Goal: Transaction & Acquisition: Purchase product/service

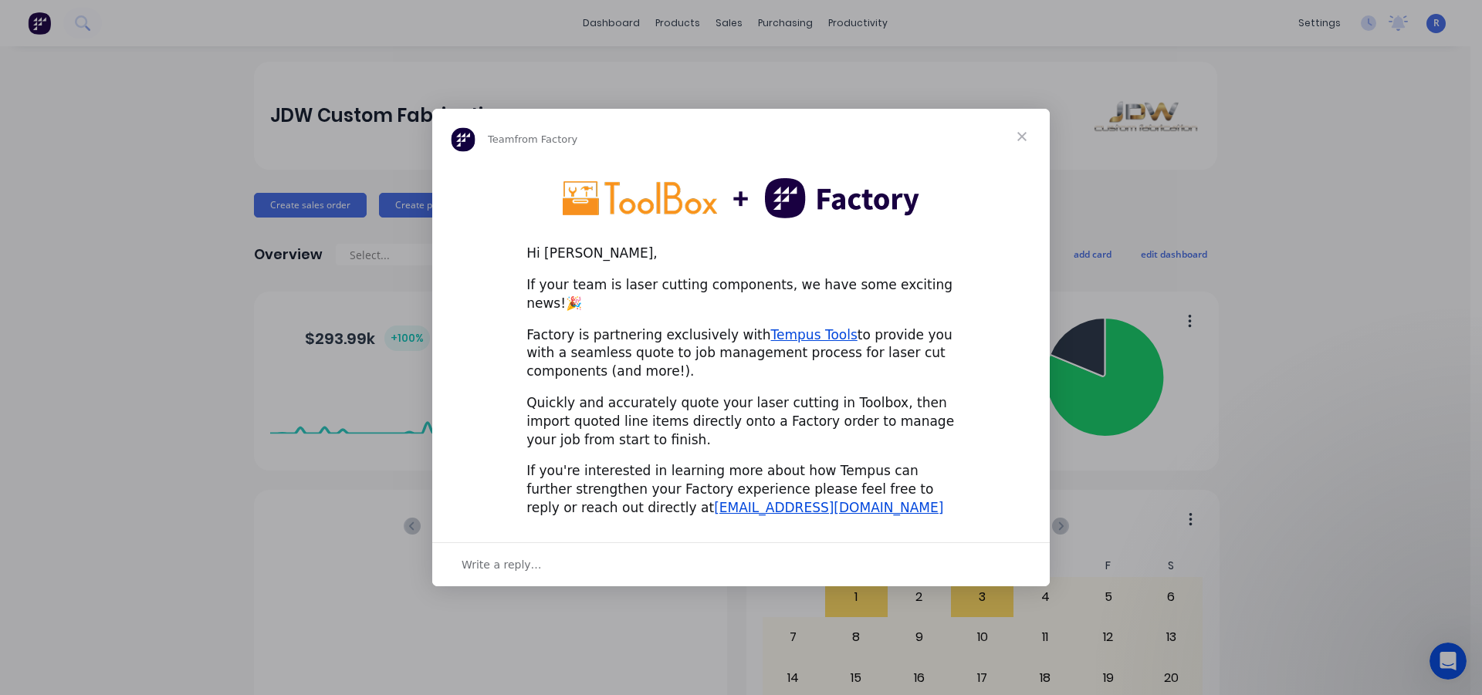
click at [1022, 142] on span "Close" at bounding box center [1022, 137] width 56 height 56
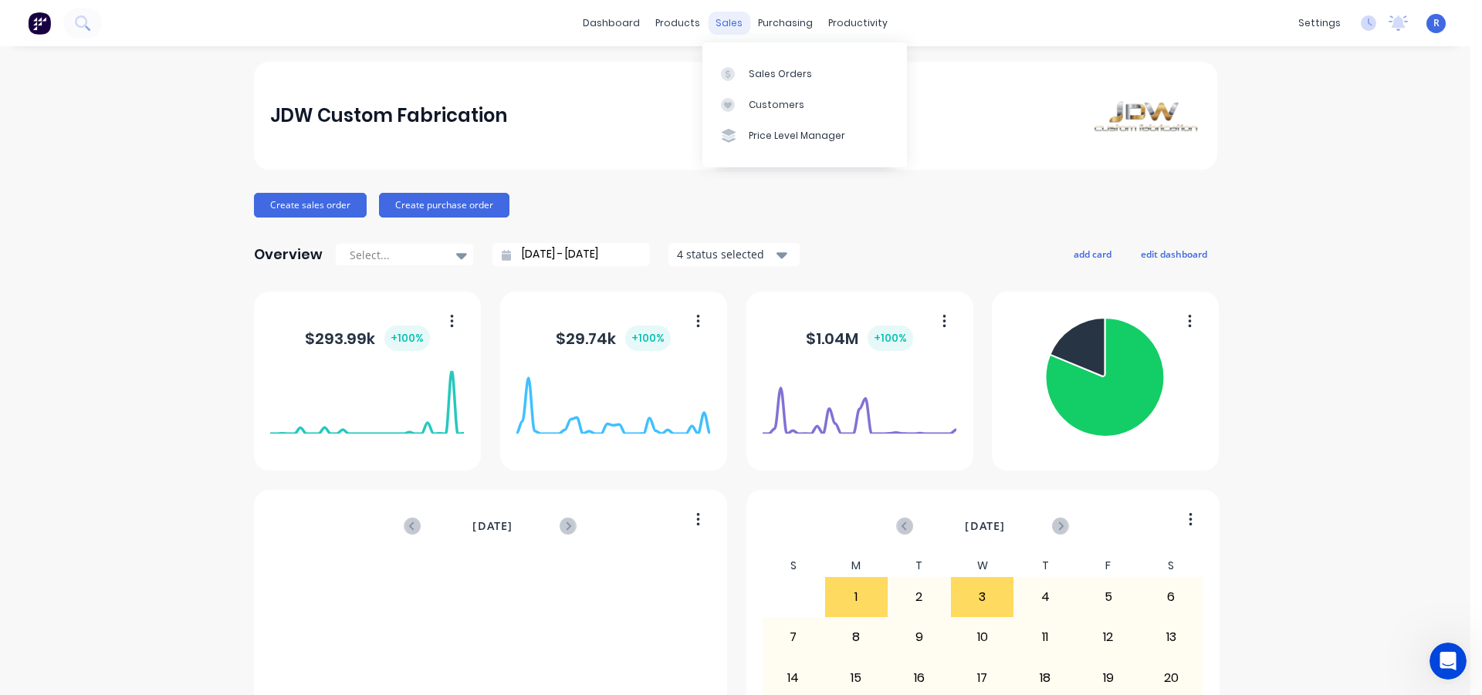
click at [728, 18] on div "sales" at bounding box center [729, 23] width 42 height 23
click at [734, 72] on icon at bounding box center [728, 74] width 14 height 14
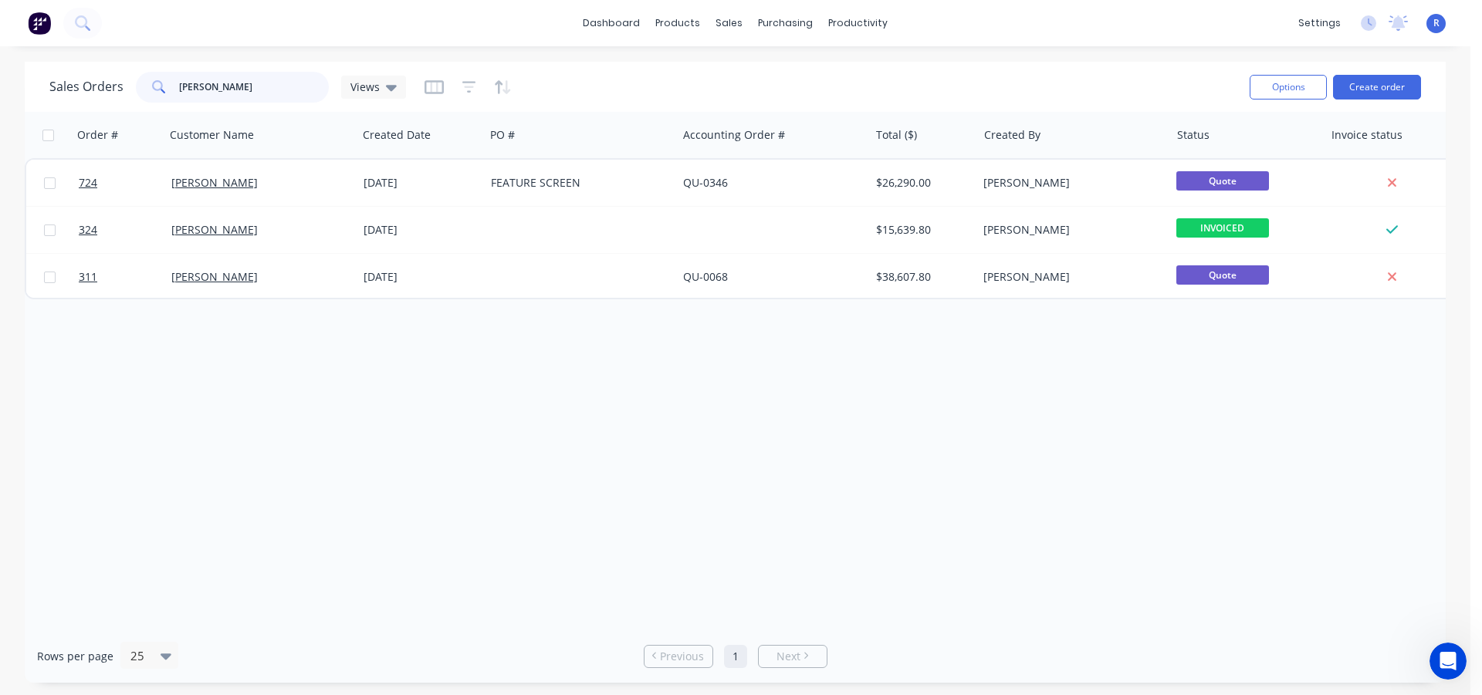
drag, startPoint x: 271, startPoint y: 90, endPoint x: 140, endPoint y: 85, distance: 130.5
click at [140, 85] on div "[PERSON_NAME]" at bounding box center [232, 87] width 193 height 31
type input "[PERSON_NAME]"
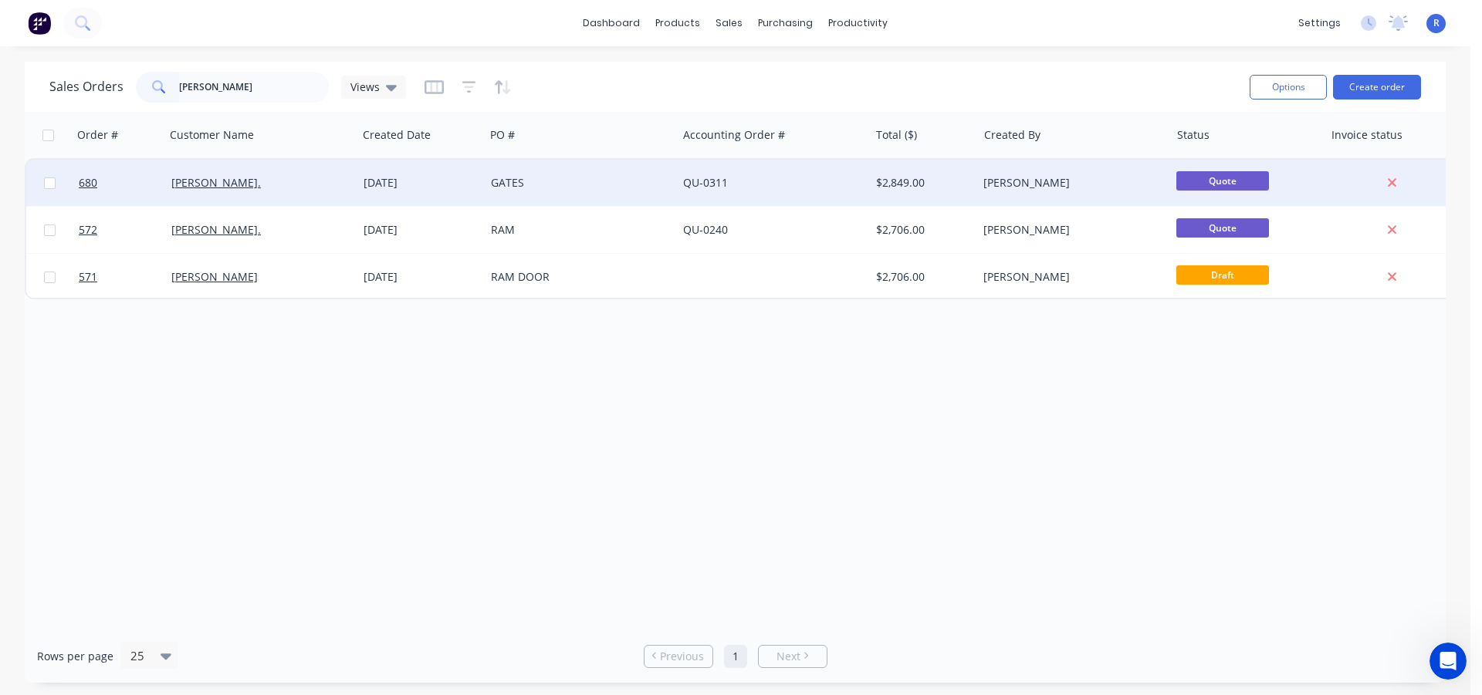
click at [612, 183] on div "GATES" at bounding box center [576, 182] width 171 height 15
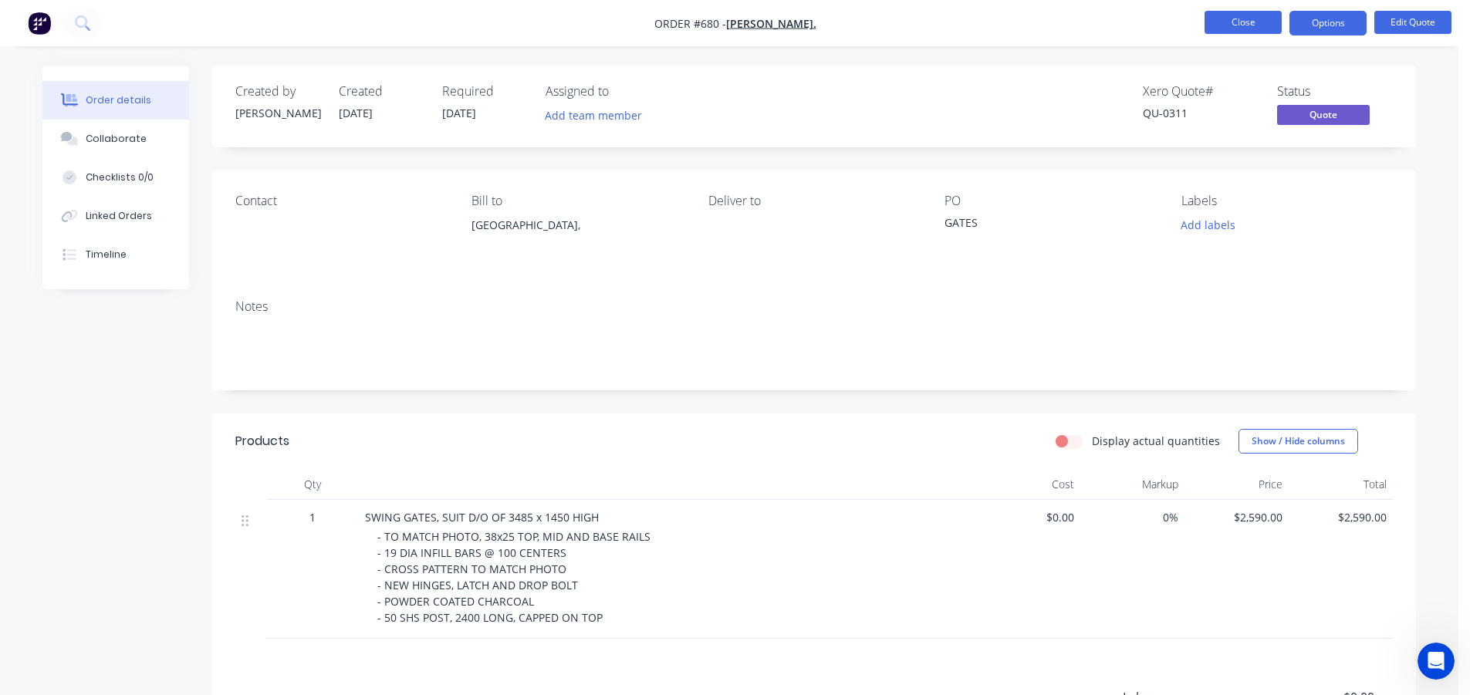
click at [1250, 18] on button "Close" at bounding box center [1243, 22] width 77 height 23
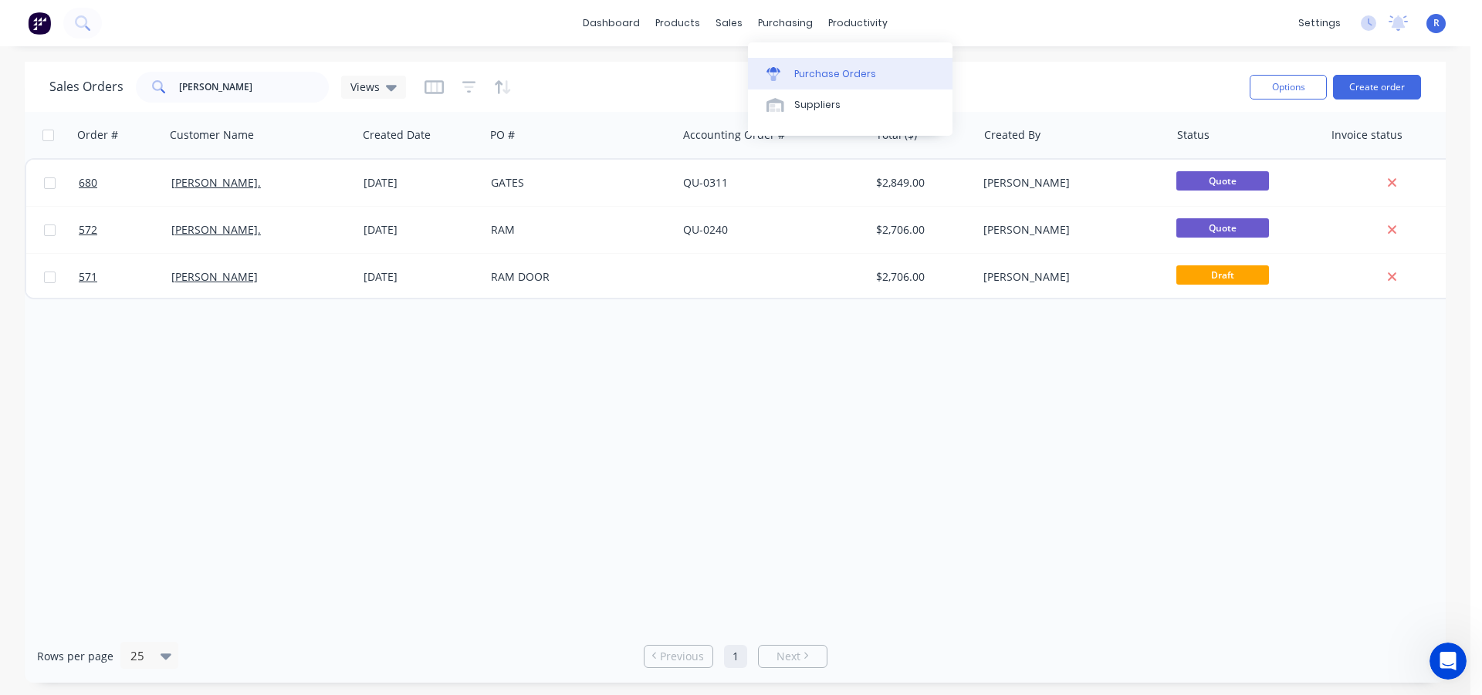
click at [823, 75] on div "Purchase Orders" at bounding box center [835, 74] width 82 height 14
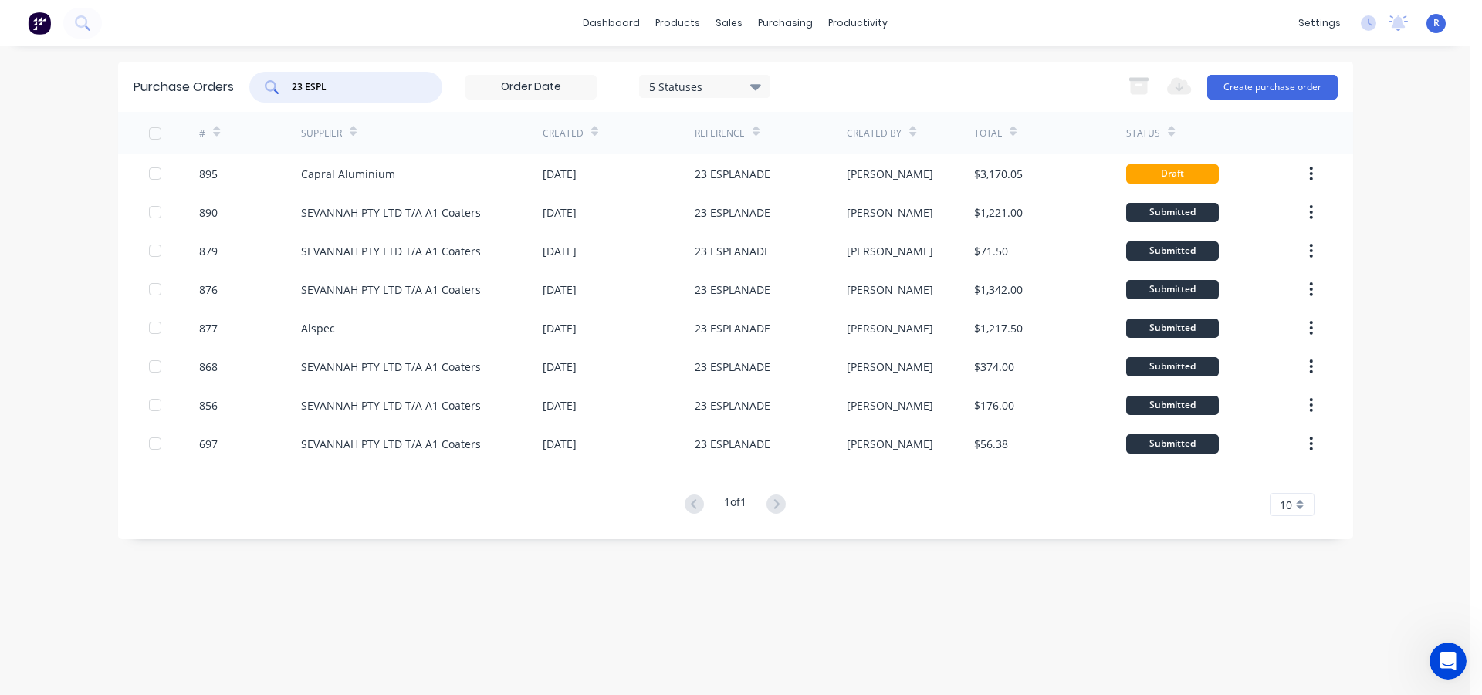
drag, startPoint x: 357, startPoint y: 90, endPoint x: 262, endPoint y: 86, distance: 95.0
click at [262, 86] on div "23 ESPL" at bounding box center [345, 87] width 193 height 31
click at [1285, 84] on button "Create purchase order" at bounding box center [1272, 87] width 130 height 25
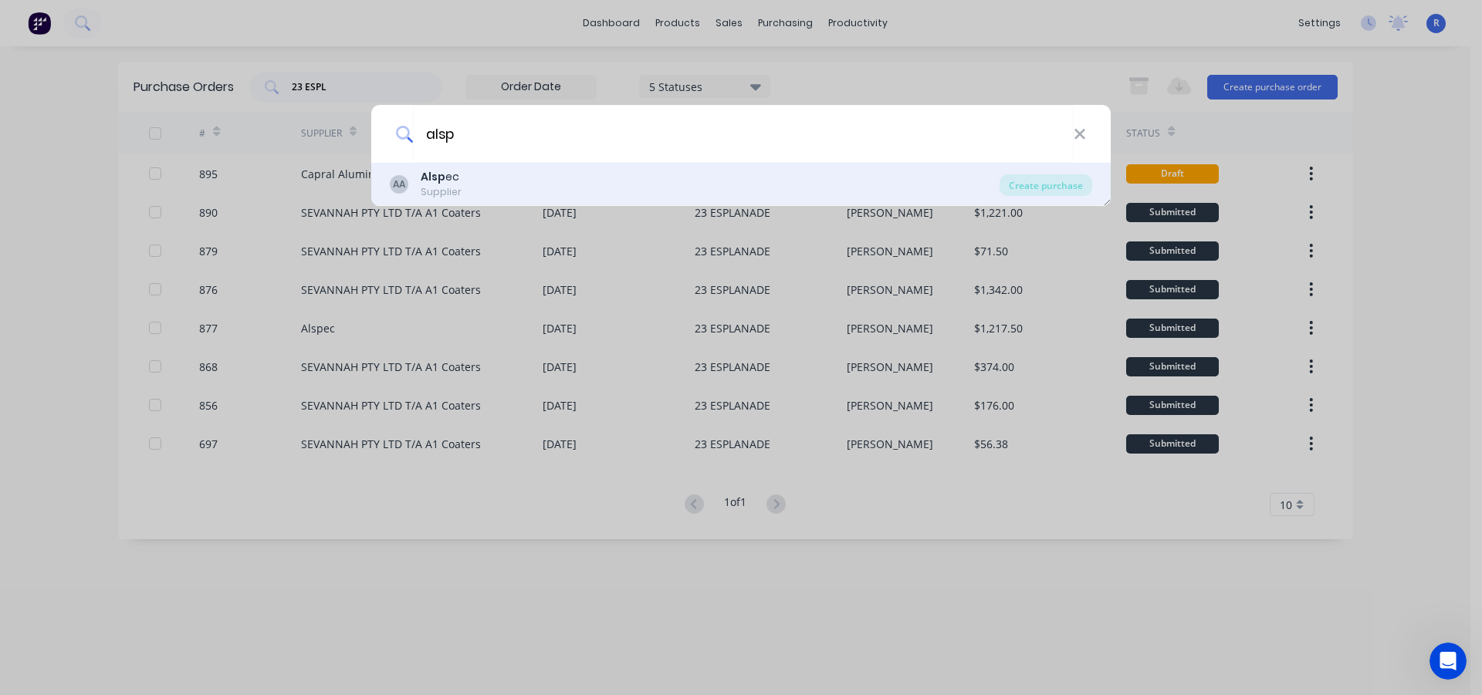
type input "alsp"
click at [549, 183] on div "AA Alsp ec Supplier" at bounding box center [695, 184] width 610 height 30
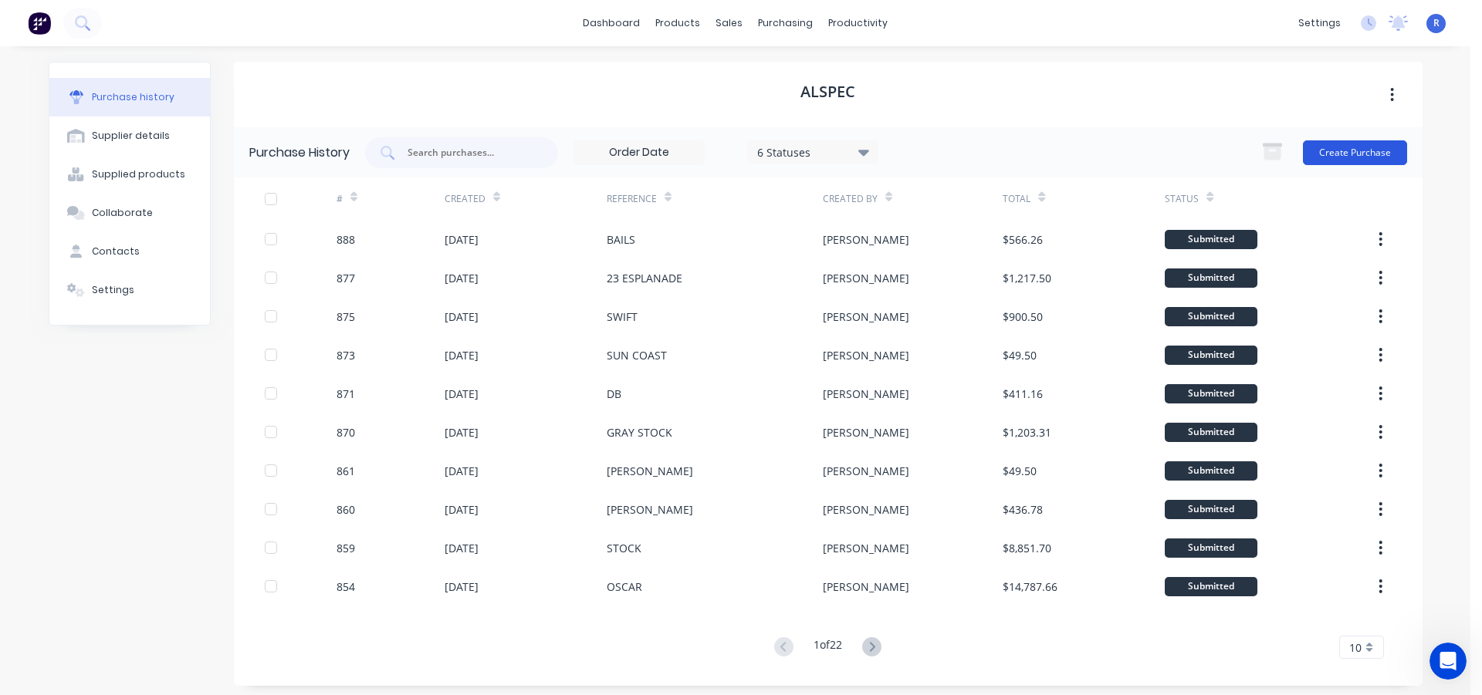
click at [1330, 151] on button "Create Purchase" at bounding box center [1355, 152] width 104 height 25
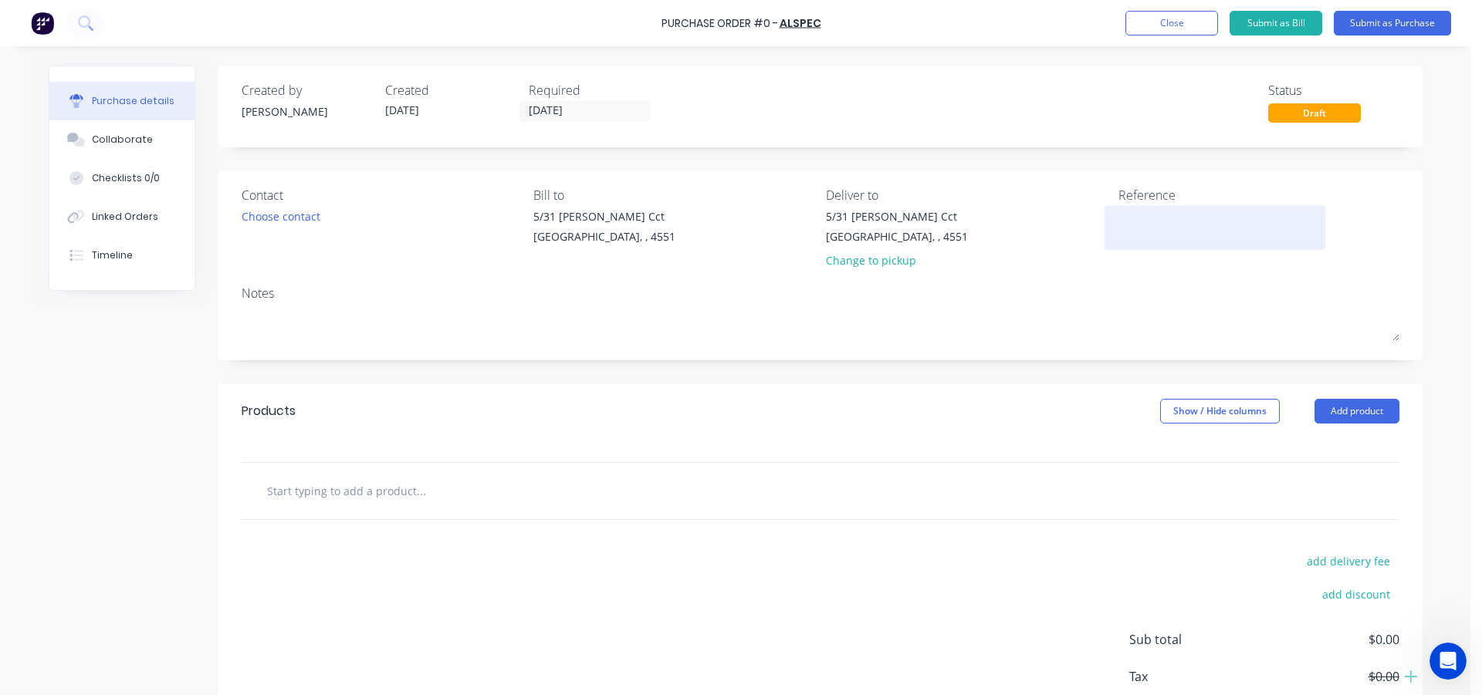
click at [1124, 209] on textarea at bounding box center [1214, 225] width 193 height 35
type textarea "[PERSON_NAME]"
click at [1315, 411] on button "Add product" at bounding box center [1356, 411] width 85 height 25
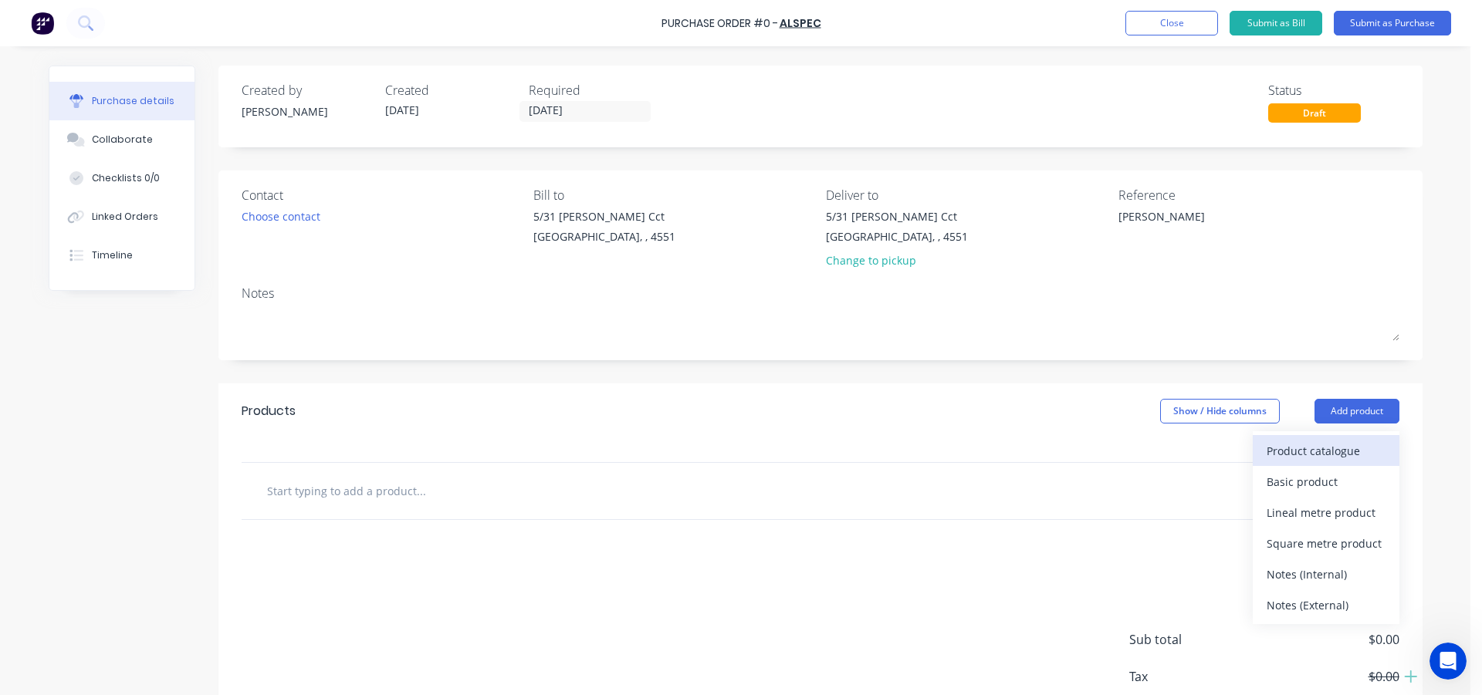
click at [1303, 458] on div "Product catalogue" at bounding box center [1325, 451] width 119 height 22
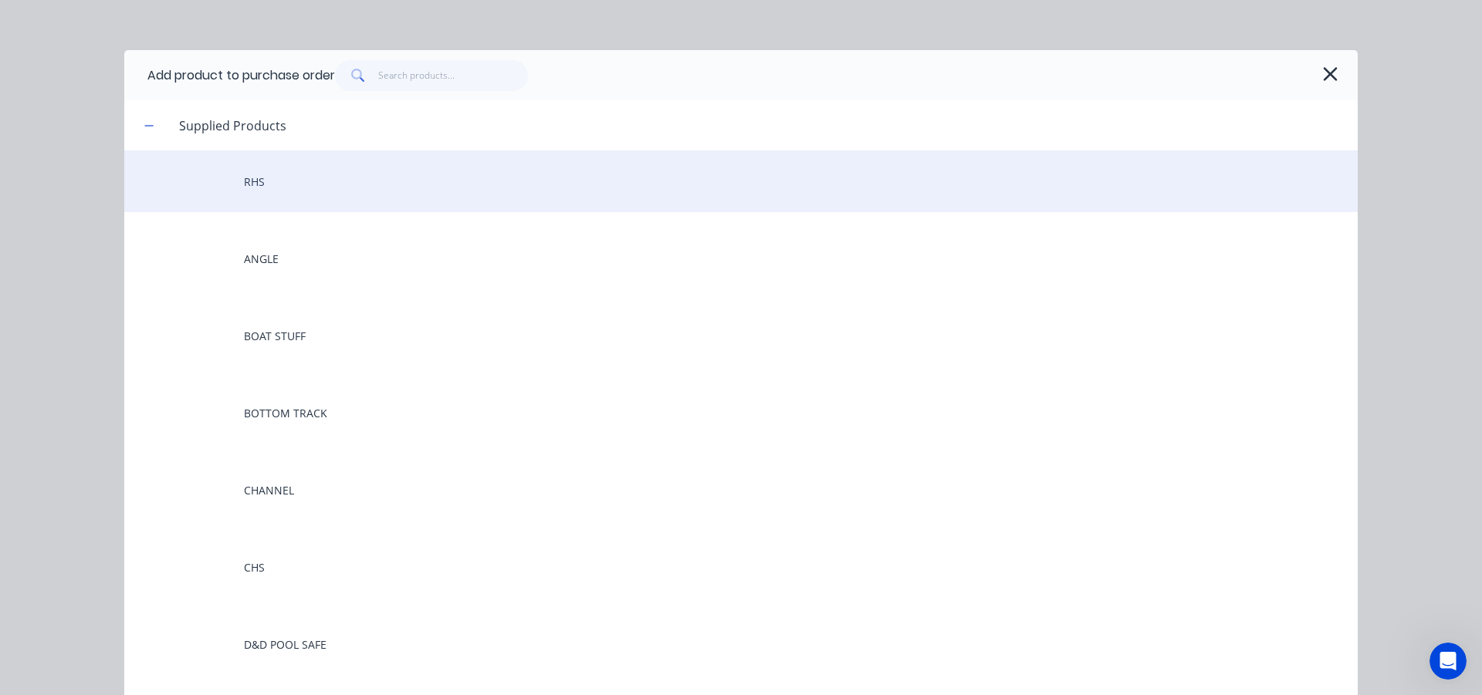
click at [279, 189] on div "RHS" at bounding box center [740, 181] width 1233 height 62
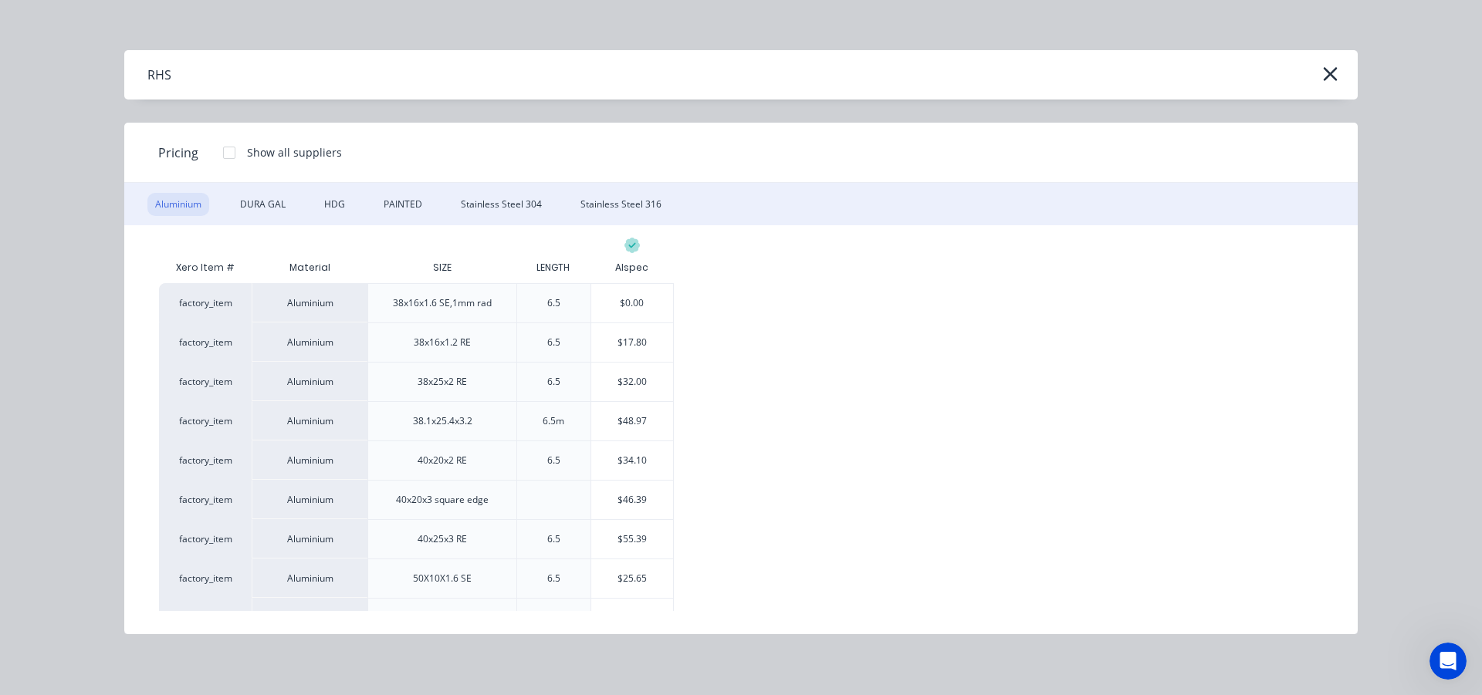
scroll to position [77, 0]
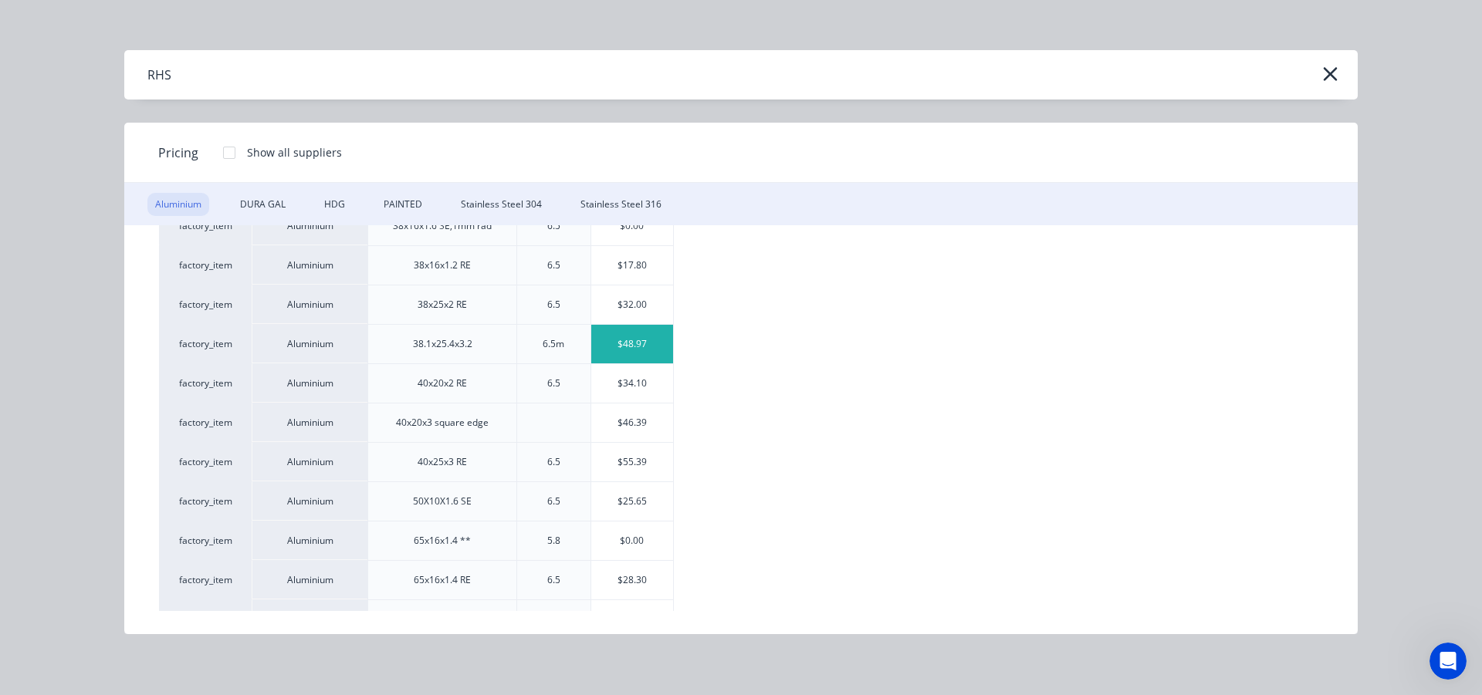
click at [642, 328] on div "$48.97" at bounding box center [632, 344] width 83 height 39
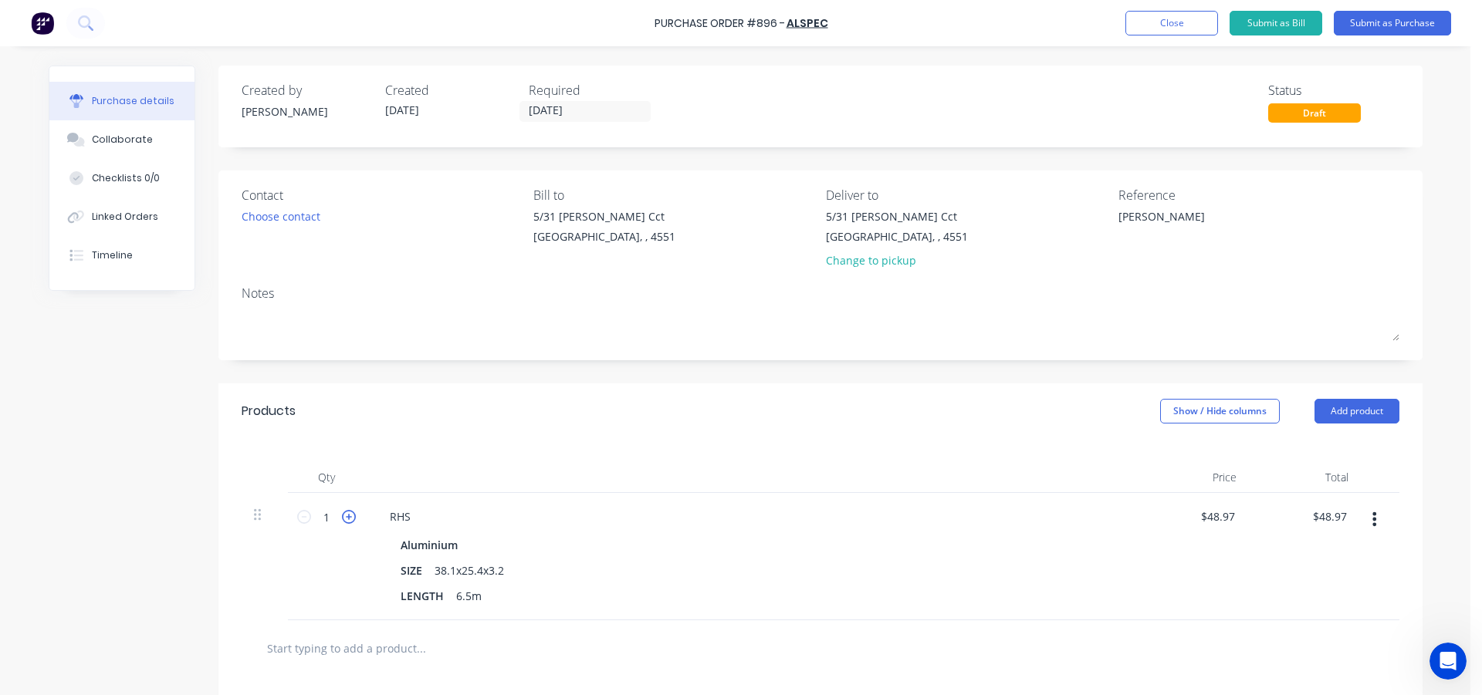
click at [347, 516] on icon at bounding box center [349, 517] width 14 height 14
type input "2"
type input "$97.94"
click at [346, 516] on icon at bounding box center [349, 517] width 14 height 14
type input "3"
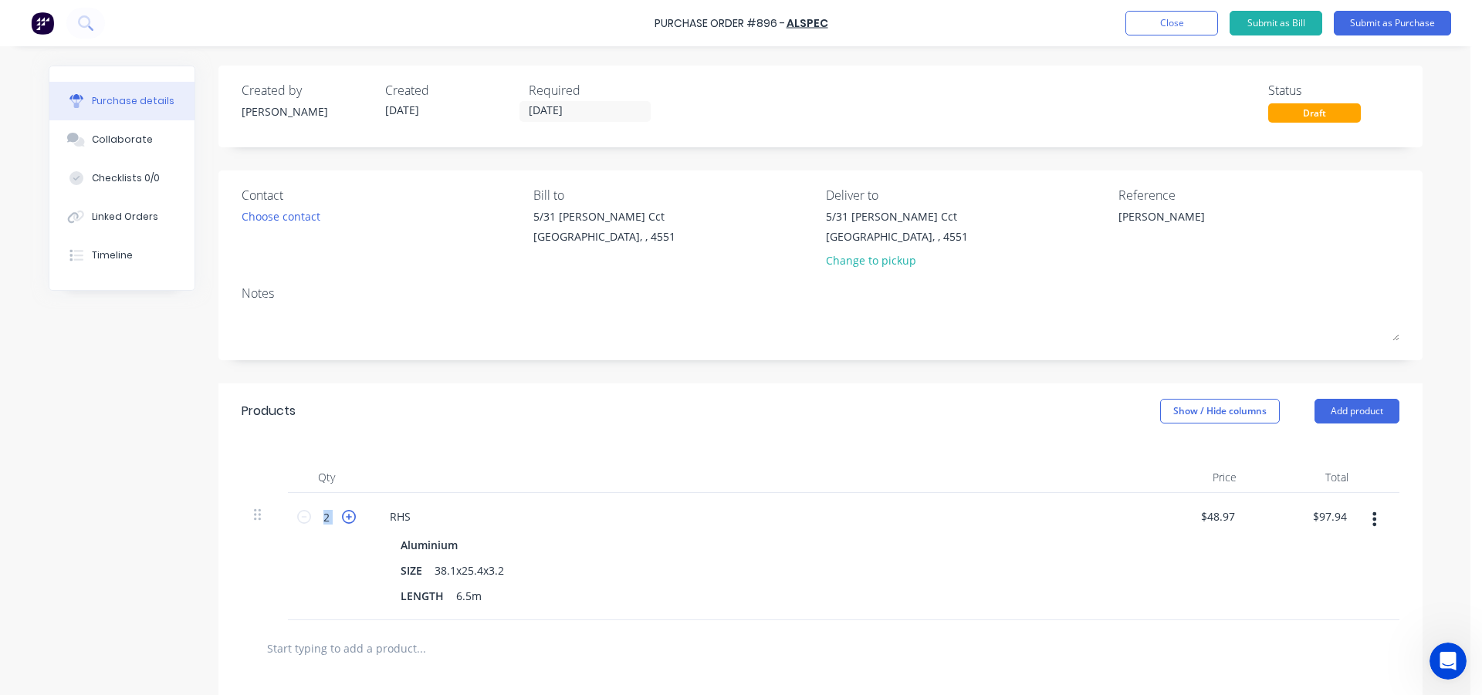
type input "$146.91"
click at [1374, 405] on button "Add product" at bounding box center [1356, 411] width 85 height 25
click at [1305, 445] on div "Product catalogue" at bounding box center [1325, 451] width 119 height 22
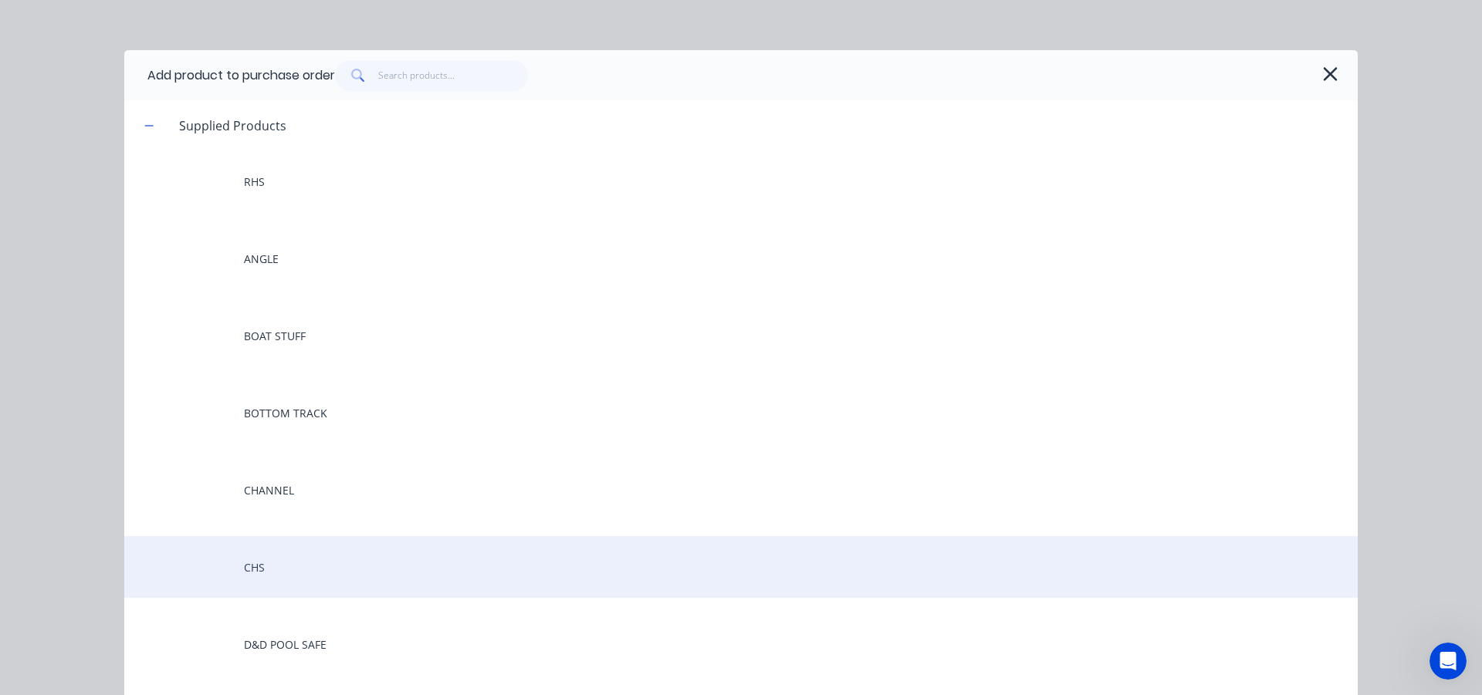
click at [353, 555] on div "CHS" at bounding box center [740, 567] width 1233 height 62
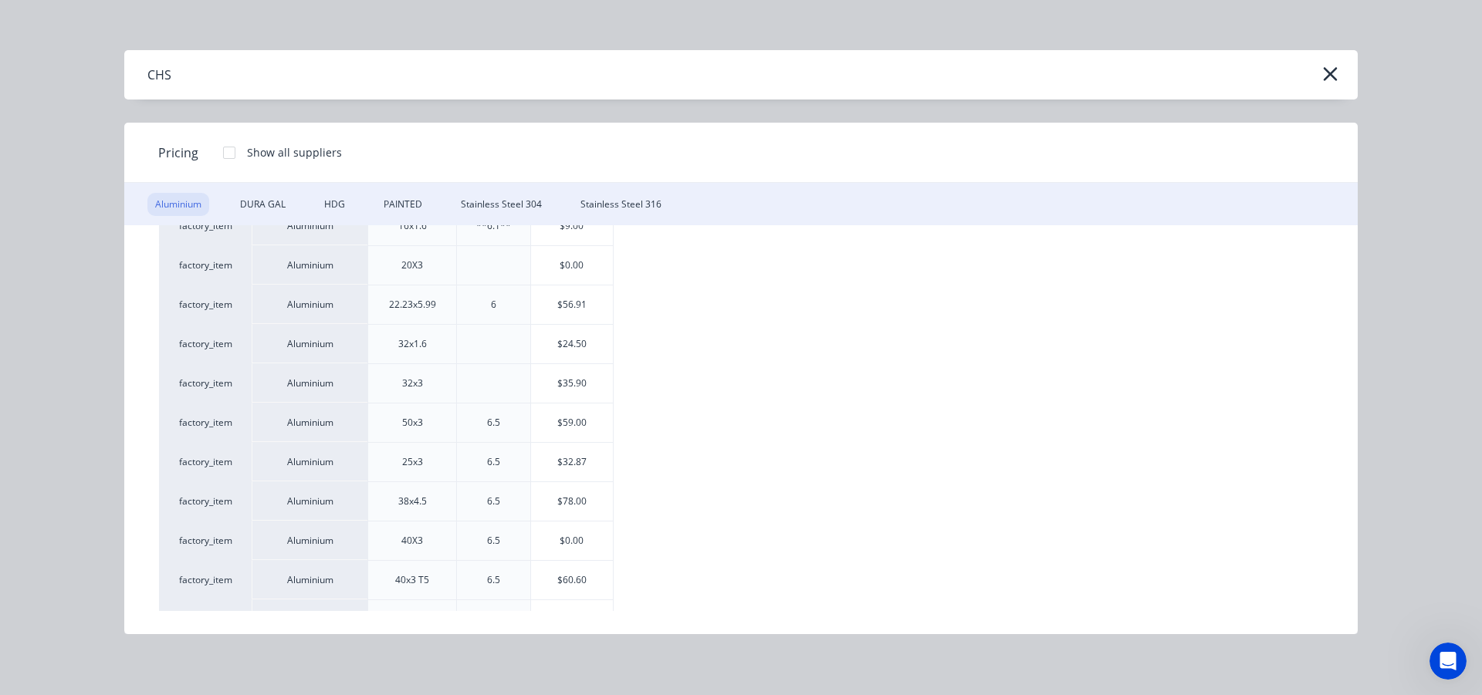
scroll to position [145, 0]
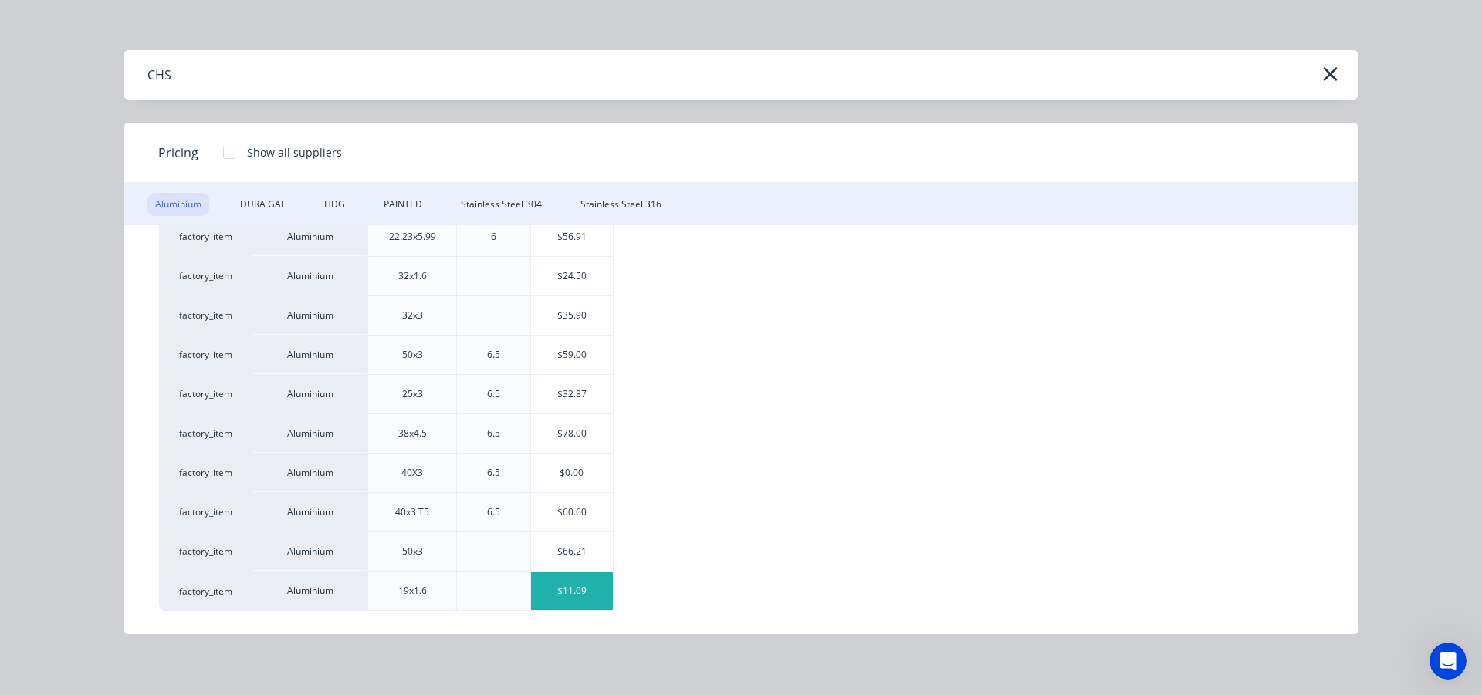
click at [567, 587] on div "$11.09" at bounding box center [572, 591] width 83 height 39
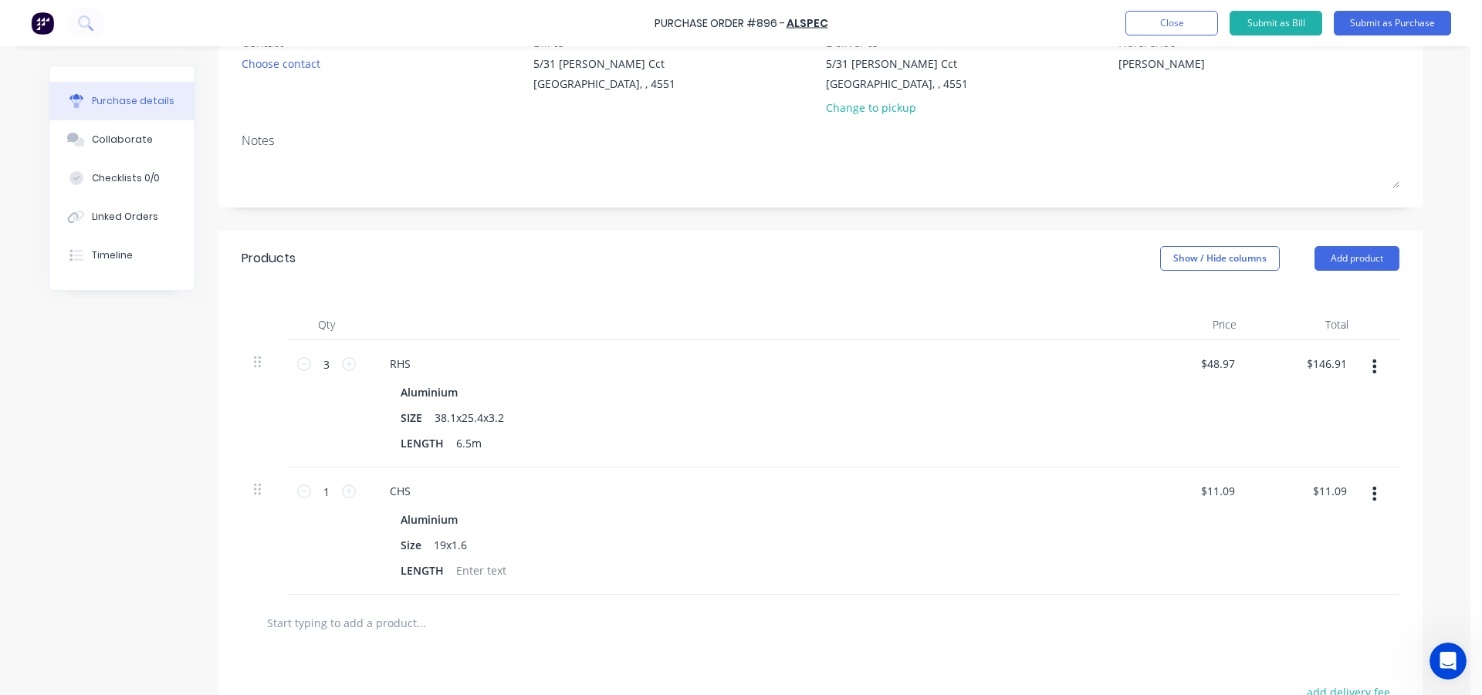
scroll to position [154, 0]
click at [326, 492] on input "1" at bounding box center [326, 489] width 31 height 23
type input "7"
type input "$77.63"
type input "7"
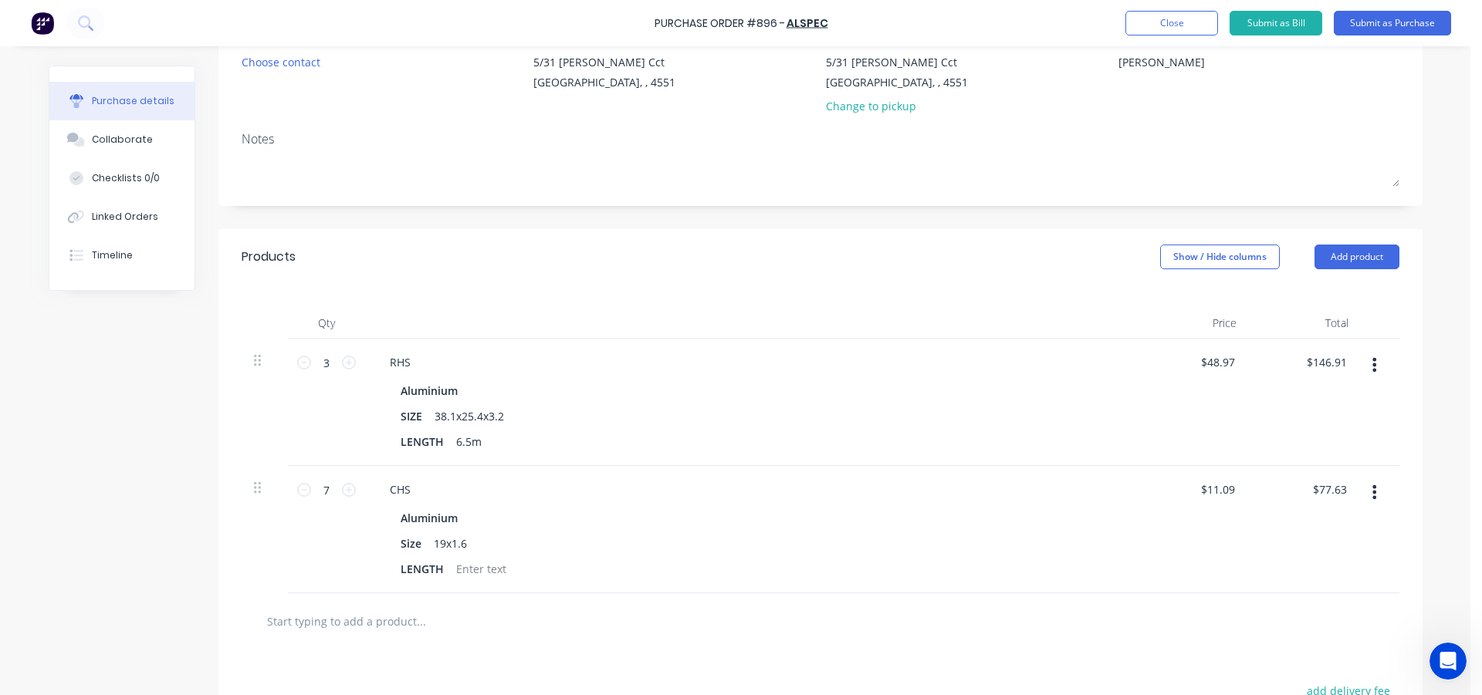
click at [303, 560] on div "7 7" at bounding box center [326, 529] width 77 height 127
click at [1365, 249] on button "Add product" at bounding box center [1356, 257] width 85 height 25
click at [1333, 284] on button "Product catalogue" at bounding box center [1326, 296] width 147 height 31
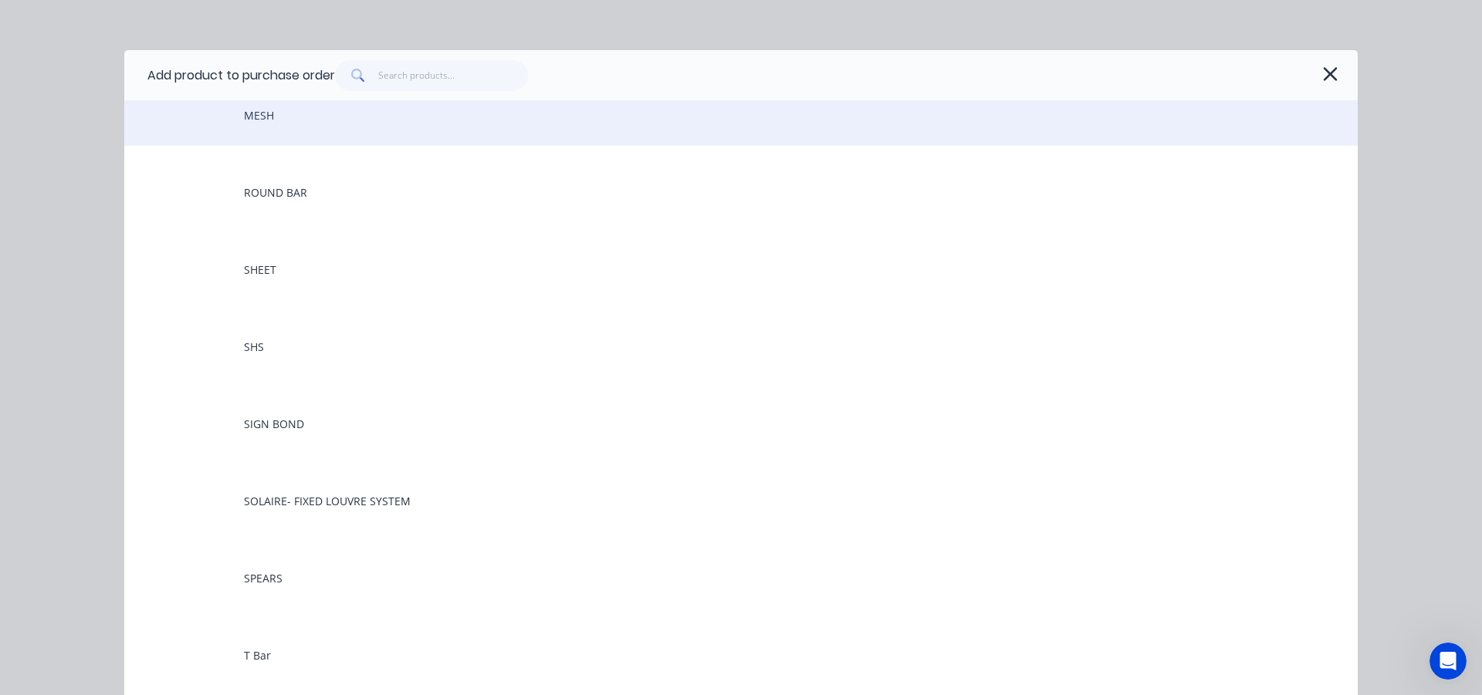
scroll to position [1312, 0]
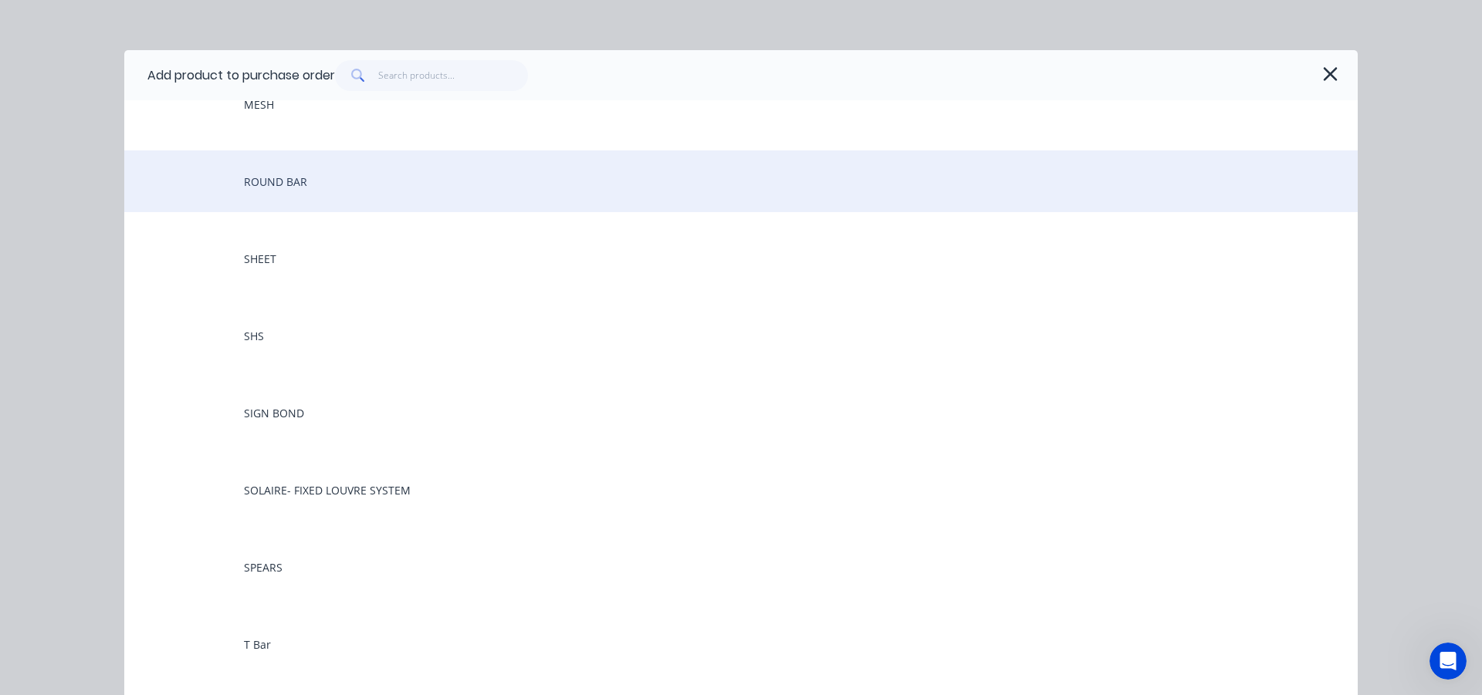
click at [332, 197] on div "ROUND BAR" at bounding box center [740, 181] width 1233 height 62
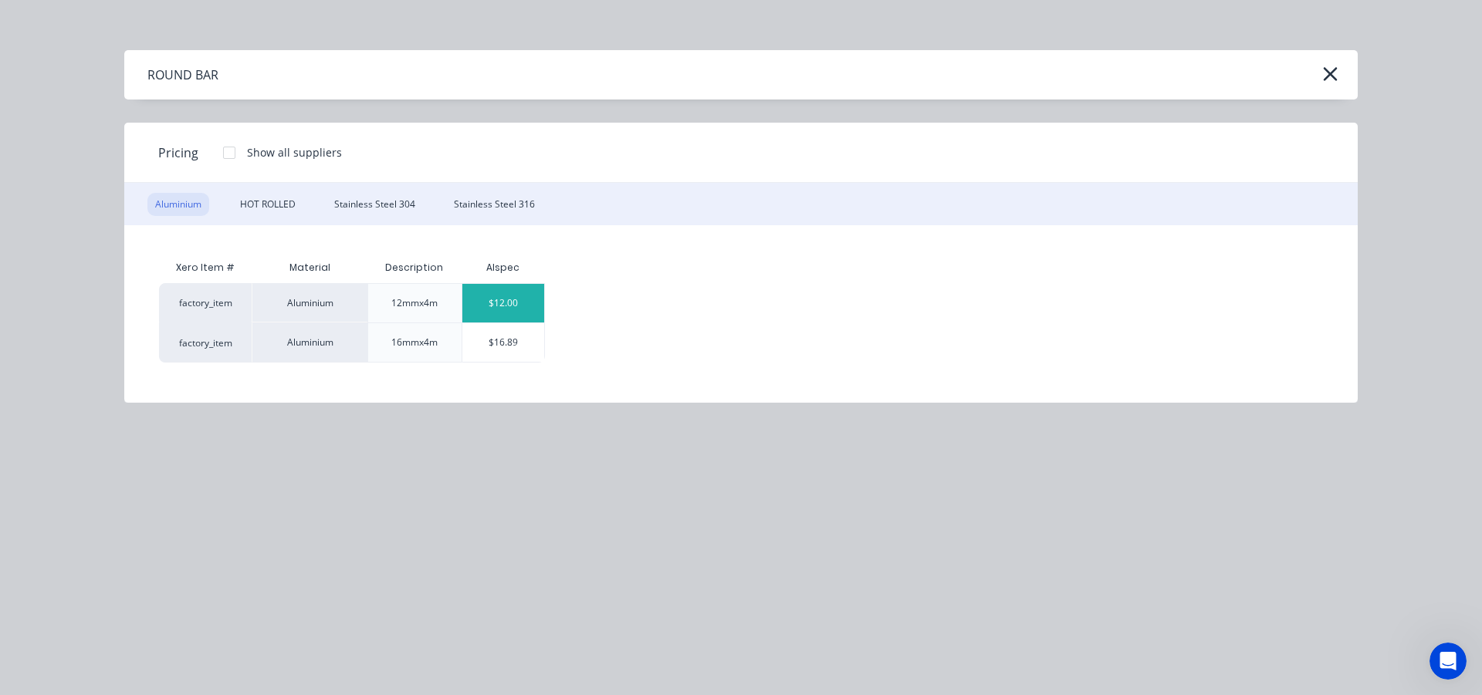
click at [508, 306] on div "$12.00" at bounding box center [503, 303] width 83 height 39
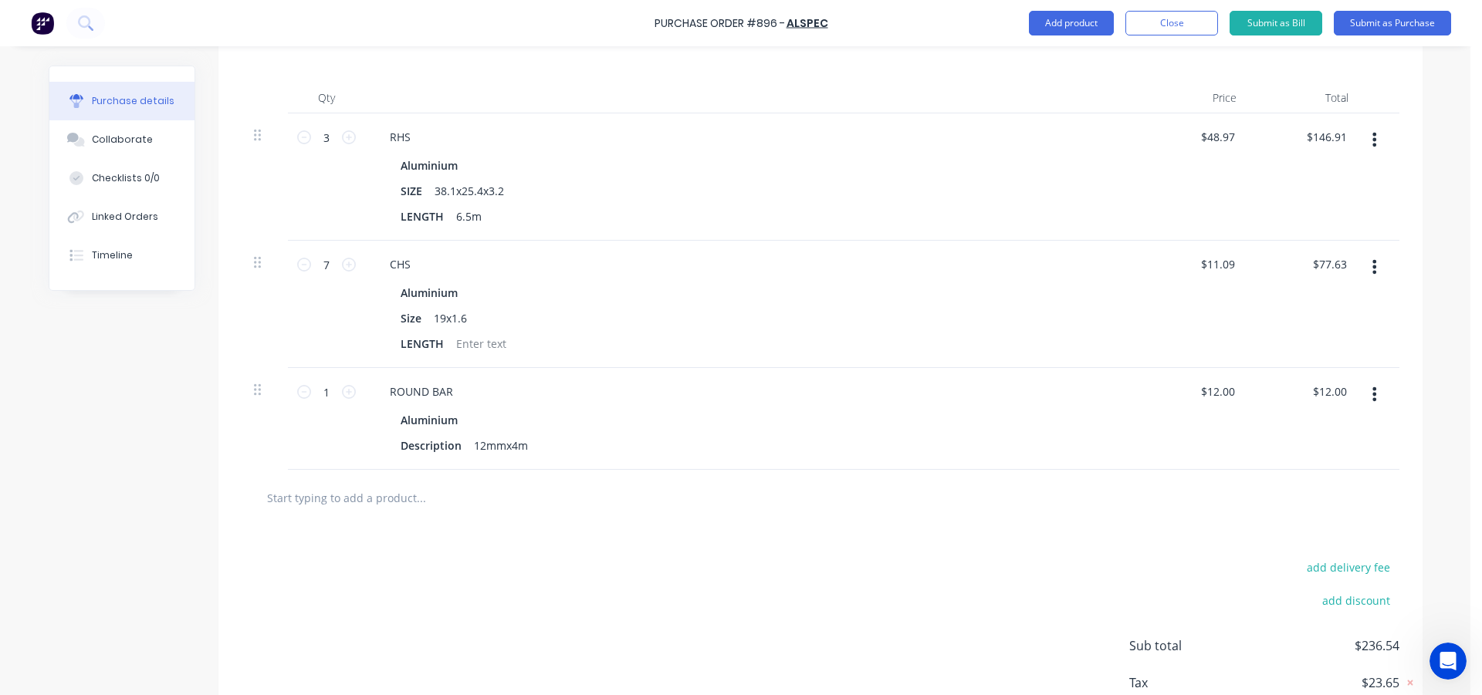
scroll to position [386, 0]
click at [478, 439] on div "12mmx4m" at bounding box center [501, 439] width 66 height 22
click at [1217, 383] on input "12" at bounding box center [1217, 385] width 42 height 22
drag, startPoint x: 1229, startPoint y: 388, endPoint x: 1209, endPoint y: 391, distance: 19.5
click at [1209, 391] on div "12 12" at bounding box center [1193, 413] width 112 height 102
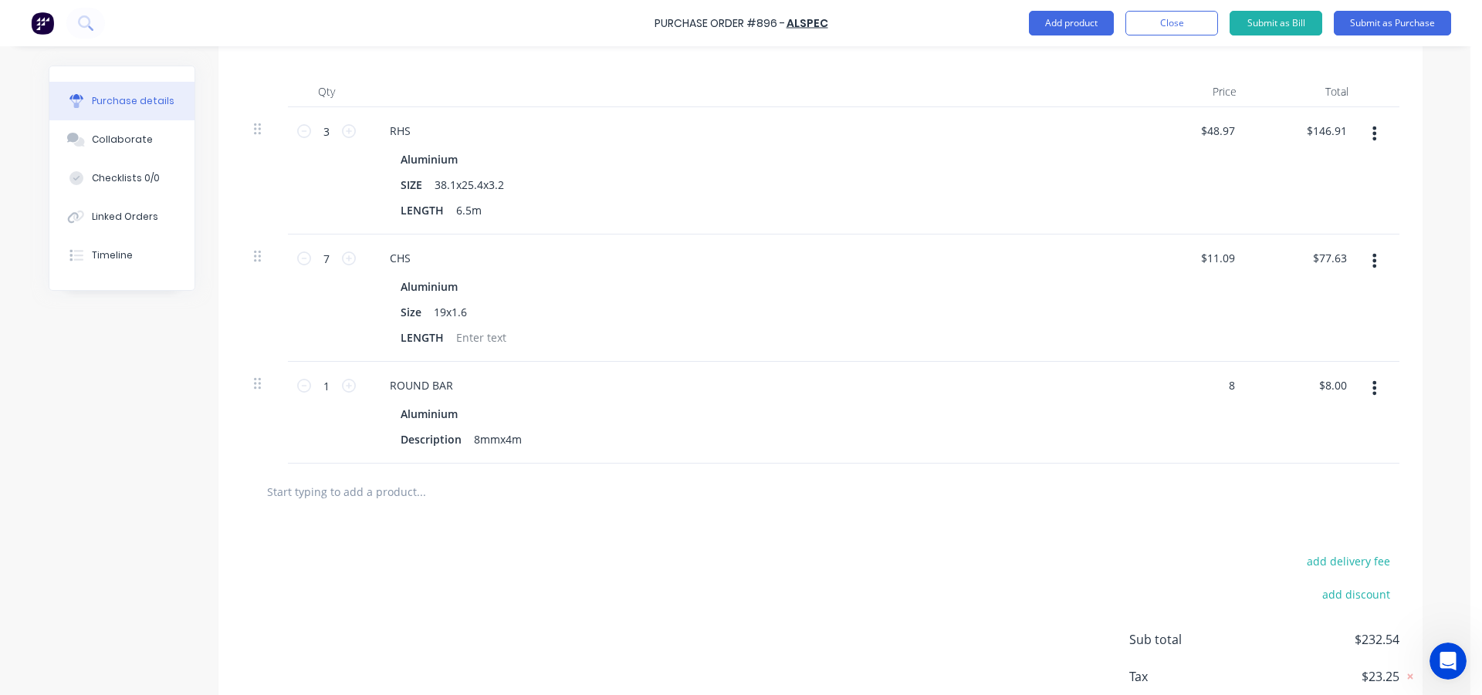
type input "$8.00"
click at [837, 524] on div "add delivery fee add discount Sub total $232.54 Tax $23.25 Total $255.79" at bounding box center [820, 647] width 1204 height 254
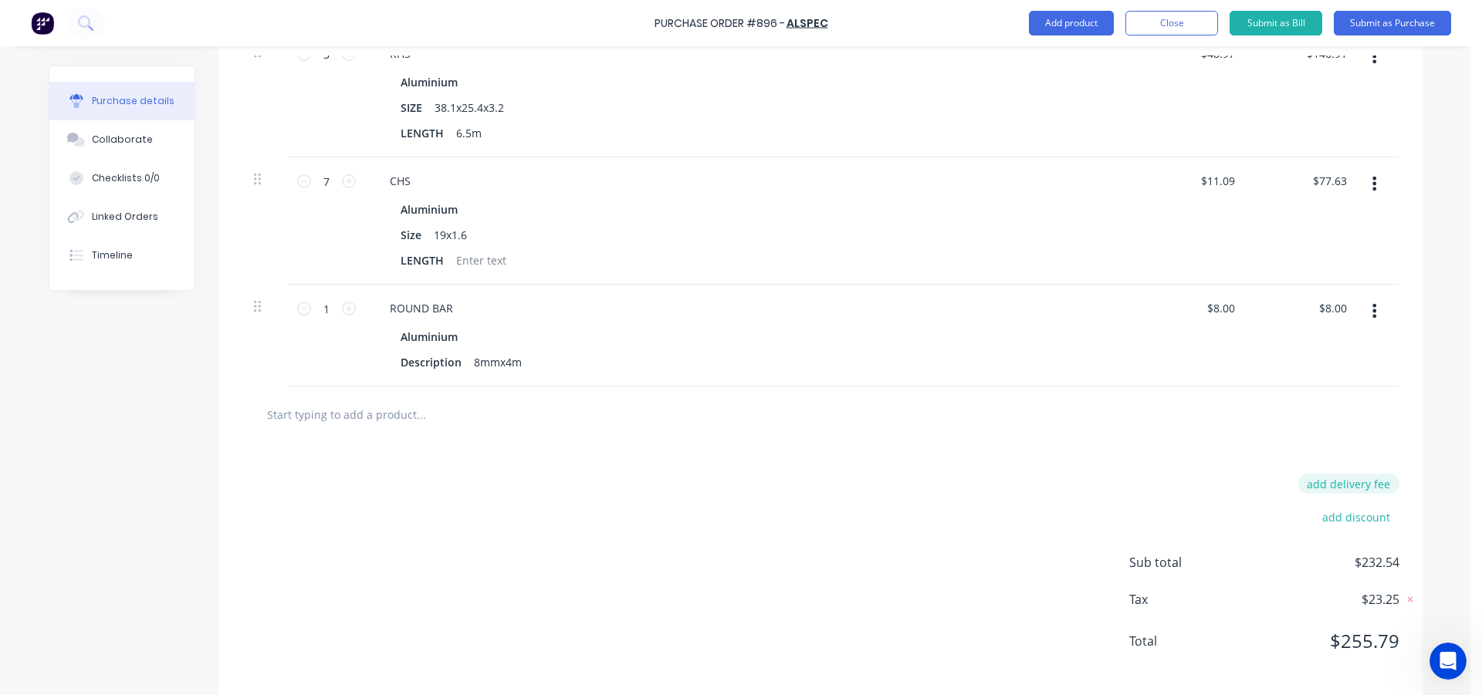
click at [1335, 483] on button "add delivery fee" at bounding box center [1348, 484] width 101 height 20
type input "$20.00"
click at [468, 489] on div "Delivery fee $20.00 add discount Sub total $252.54 Tax $25.25 Total $277.79" at bounding box center [820, 571] width 1204 height 257
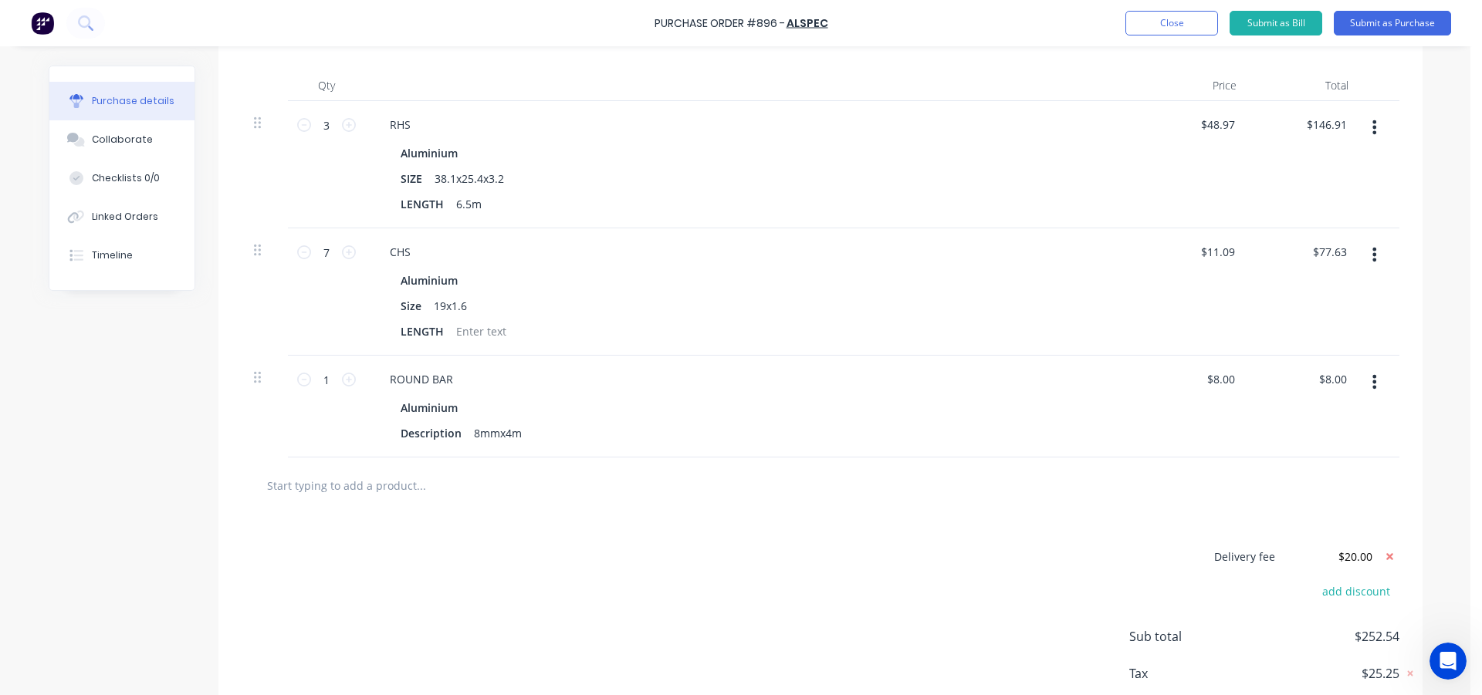
scroll to position [252, 0]
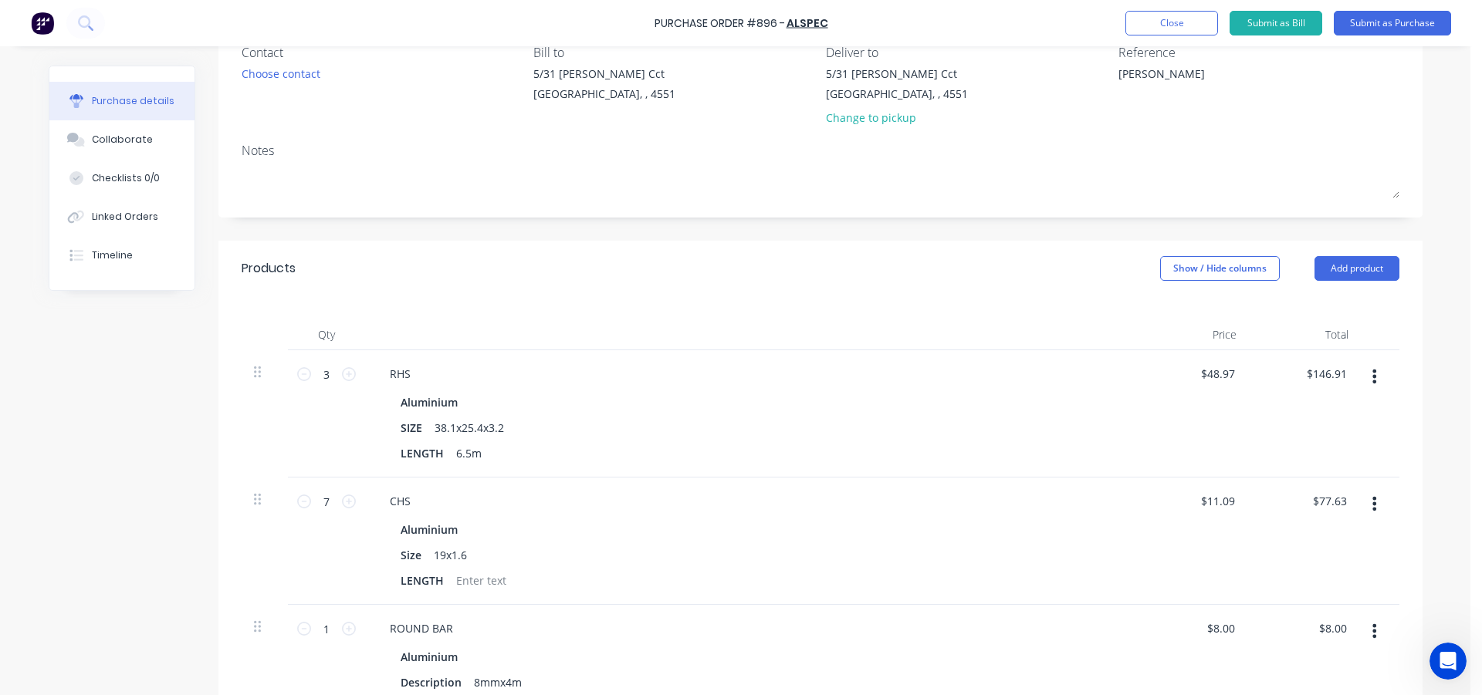
drag, startPoint x: 882, startPoint y: 515, endPoint x: 572, endPoint y: 390, distance: 334.5
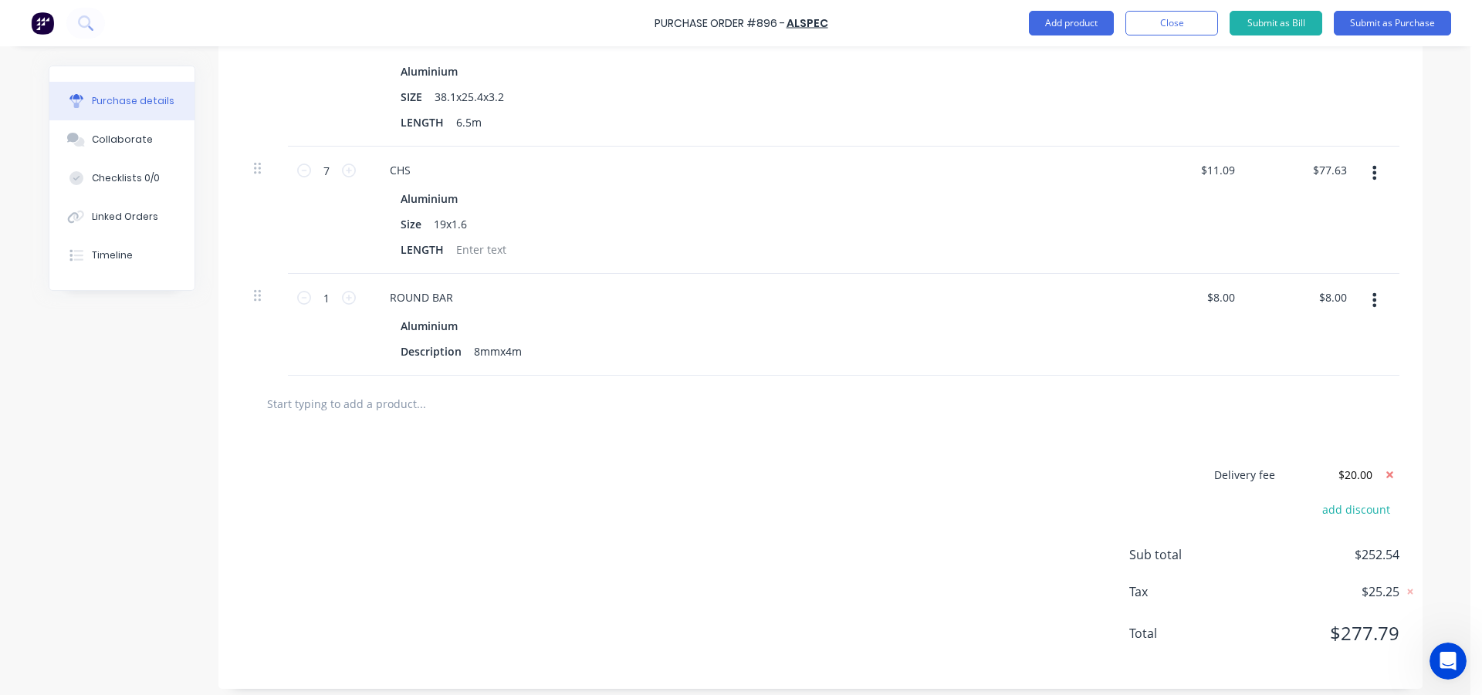
scroll to position [11, 0]
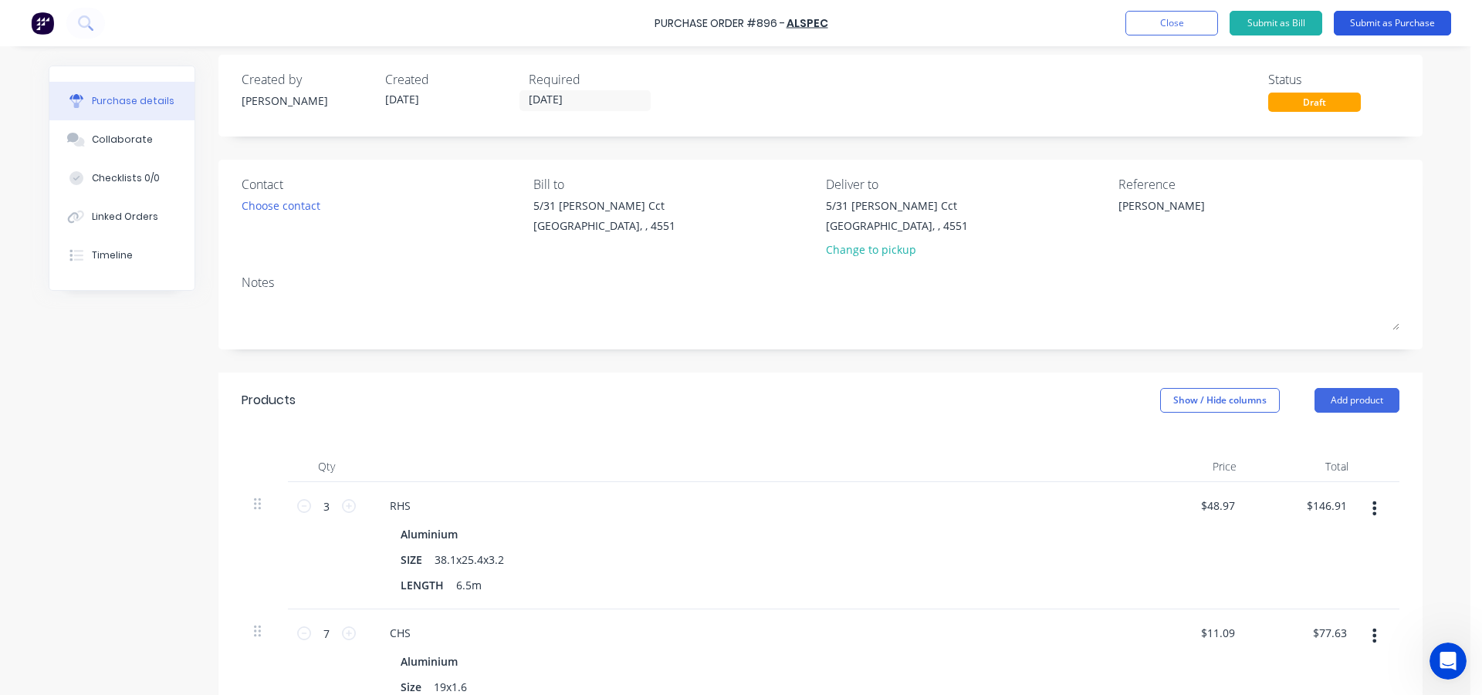
click at [1365, 19] on button "Submit as Purchase" at bounding box center [1392, 23] width 117 height 25
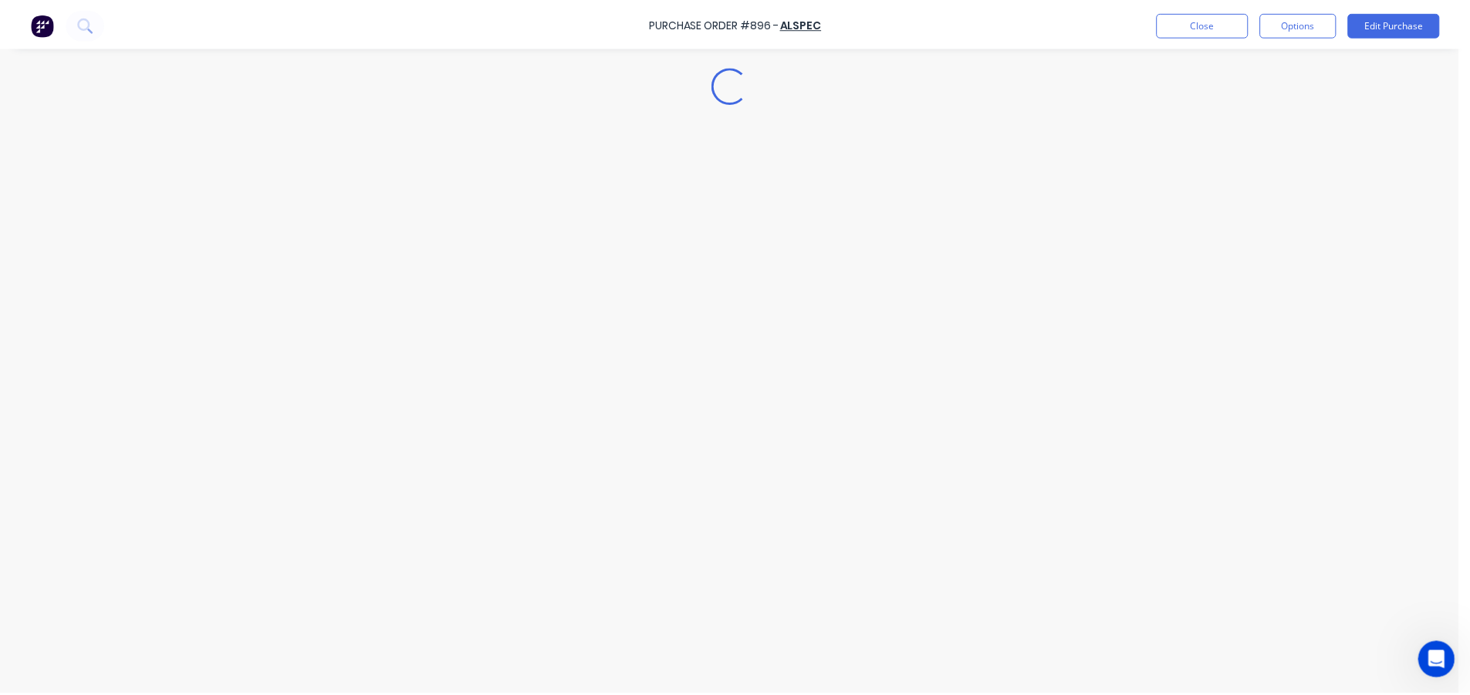
scroll to position [0, 0]
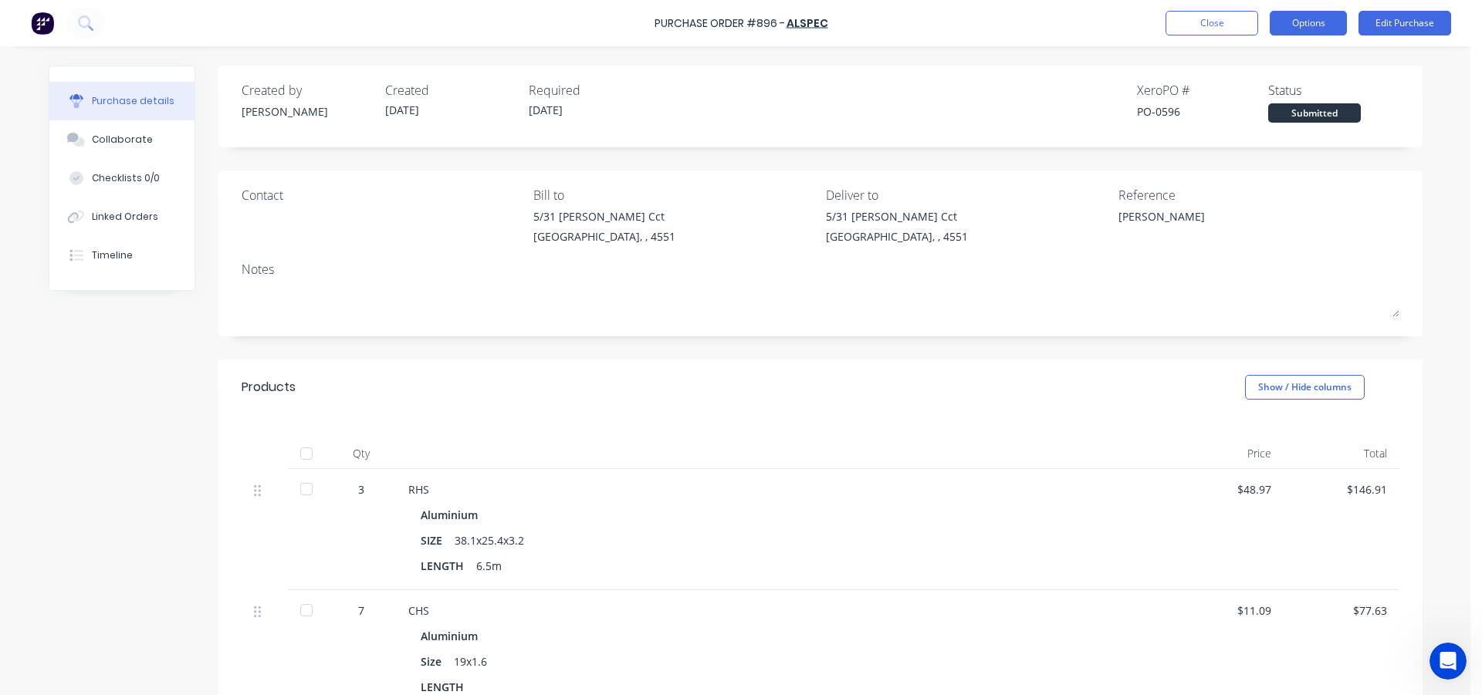
click at [1313, 30] on button "Options" at bounding box center [1308, 23] width 77 height 25
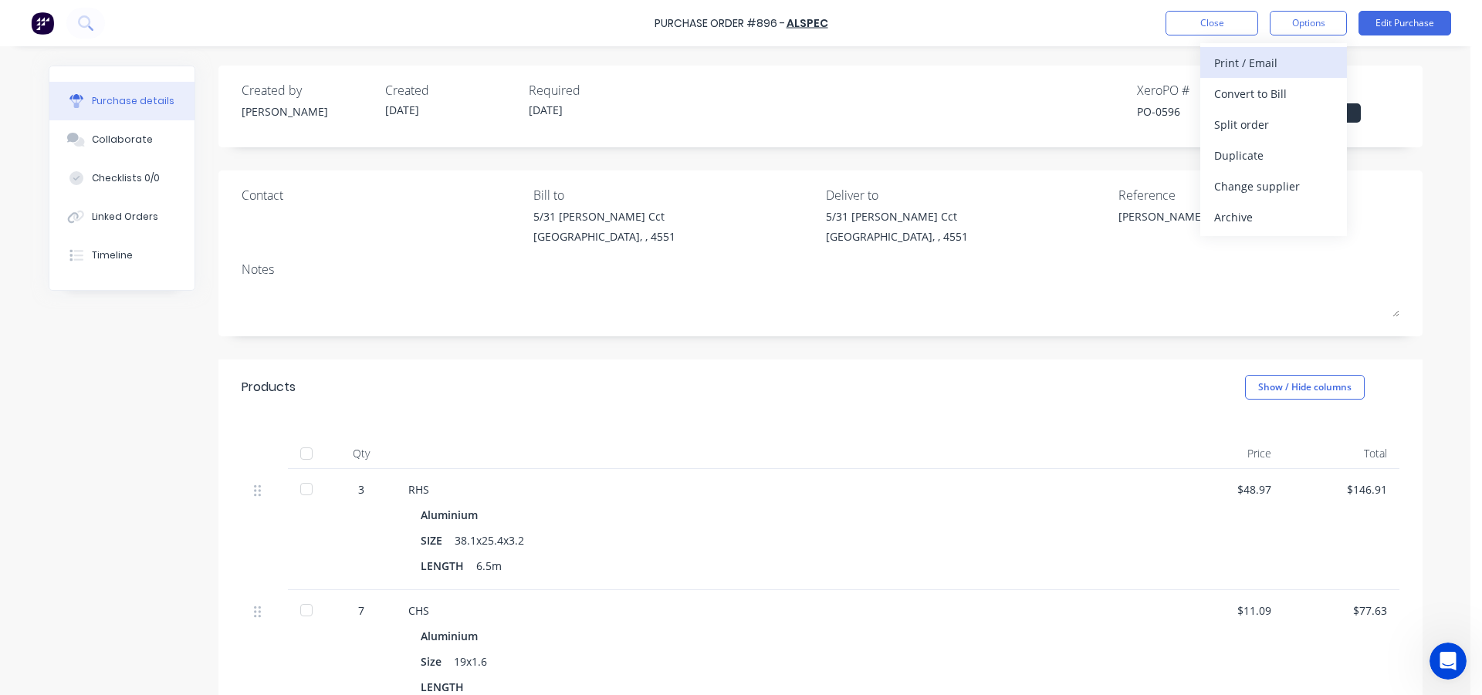
click at [1266, 69] on div "Print / Email" at bounding box center [1273, 63] width 119 height 22
click at [1259, 86] on div "With pricing" at bounding box center [1273, 94] width 119 height 22
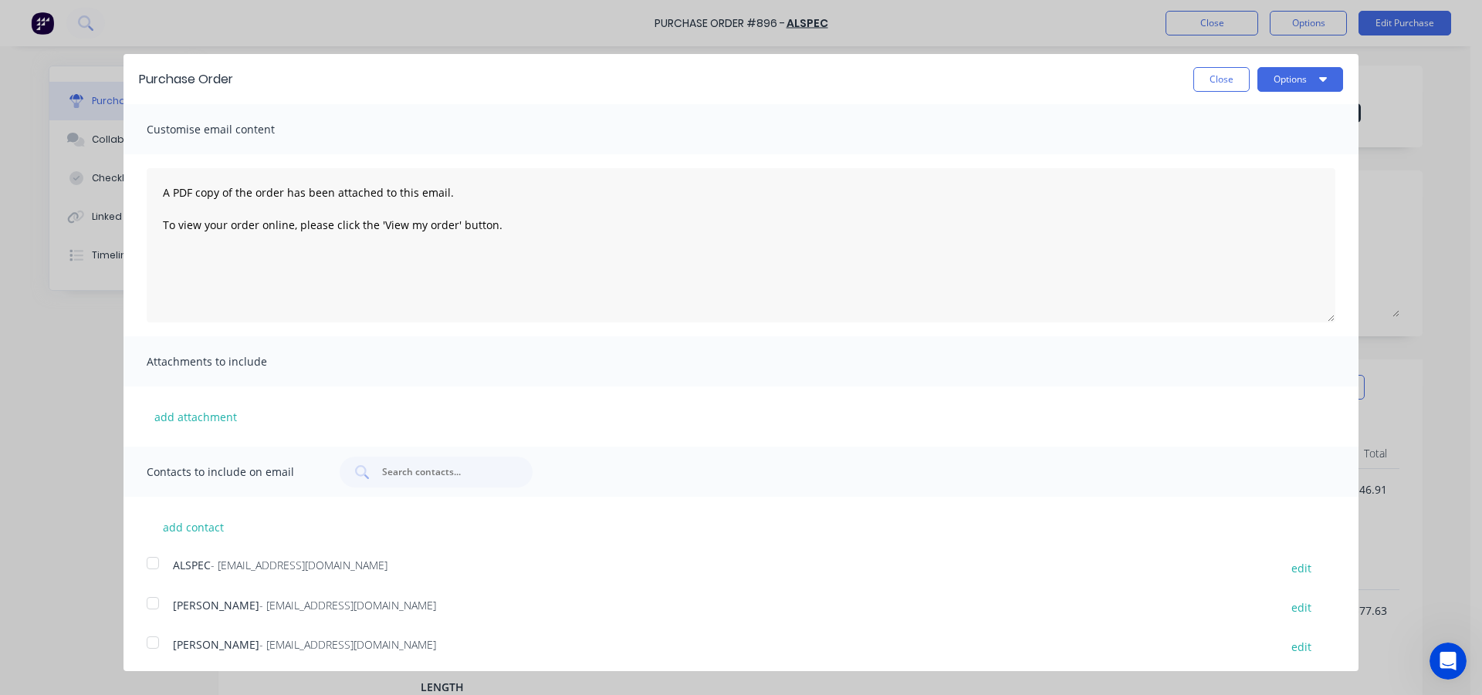
click at [154, 557] on div at bounding box center [152, 563] width 31 height 31
click at [148, 603] on div at bounding box center [152, 603] width 31 height 31
click at [1283, 71] on button "Options" at bounding box center [1300, 79] width 86 height 25
click at [1253, 143] on div "Email" at bounding box center [1269, 149] width 119 height 22
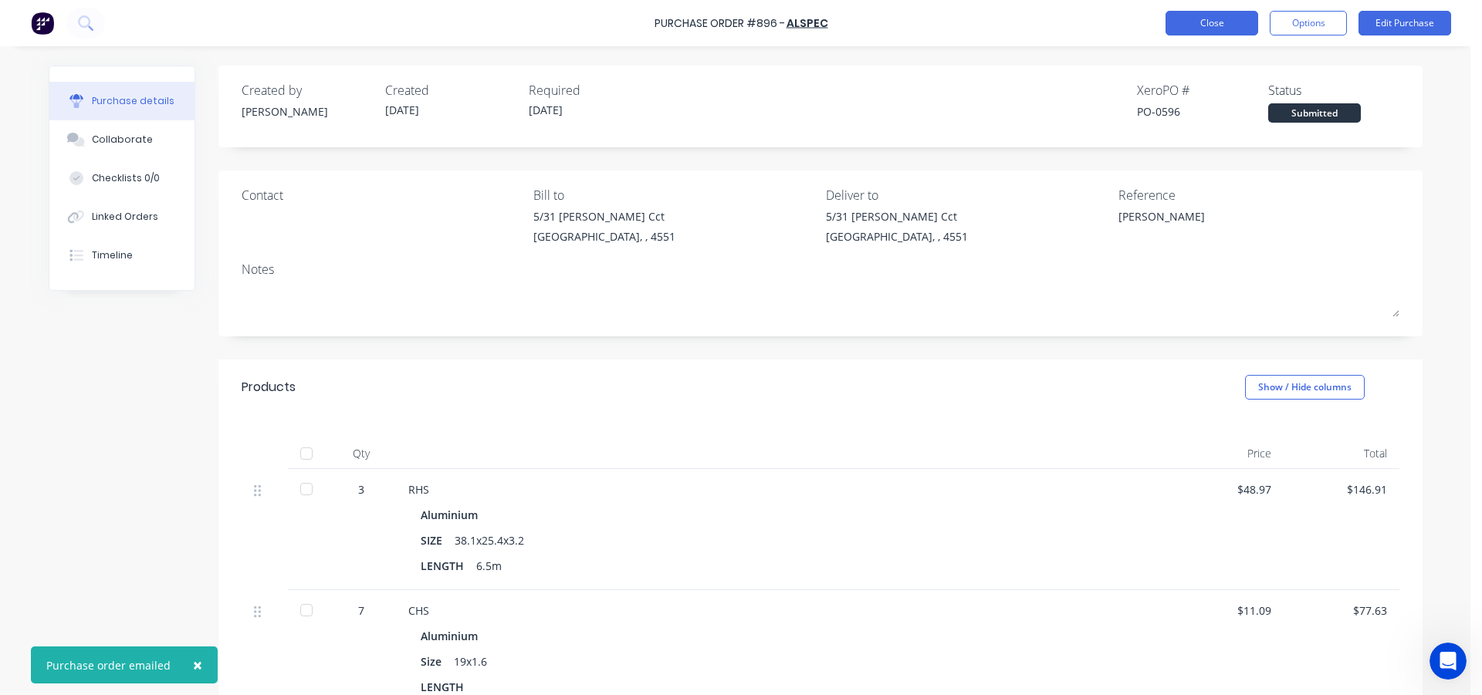
click at [1223, 25] on button "Close" at bounding box center [1211, 23] width 93 height 25
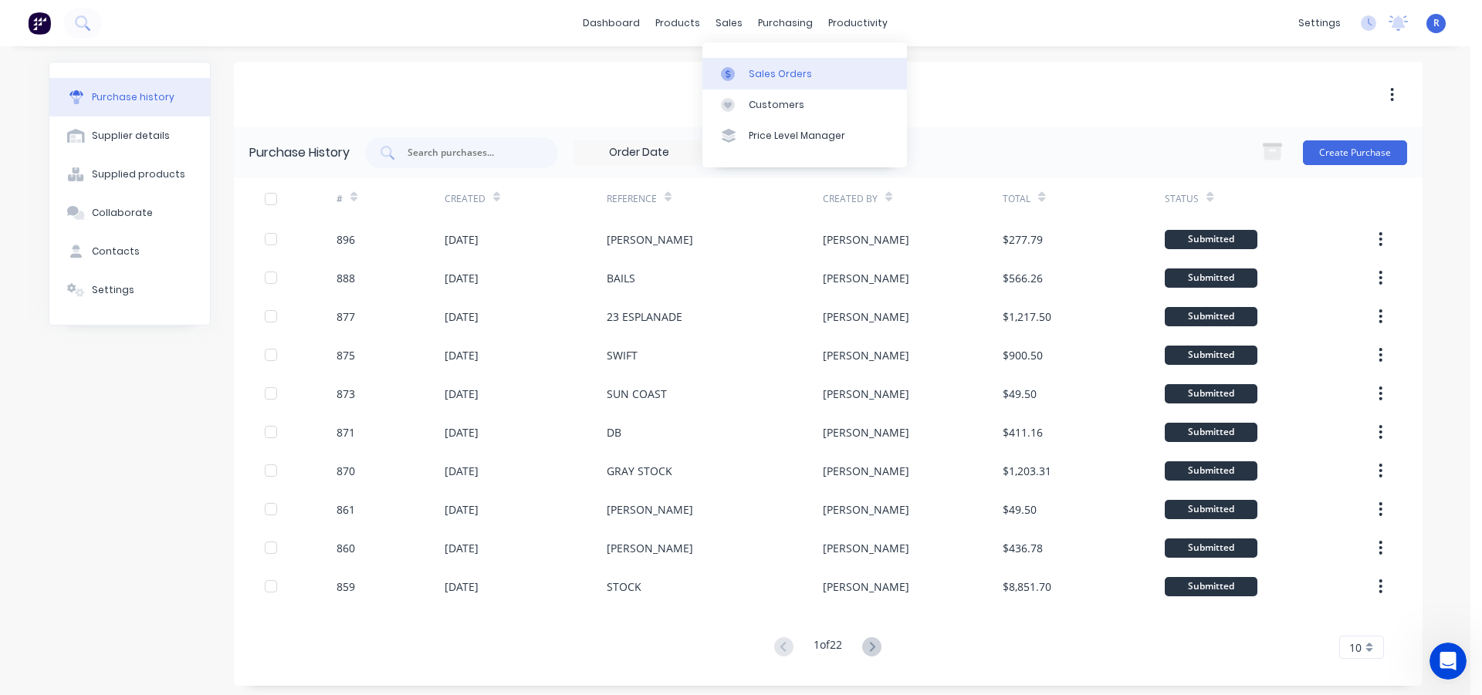
click at [756, 64] on link "Sales Orders" at bounding box center [804, 73] width 205 height 31
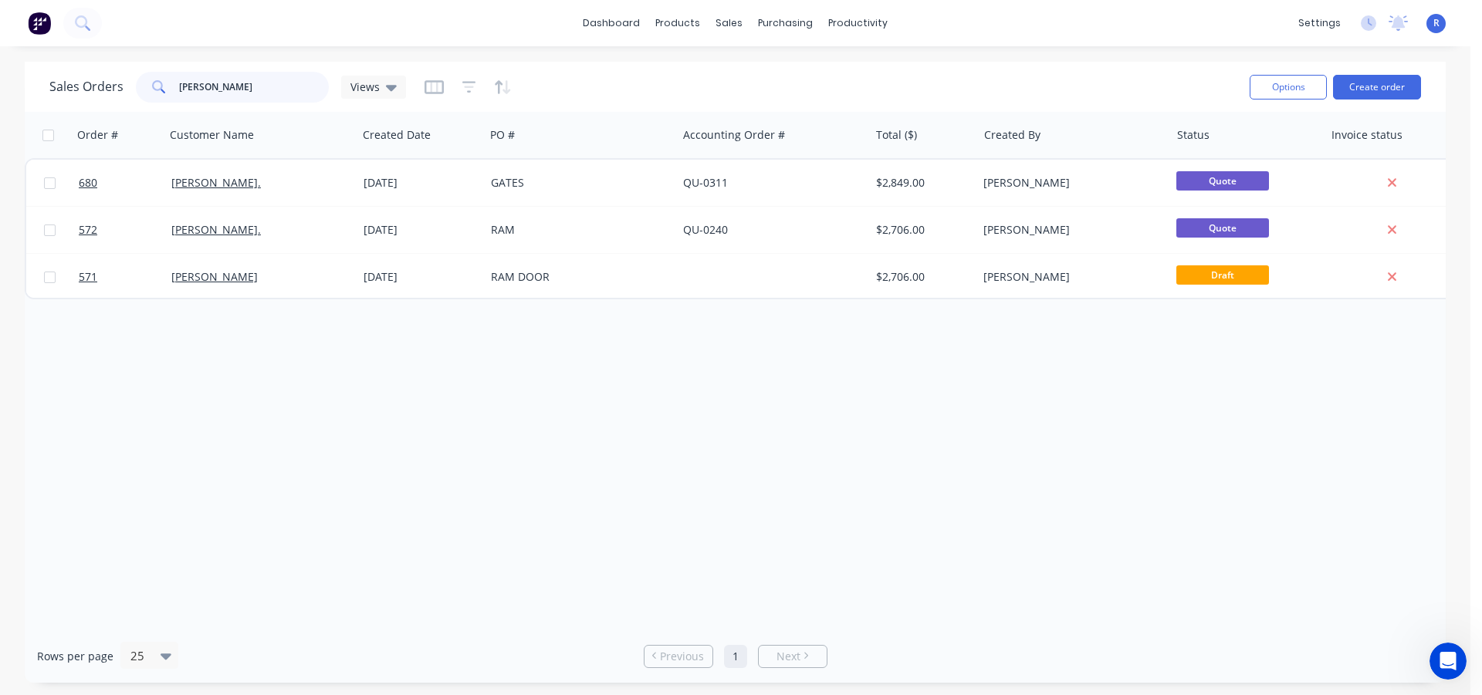
drag, startPoint x: 232, startPoint y: 94, endPoint x: 155, endPoint y: 93, distance: 76.4
click at [155, 93] on div "[PERSON_NAME]" at bounding box center [232, 87] width 193 height 31
click at [242, 93] on input "[PERSON_NAME]" at bounding box center [254, 87] width 150 height 31
drag, startPoint x: 242, startPoint y: 93, endPoint x: 167, endPoint y: 93, distance: 74.1
click at [167, 93] on div "[PERSON_NAME]" at bounding box center [232, 87] width 193 height 31
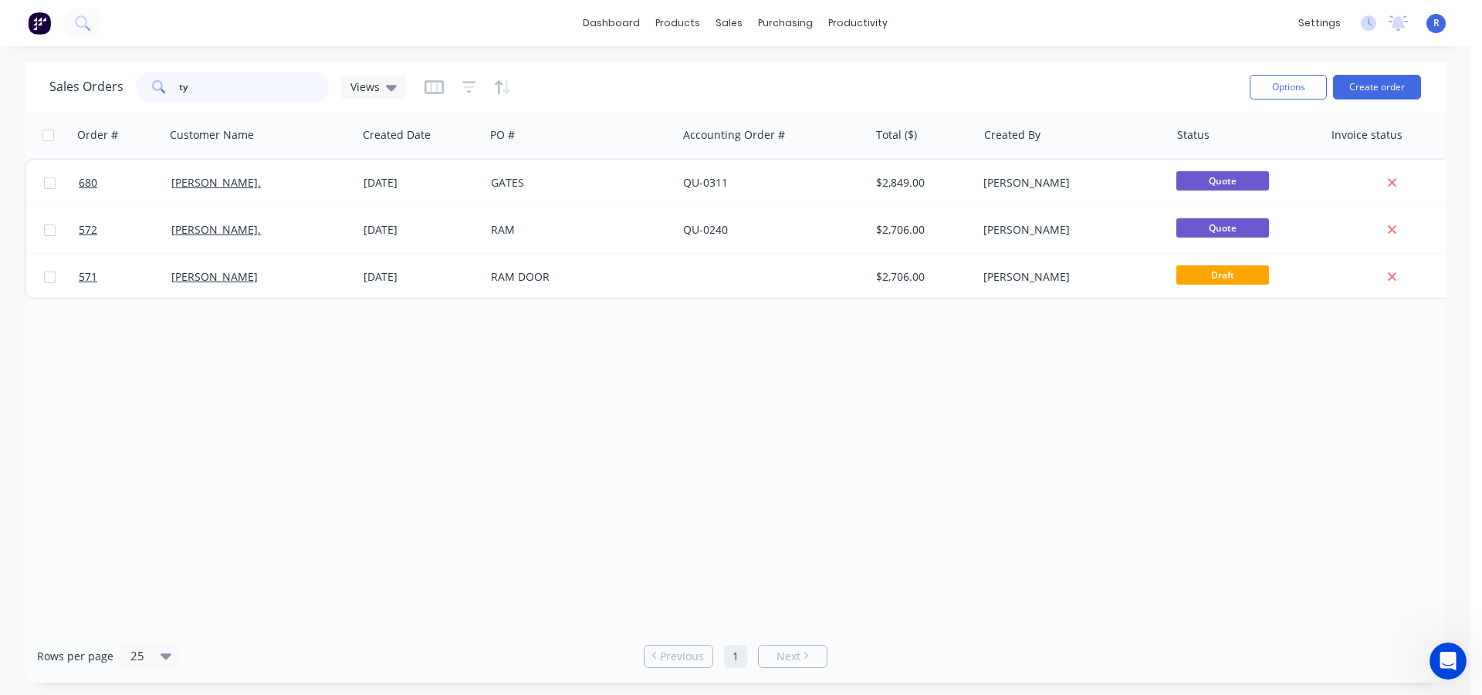
type input "ty"
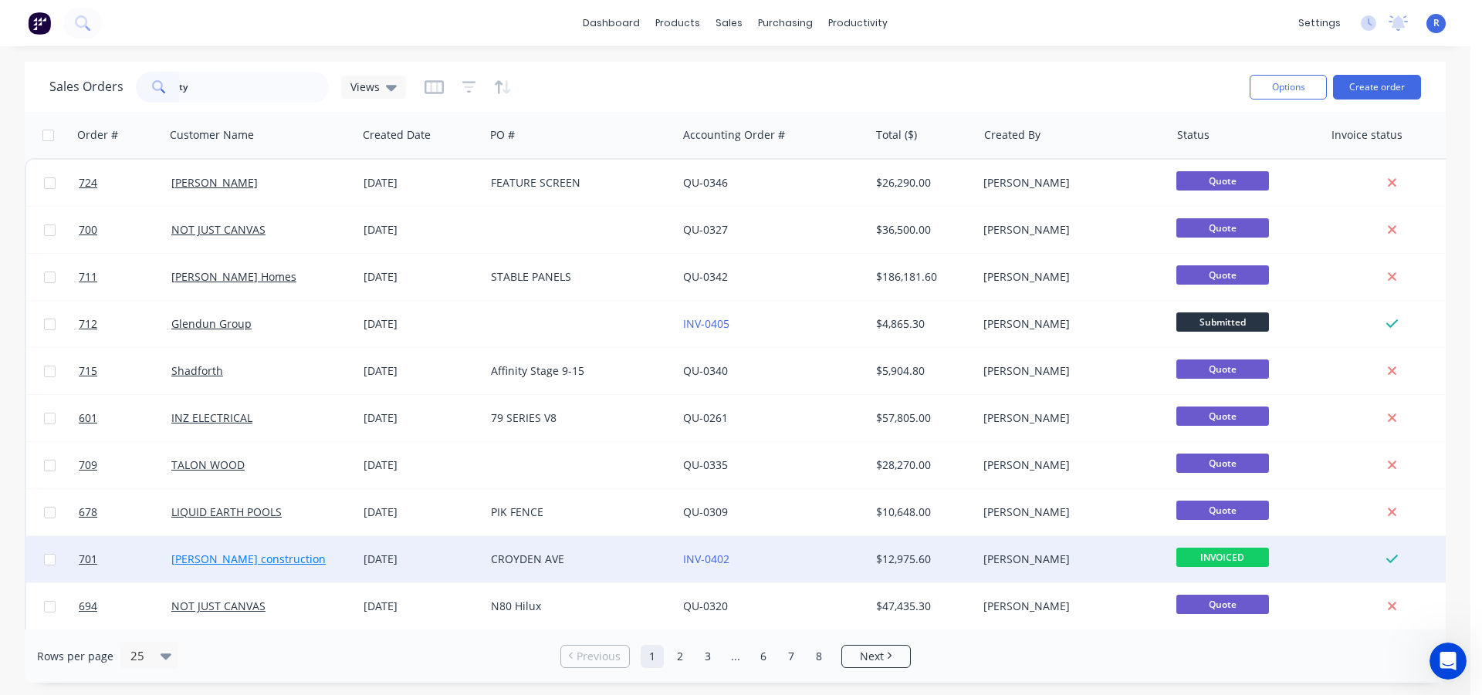
click at [276, 561] on link "[PERSON_NAME] construction" at bounding box center [248, 559] width 154 height 15
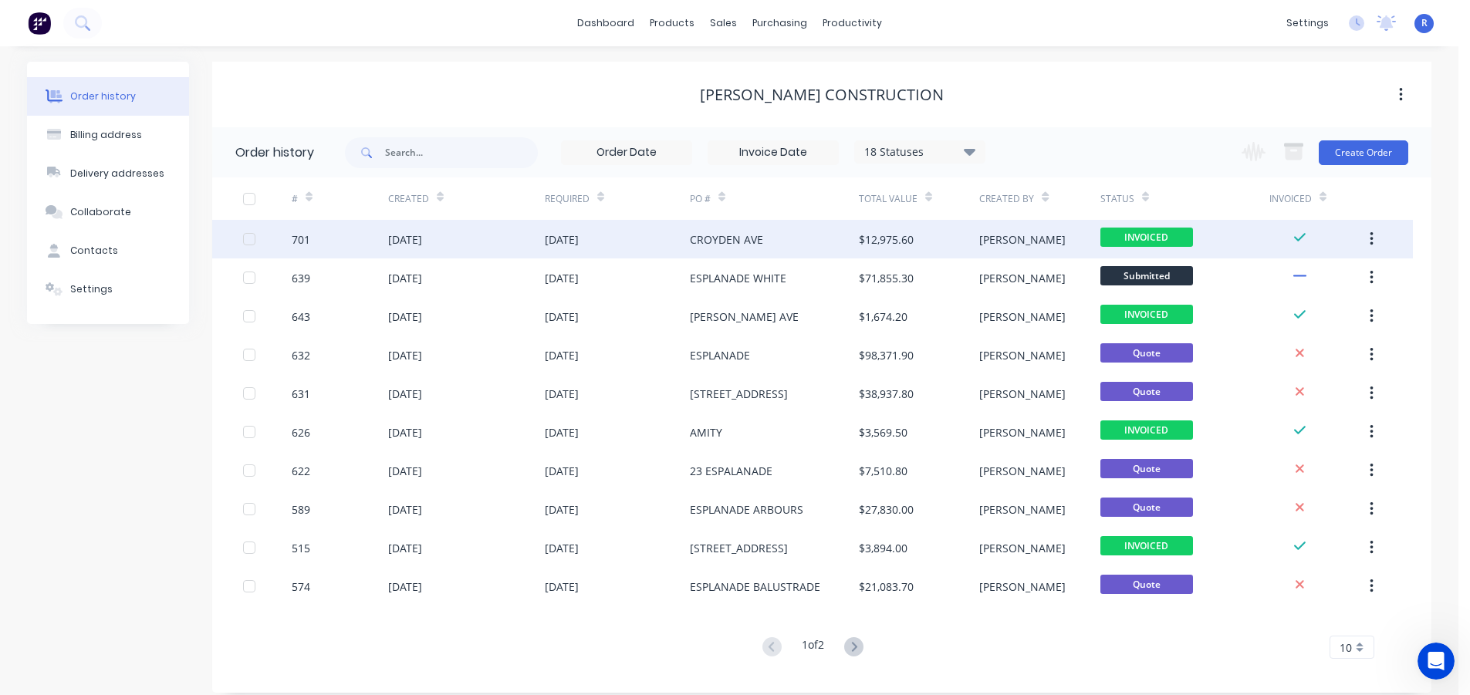
click at [697, 235] on div "CROYDEN AVE" at bounding box center [726, 240] width 73 height 16
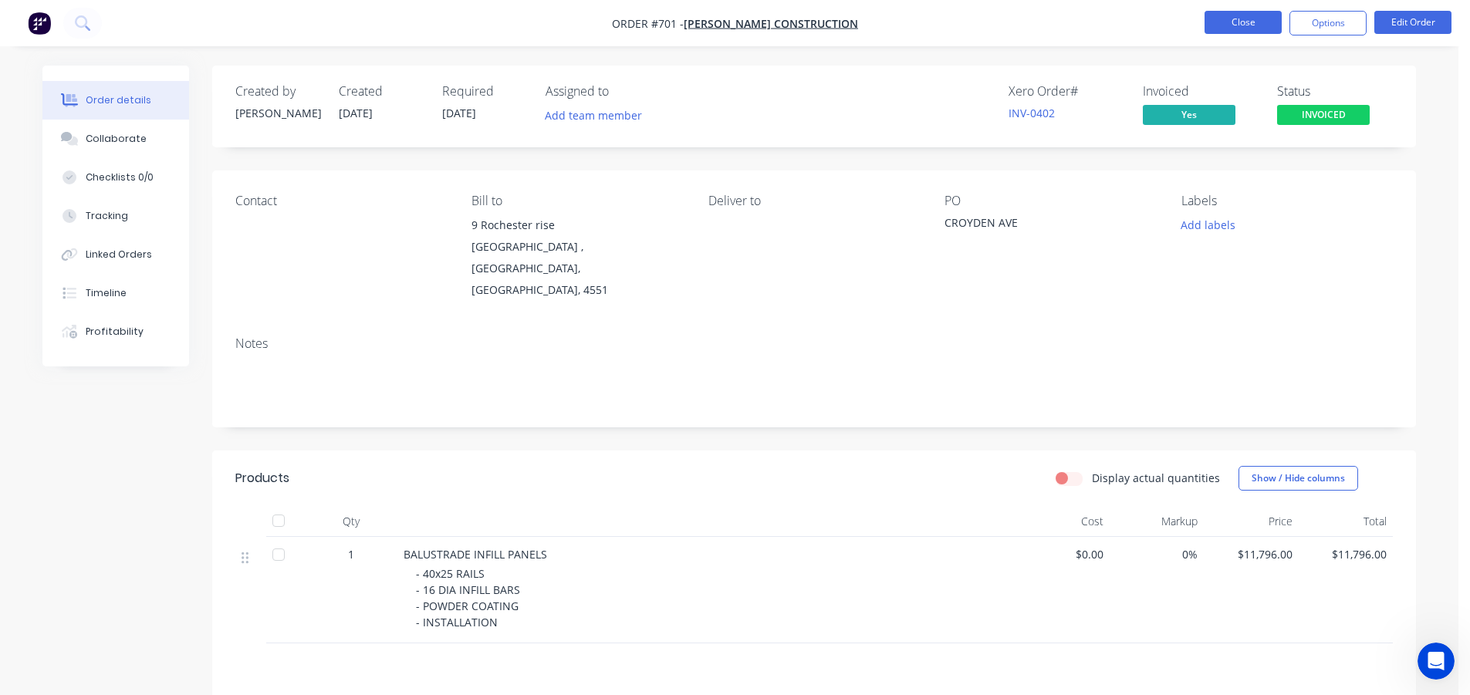
click at [1242, 22] on button "Close" at bounding box center [1243, 22] width 77 height 23
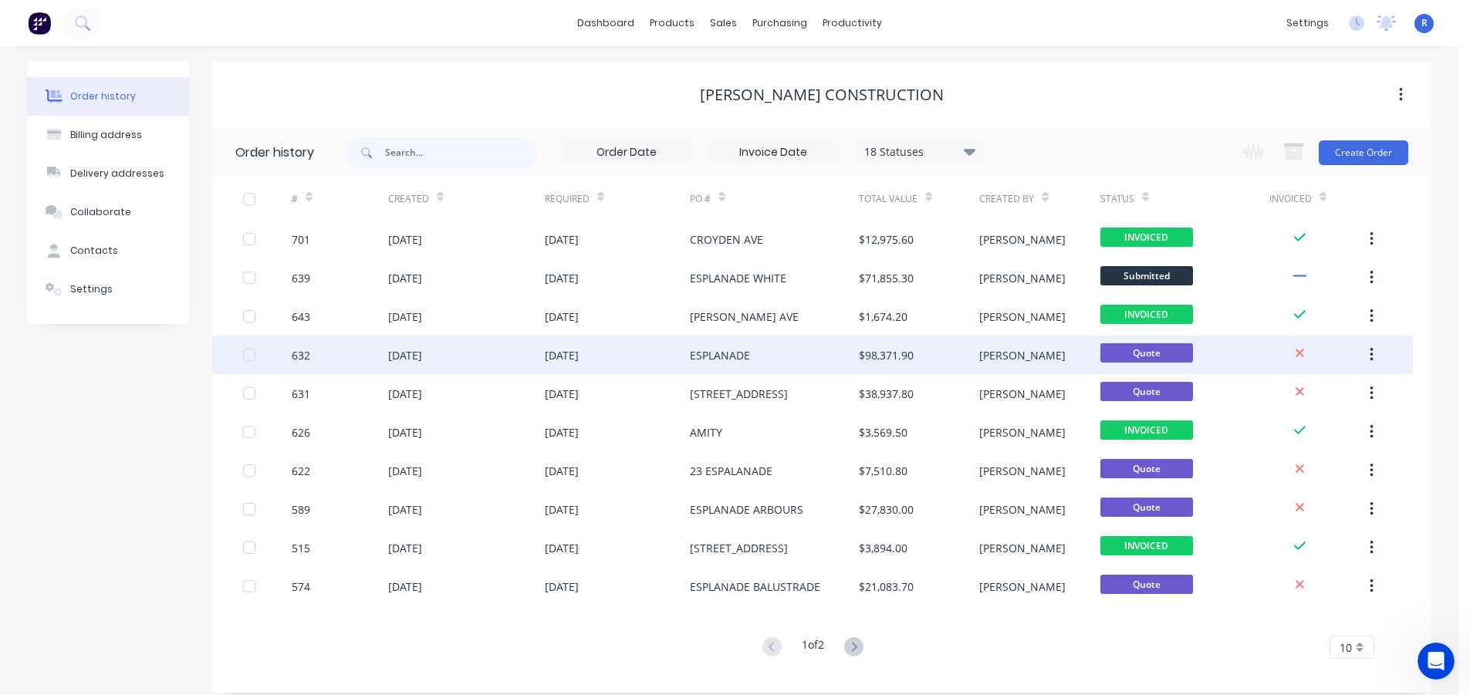
click at [719, 364] on div "ESPLANADE" at bounding box center [774, 355] width 169 height 39
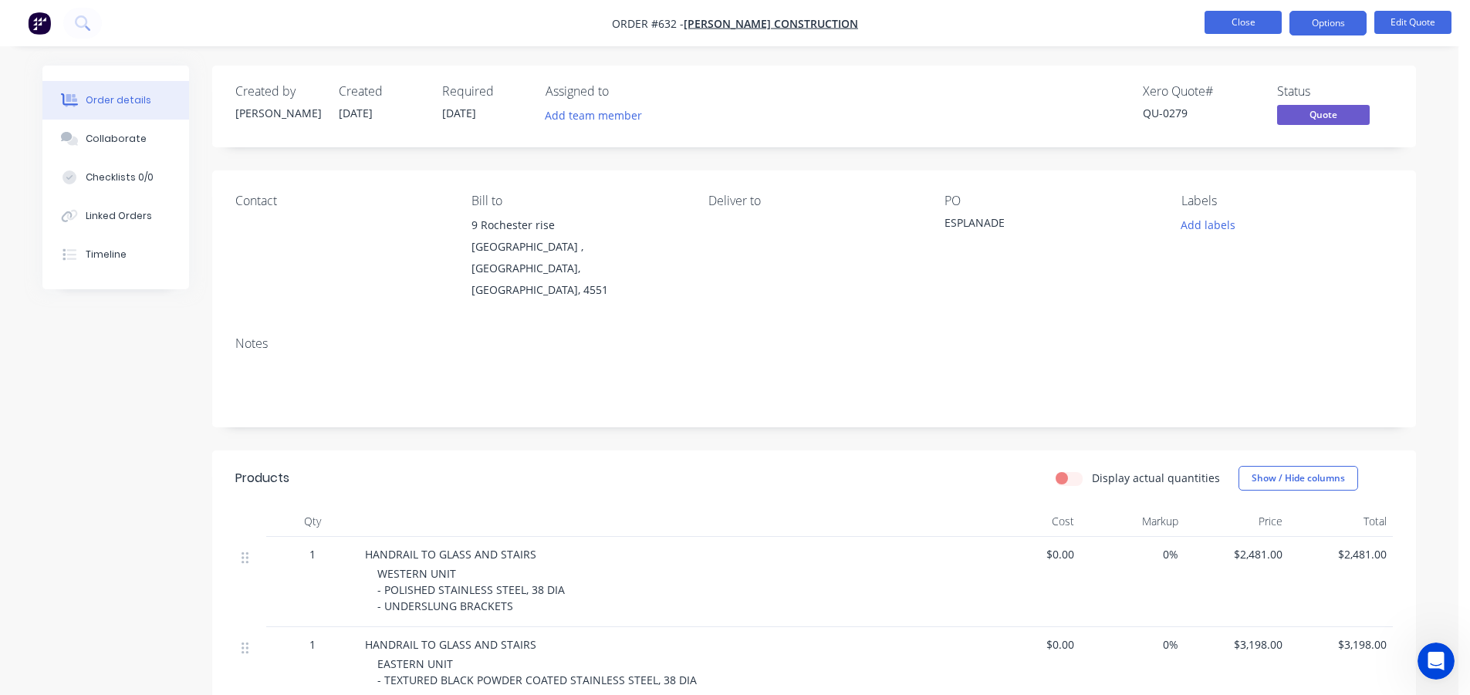
click at [1254, 15] on button "Close" at bounding box center [1243, 22] width 77 height 23
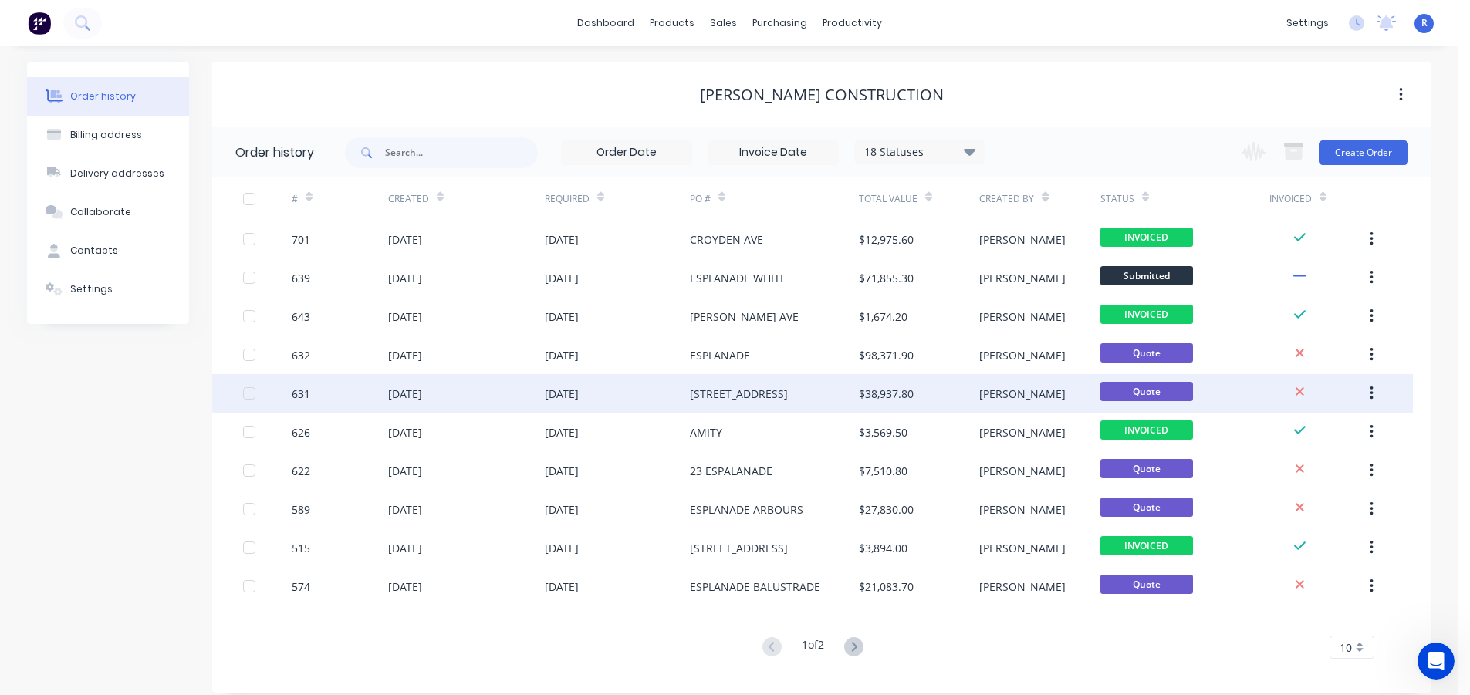
click at [938, 390] on div "$38,937.80" at bounding box center [919, 393] width 120 height 39
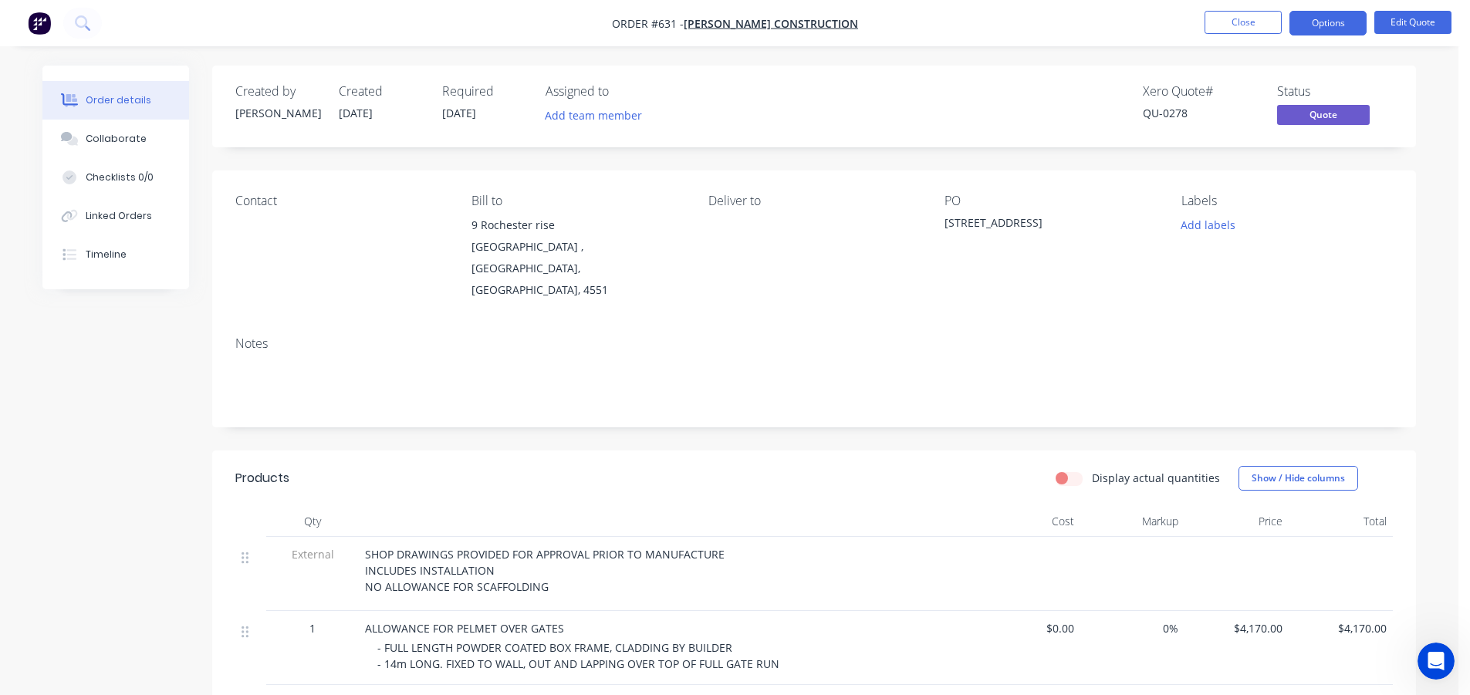
click at [1219, 41] on nav "Order #631 - [PERSON_NAME] construction Close Options Edit Quote" at bounding box center [735, 23] width 1470 height 46
click at [1218, 29] on button "Close" at bounding box center [1243, 22] width 77 height 23
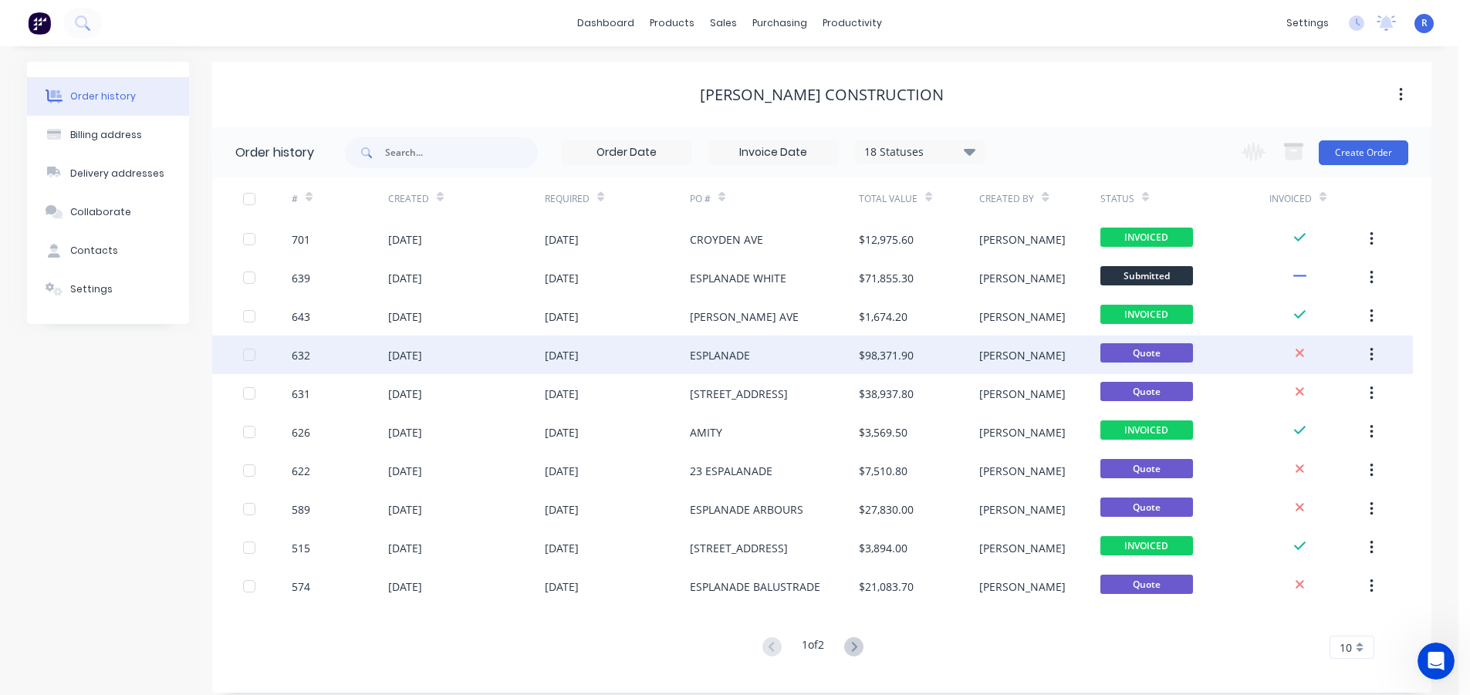
click at [785, 355] on div "ESPLANADE" at bounding box center [774, 355] width 169 height 39
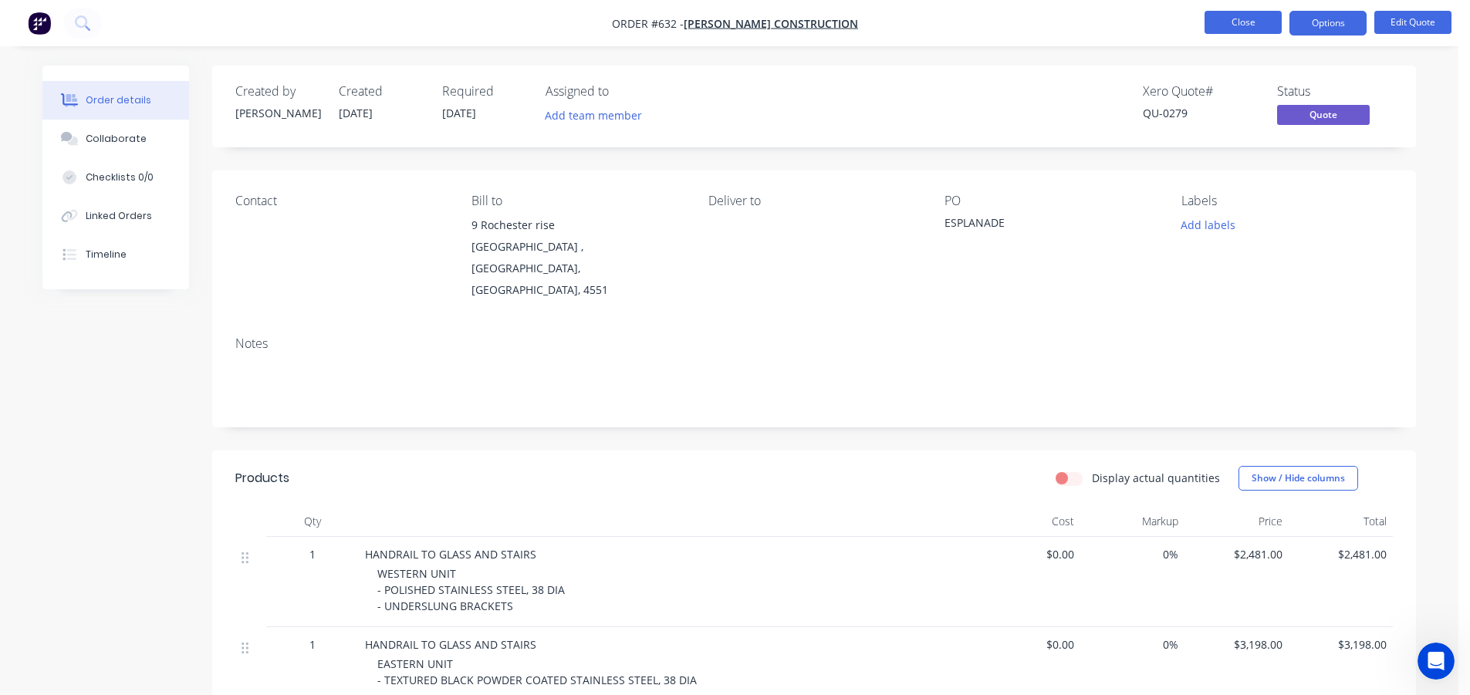
click at [1262, 19] on button "Close" at bounding box center [1243, 22] width 77 height 23
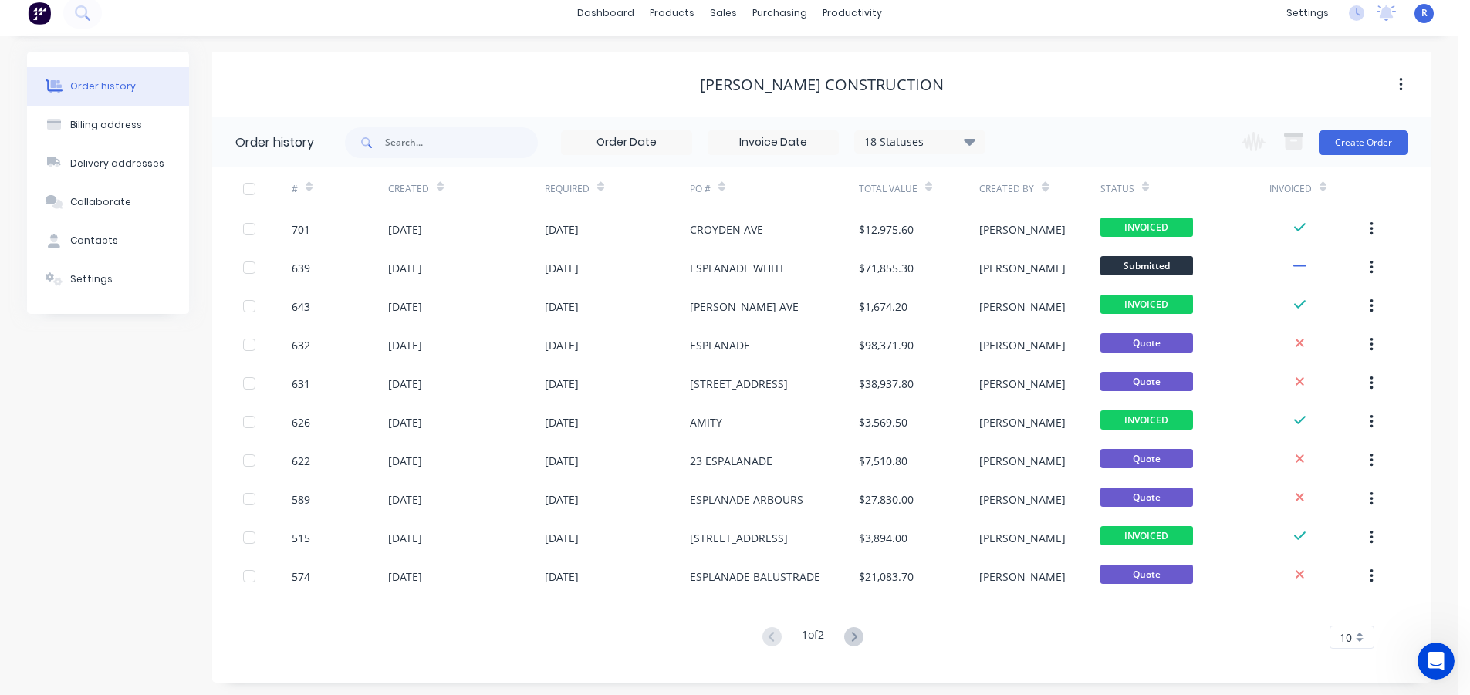
scroll to position [13, 0]
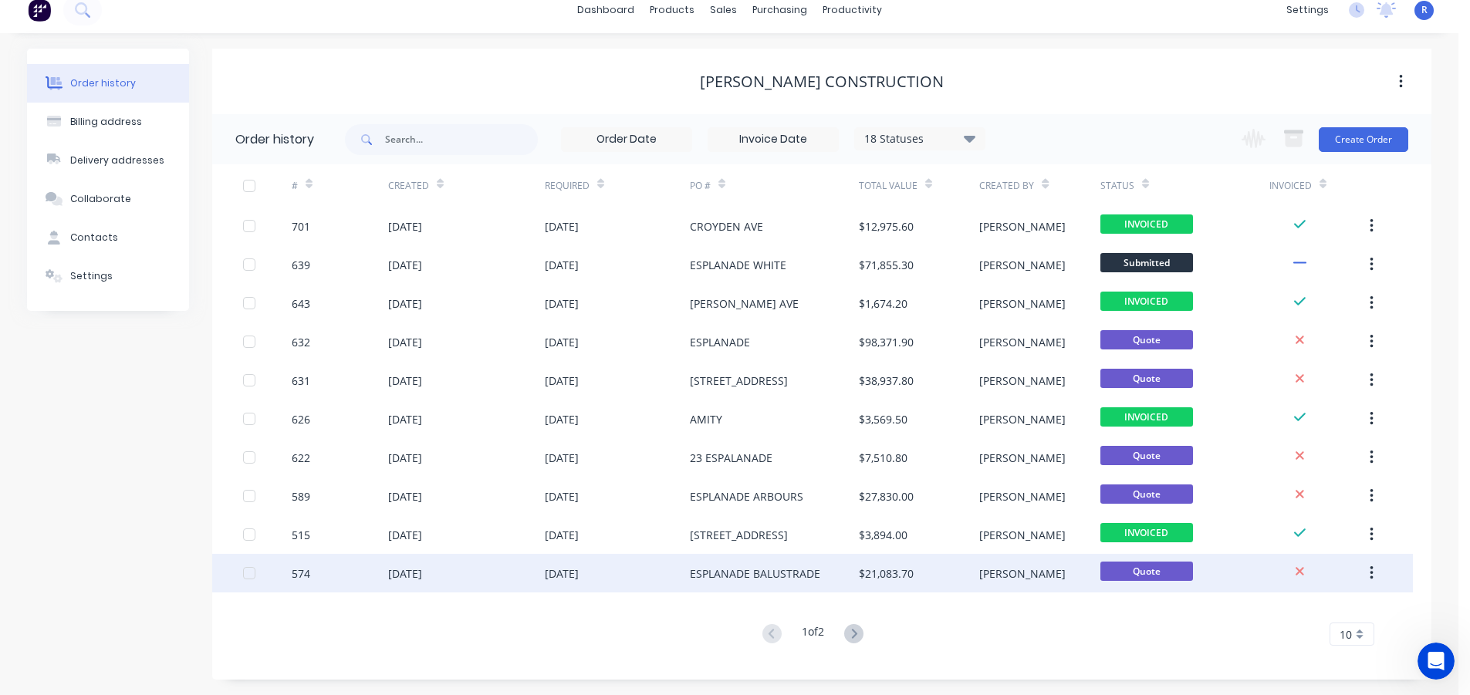
click at [731, 561] on div "ESPLANADE BALUSTRADE" at bounding box center [774, 573] width 169 height 39
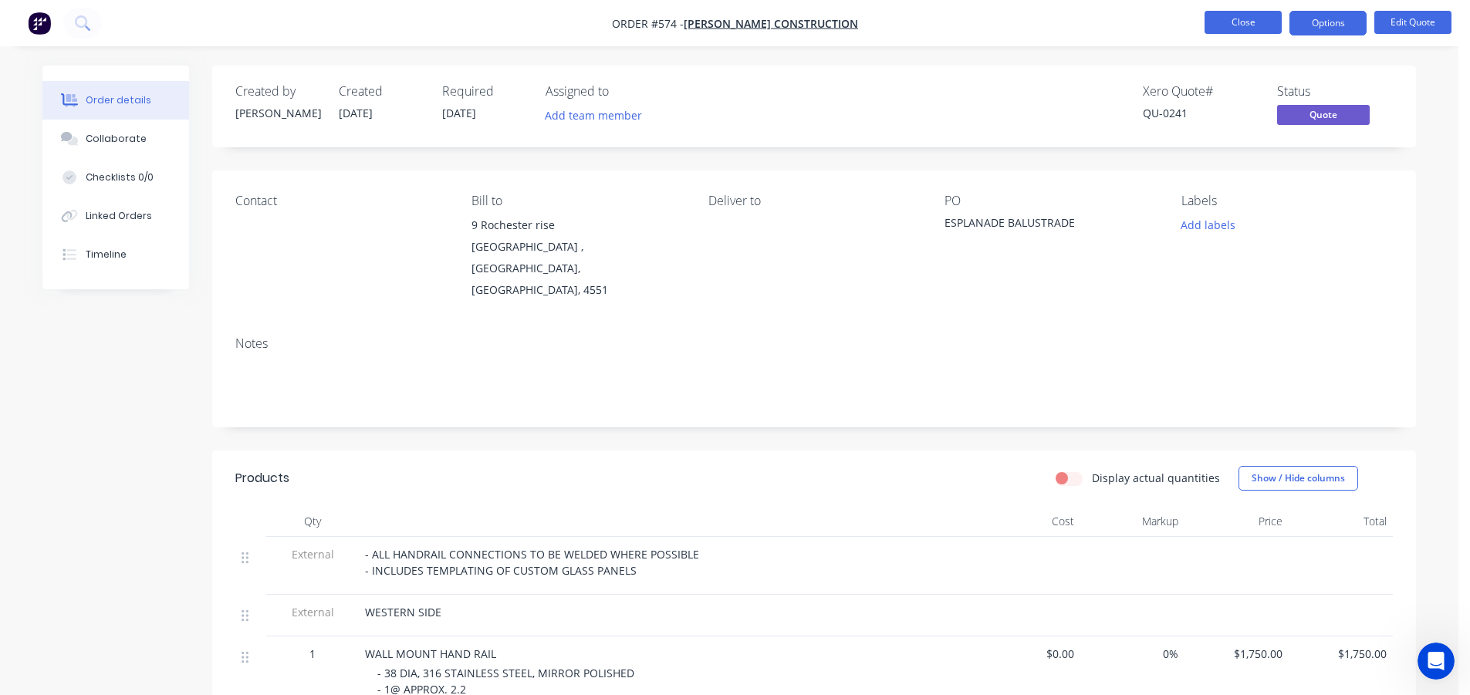
click at [1220, 25] on button "Close" at bounding box center [1243, 22] width 77 height 23
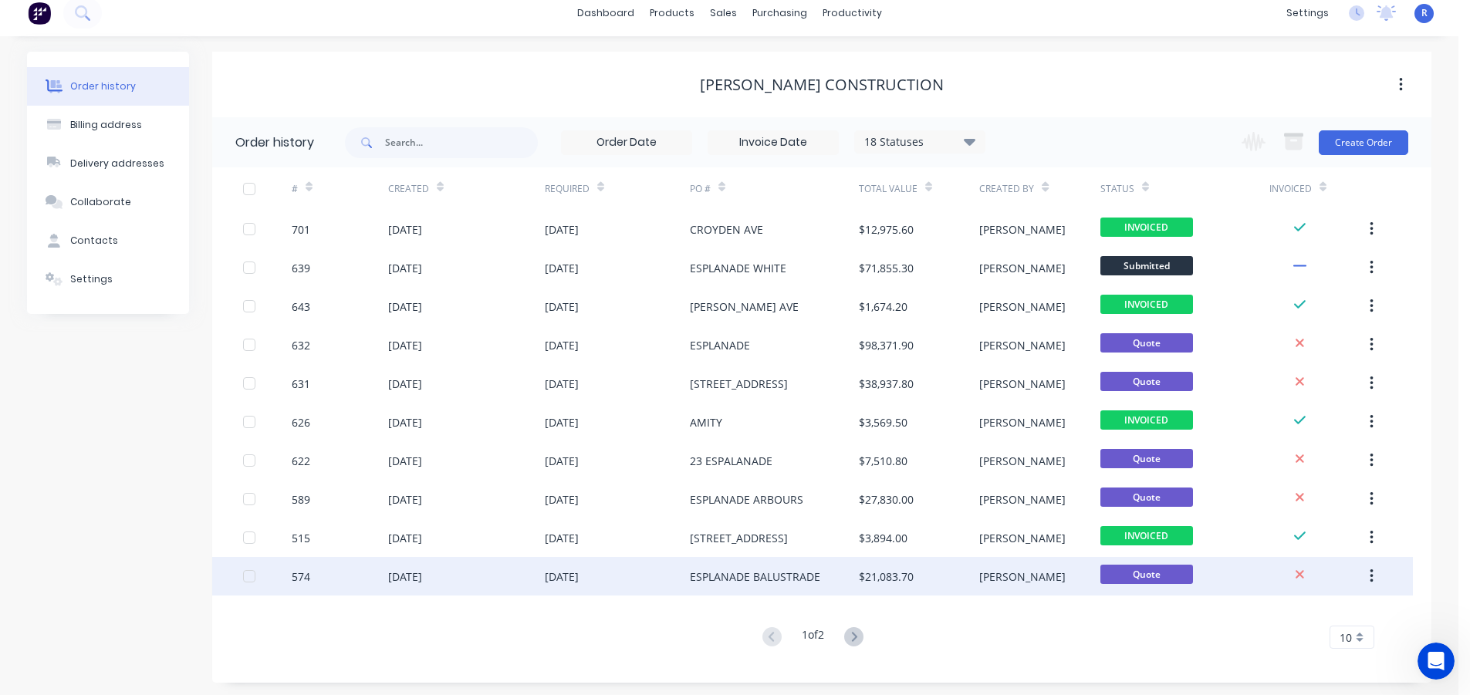
scroll to position [13, 0]
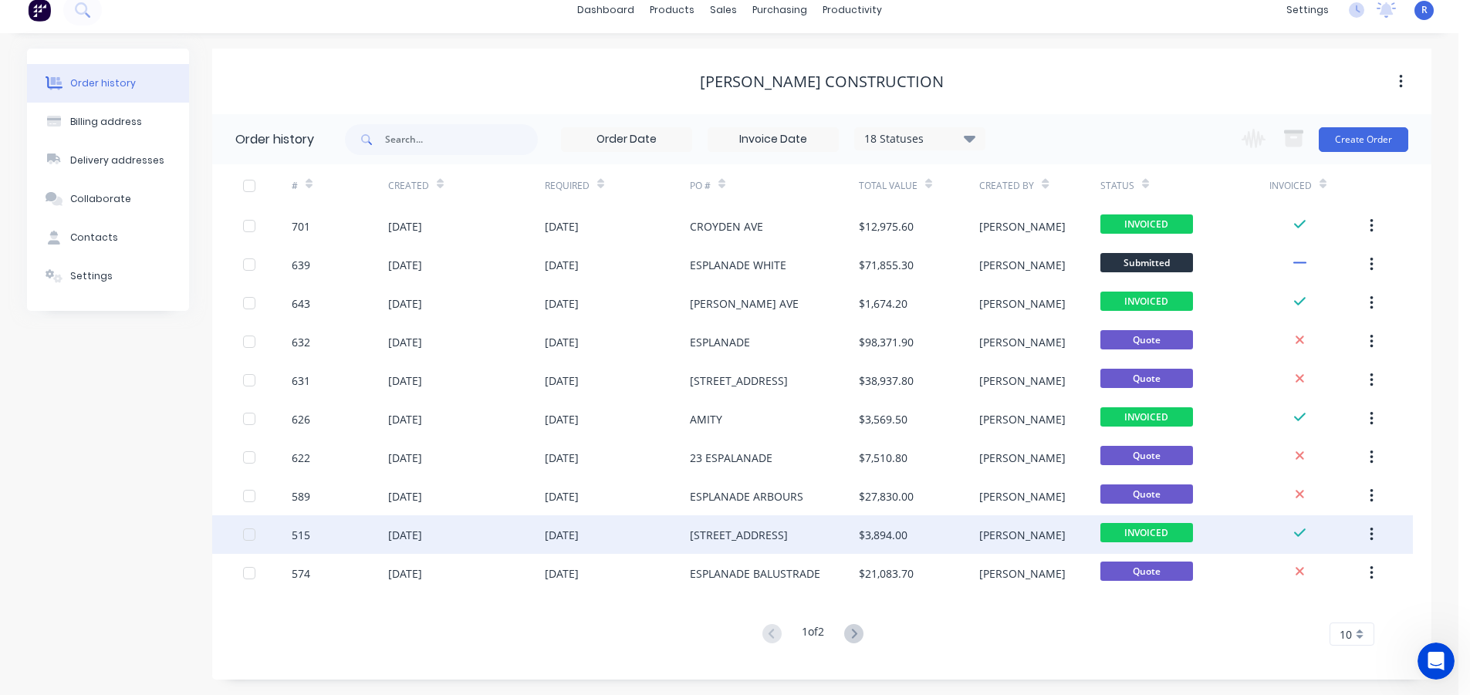
click at [745, 533] on div "[STREET_ADDRESS]" at bounding box center [739, 535] width 98 height 16
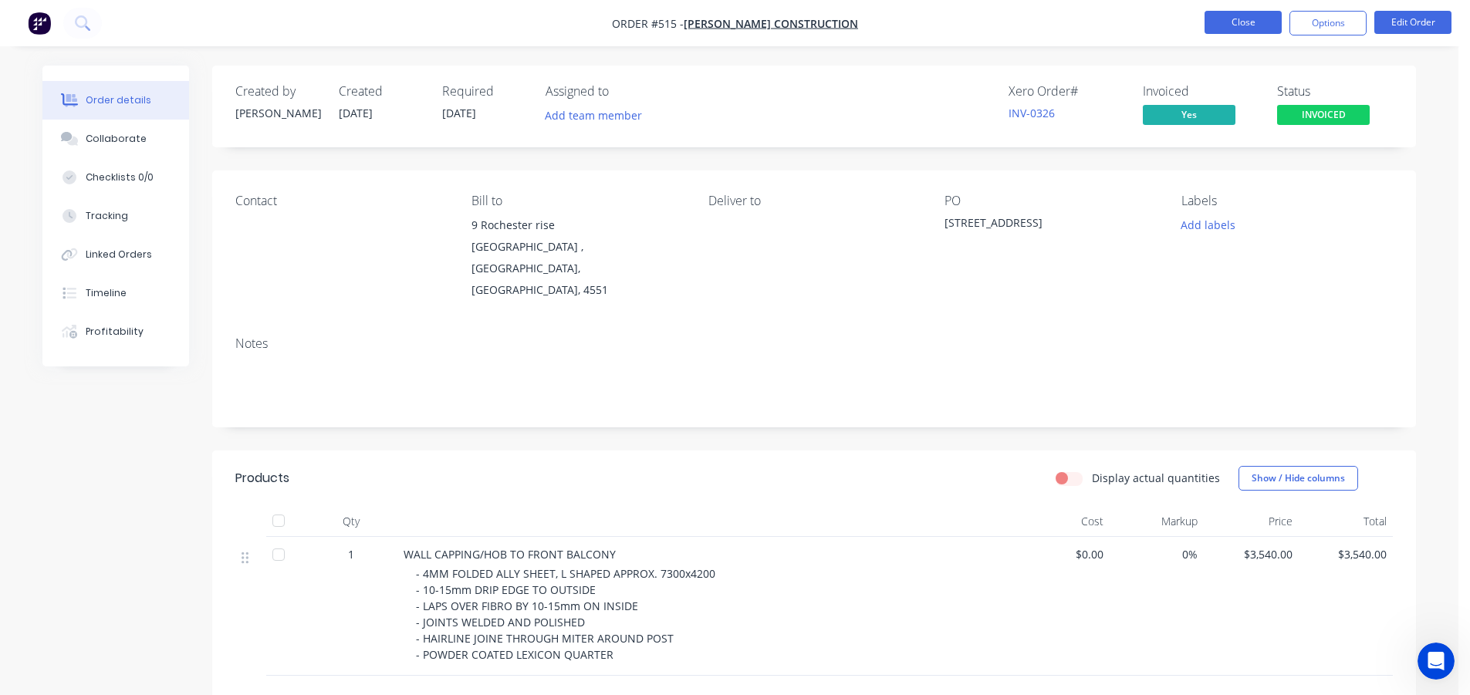
click at [1244, 23] on button "Close" at bounding box center [1243, 22] width 77 height 23
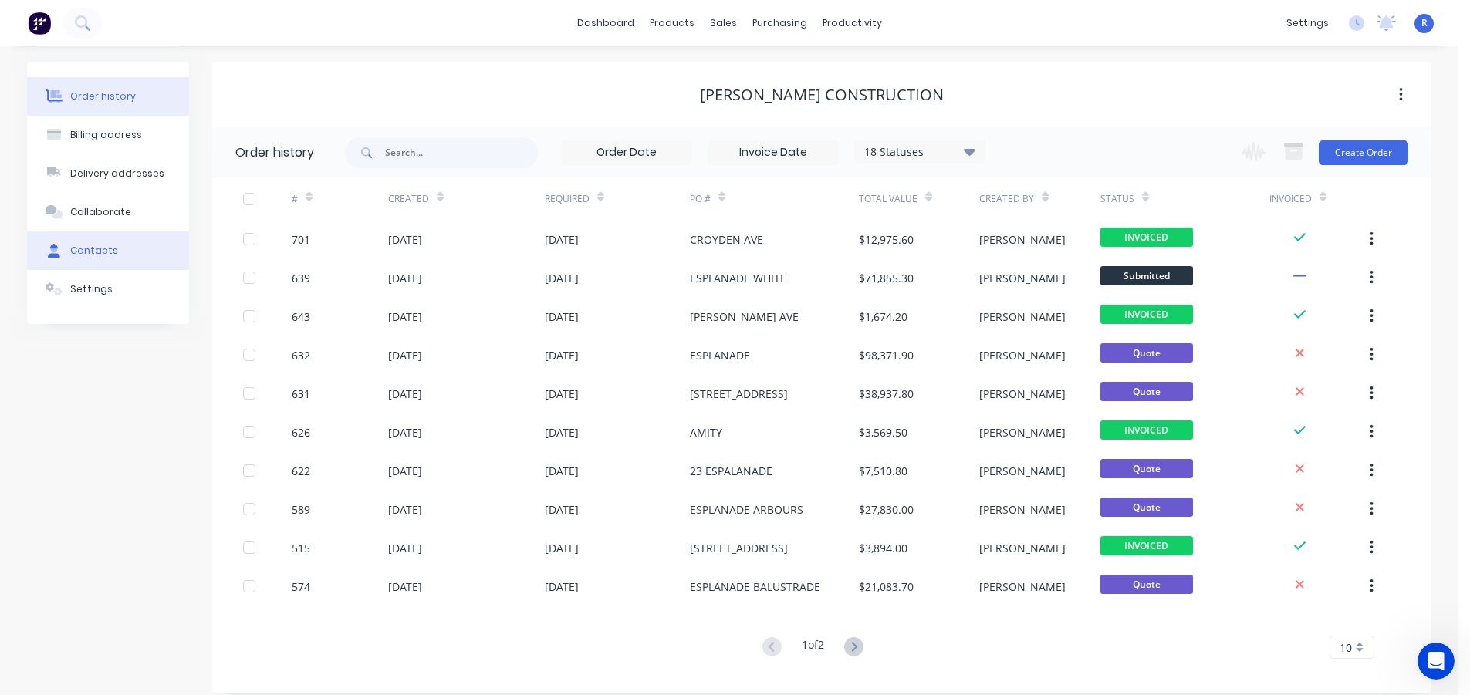
click at [70, 248] on div "Contacts" at bounding box center [94, 251] width 48 height 14
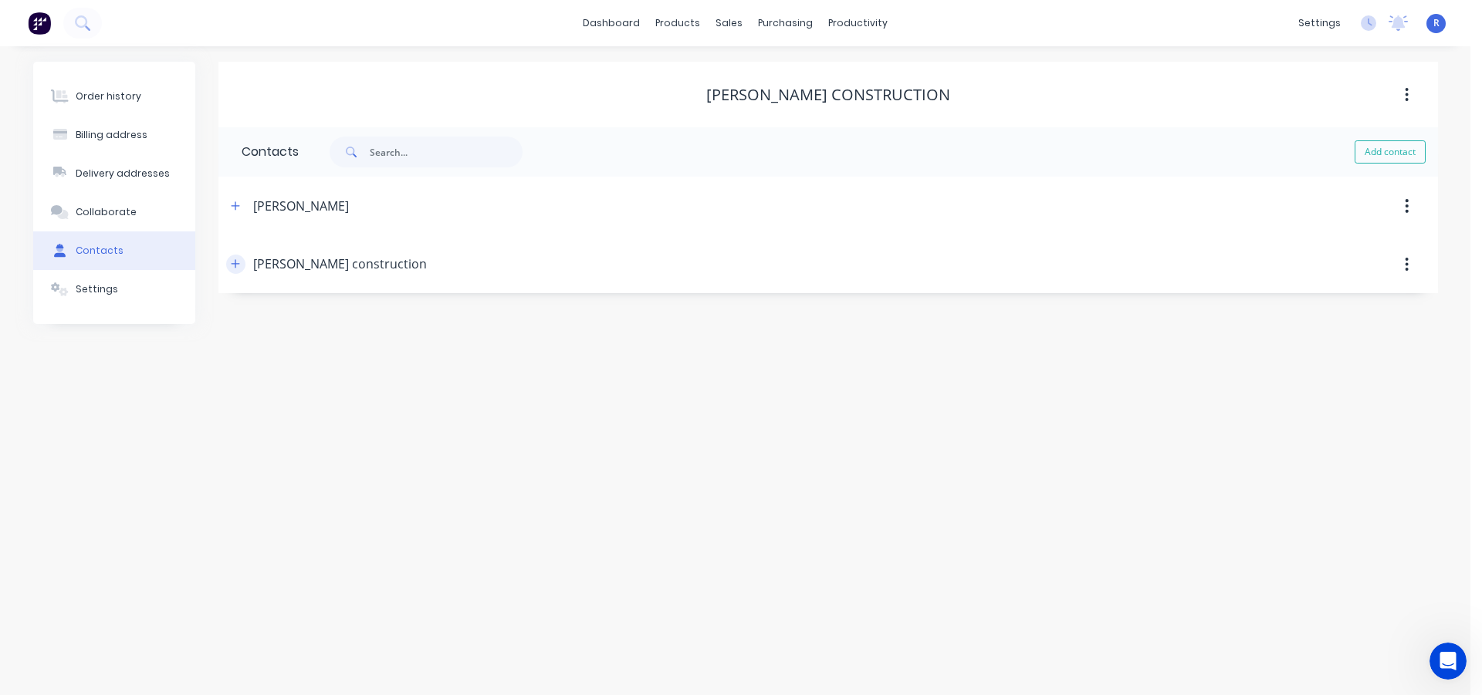
click at [235, 263] on icon "button" at bounding box center [235, 264] width 9 height 11
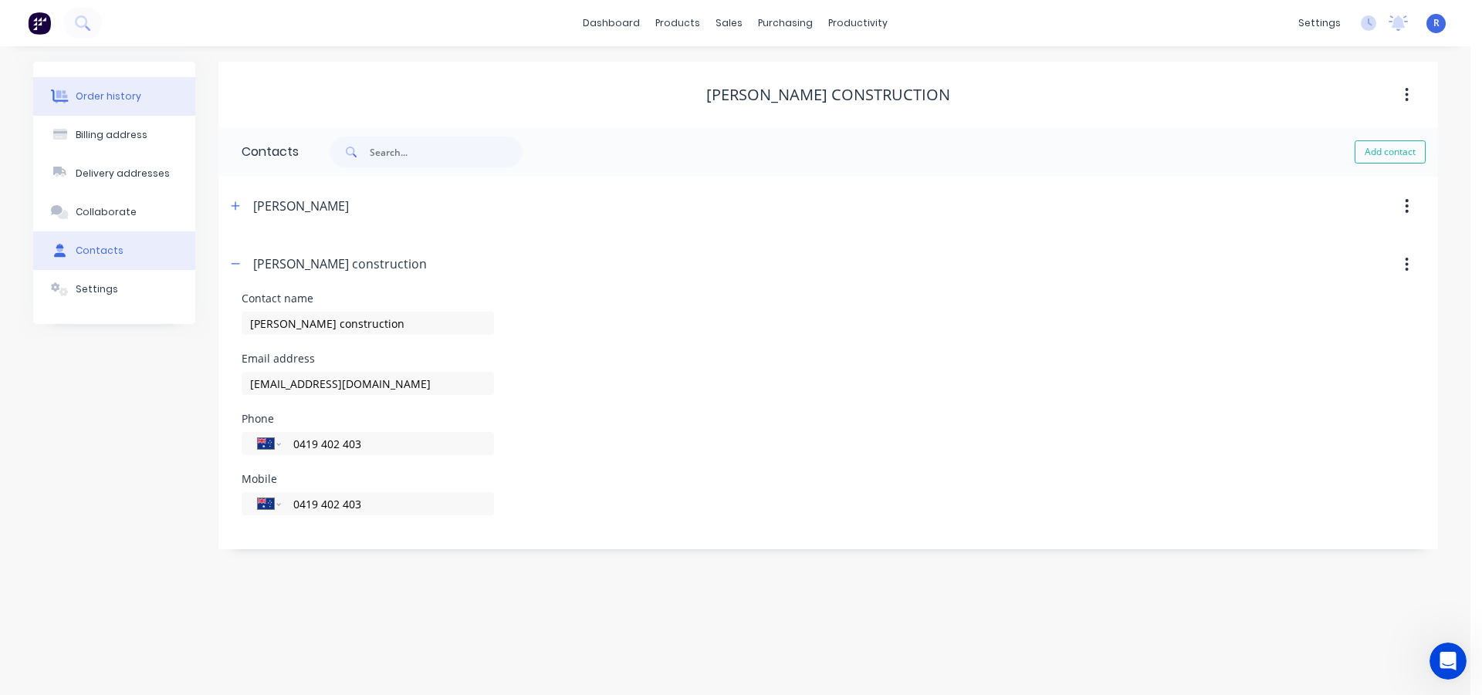
click at [133, 109] on button "Order history" at bounding box center [114, 96] width 162 height 39
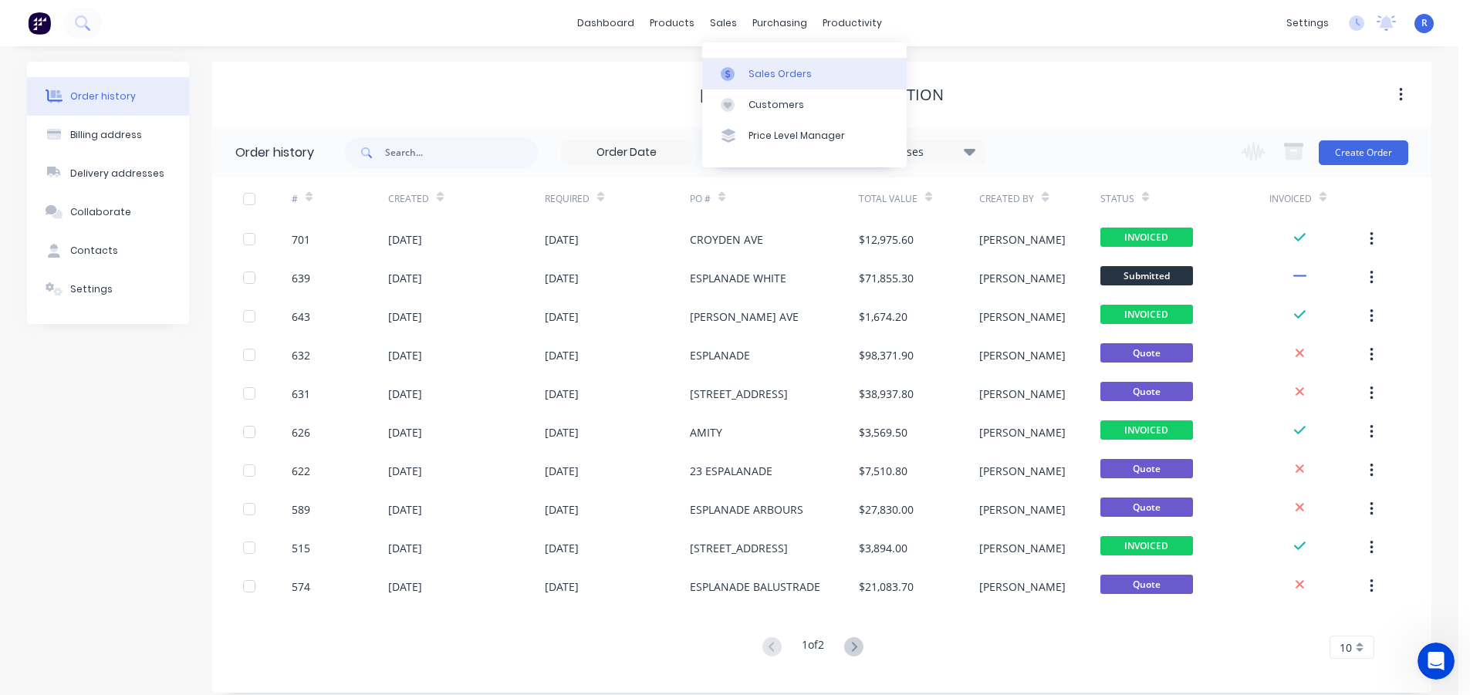
click at [764, 67] on div "Sales Orders" at bounding box center [780, 74] width 63 height 14
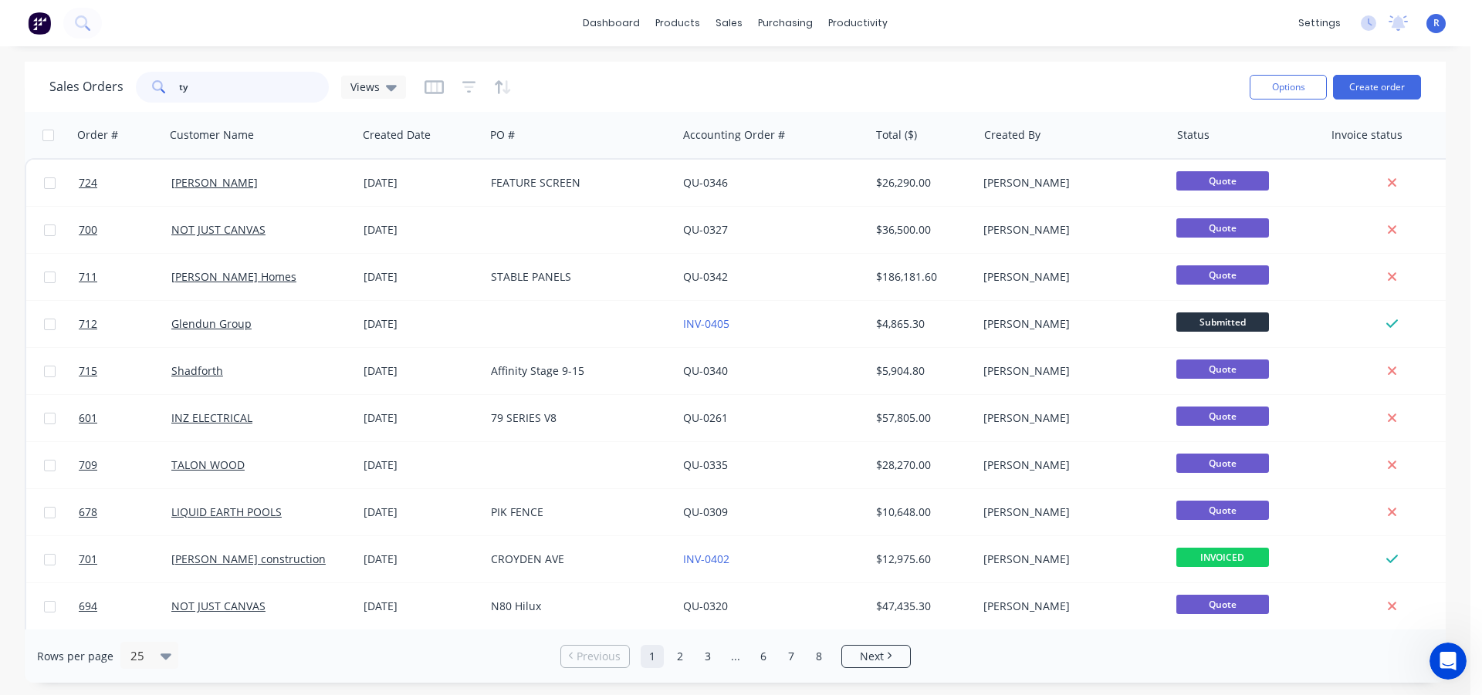
drag, startPoint x: 215, startPoint y: 89, endPoint x: 150, endPoint y: 89, distance: 64.1
click at [150, 89] on div "ty" at bounding box center [232, 87] width 193 height 31
click at [820, 79] on div "Purchase Orders" at bounding box center [835, 74] width 82 height 14
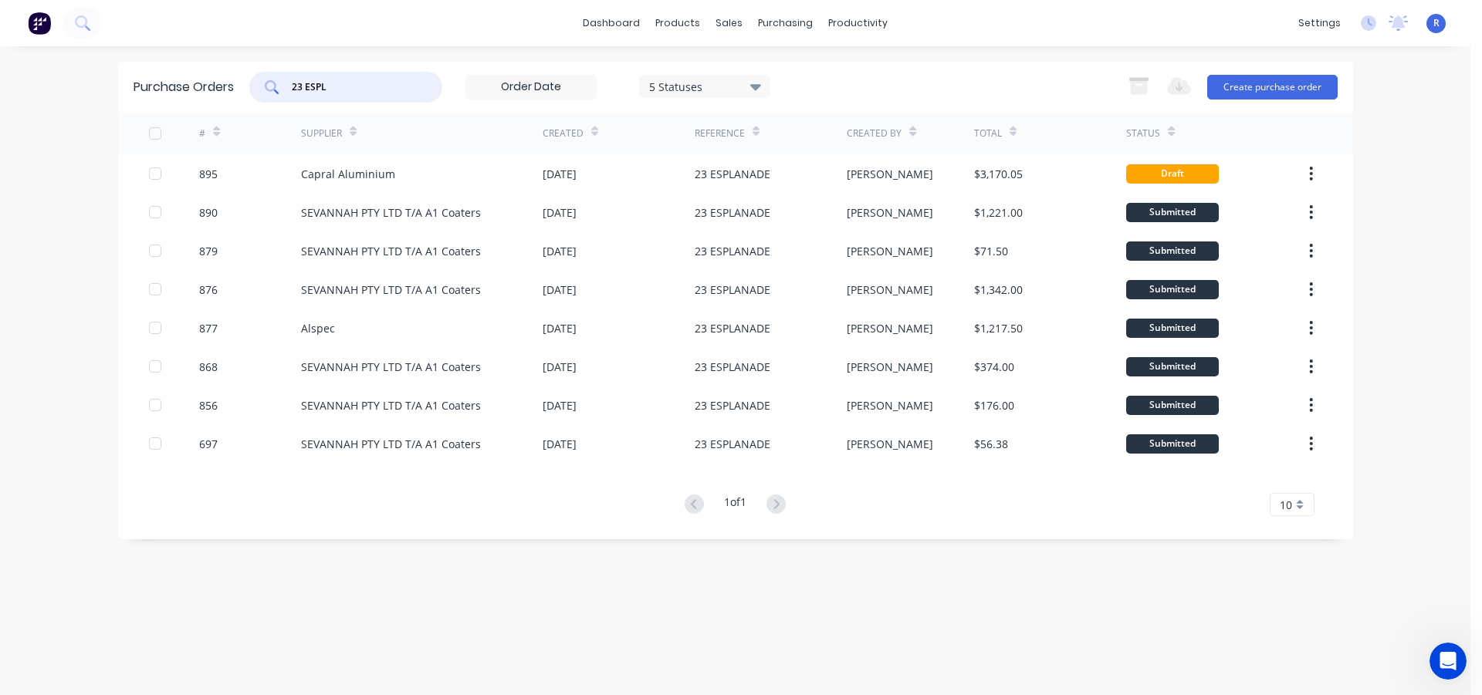
drag, startPoint x: 343, startPoint y: 85, endPoint x: 266, endPoint y: 86, distance: 76.4
click at [266, 86] on div "23 ESPL" at bounding box center [345, 87] width 193 height 31
type input "c"
type input "wind"
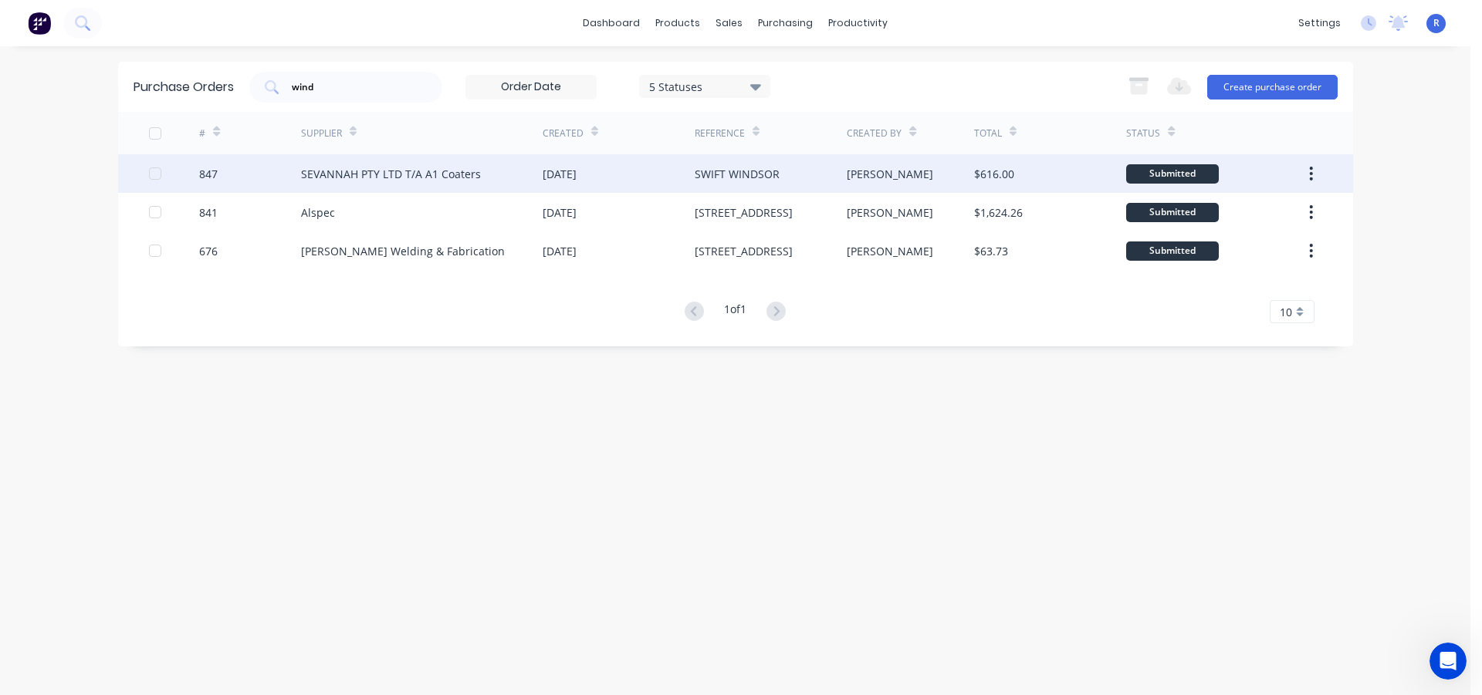
click at [425, 174] on div "SEVANNAH PTY LTD T/A A1 Coaters" at bounding box center [391, 174] width 180 height 16
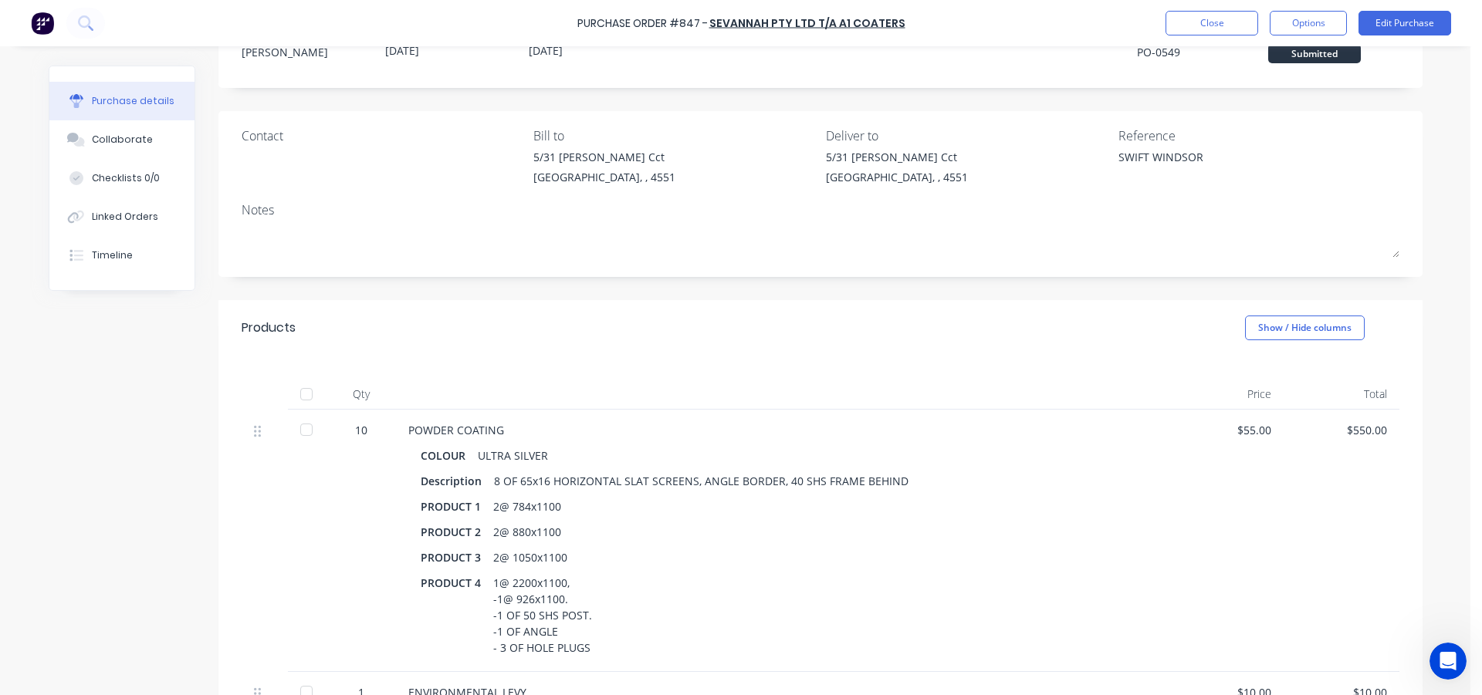
scroll to position [154, 0]
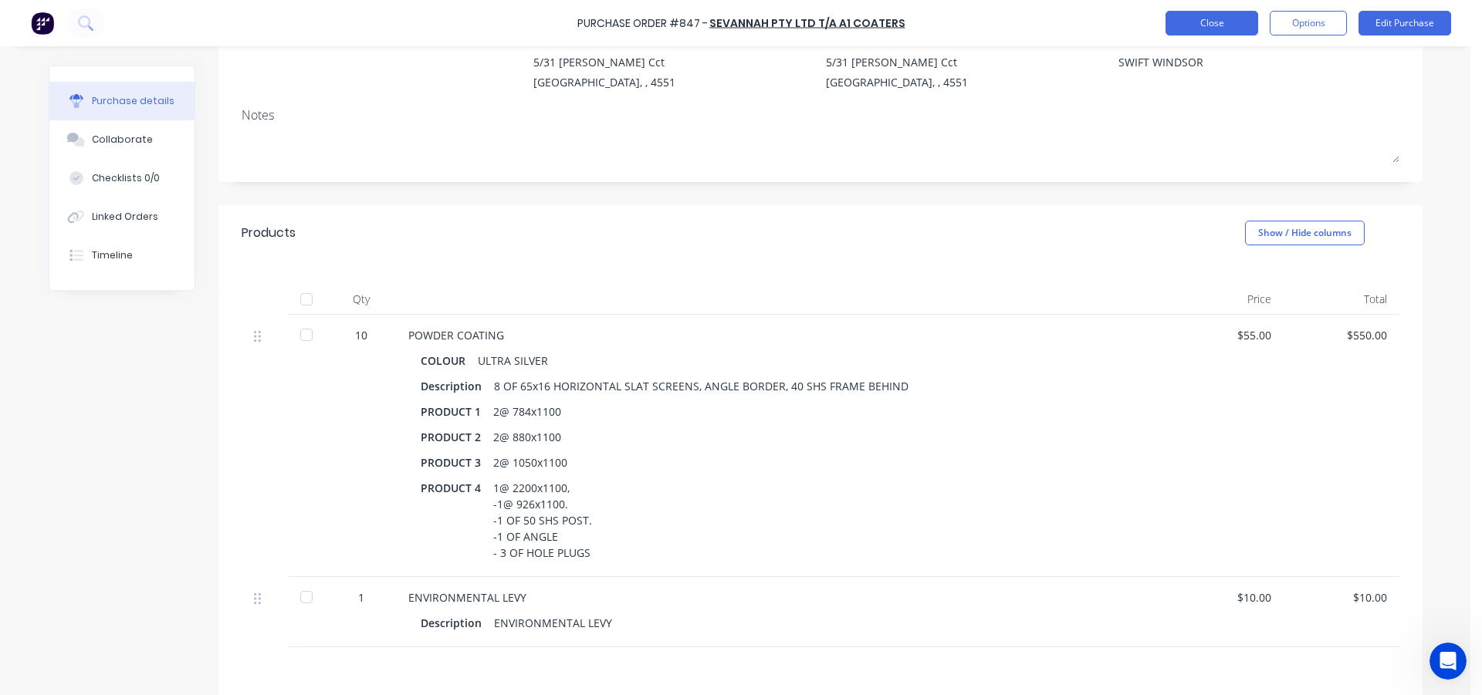
click at [1204, 22] on button "Close" at bounding box center [1211, 23] width 93 height 25
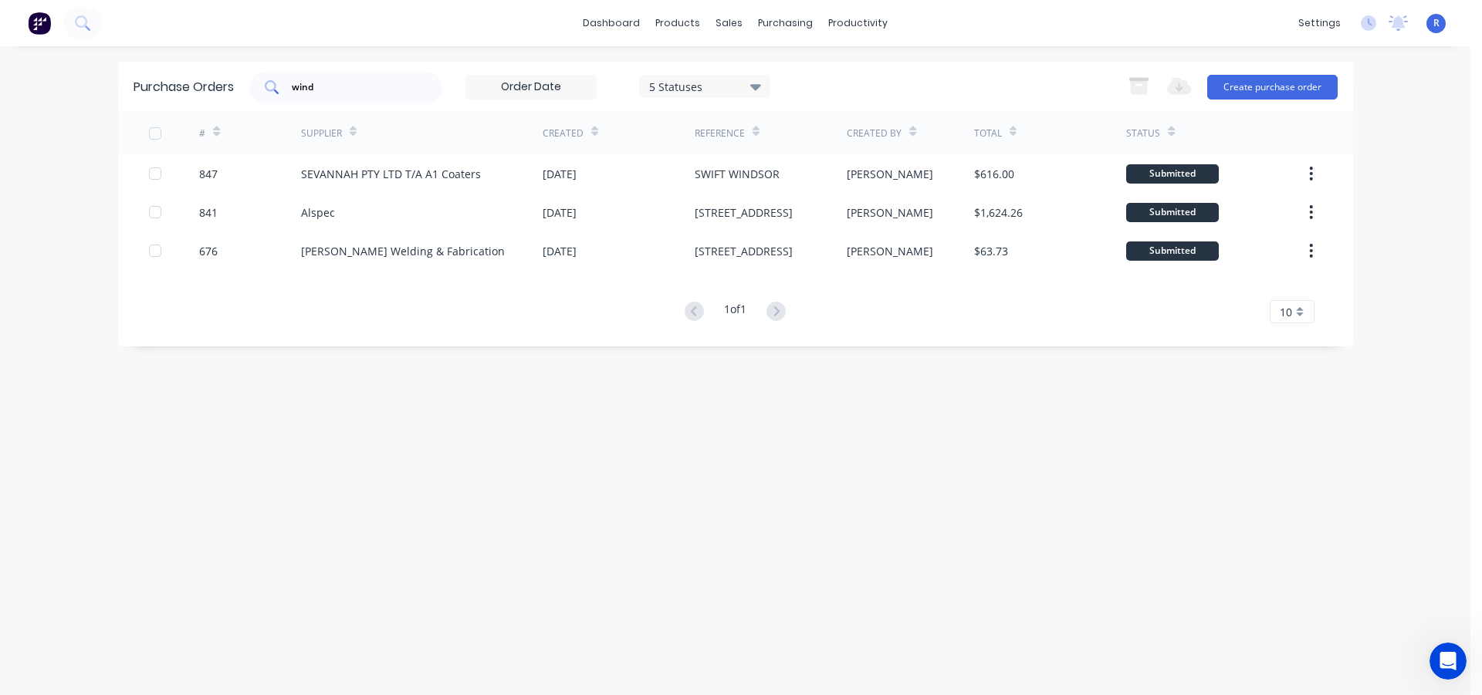
drag, startPoint x: 357, startPoint y: 76, endPoint x: 271, endPoint y: 89, distance: 87.3
click at [271, 89] on div "wind" at bounding box center [345, 87] width 193 height 31
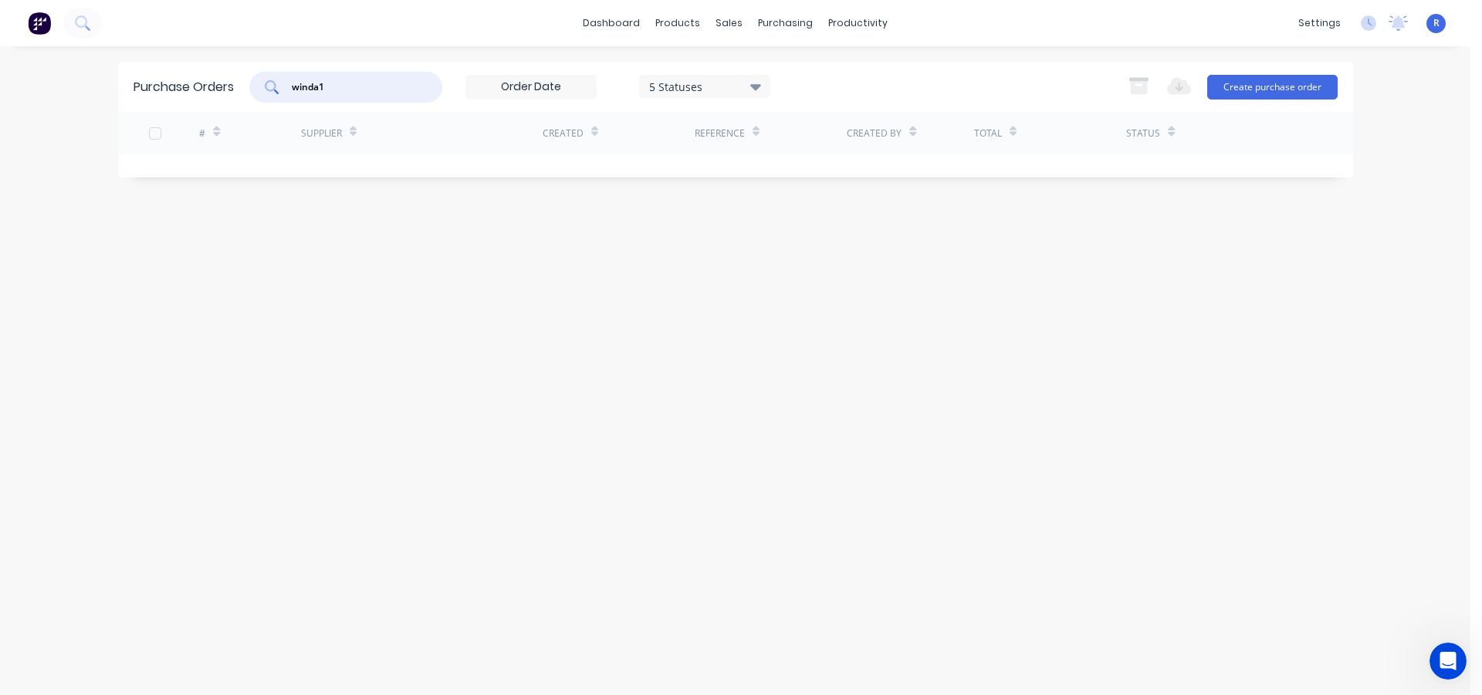
drag, startPoint x: 346, startPoint y: 91, endPoint x: 280, endPoint y: 85, distance: 65.9
click at [280, 85] on div "winda1" at bounding box center [345, 87] width 193 height 31
type input "a1"
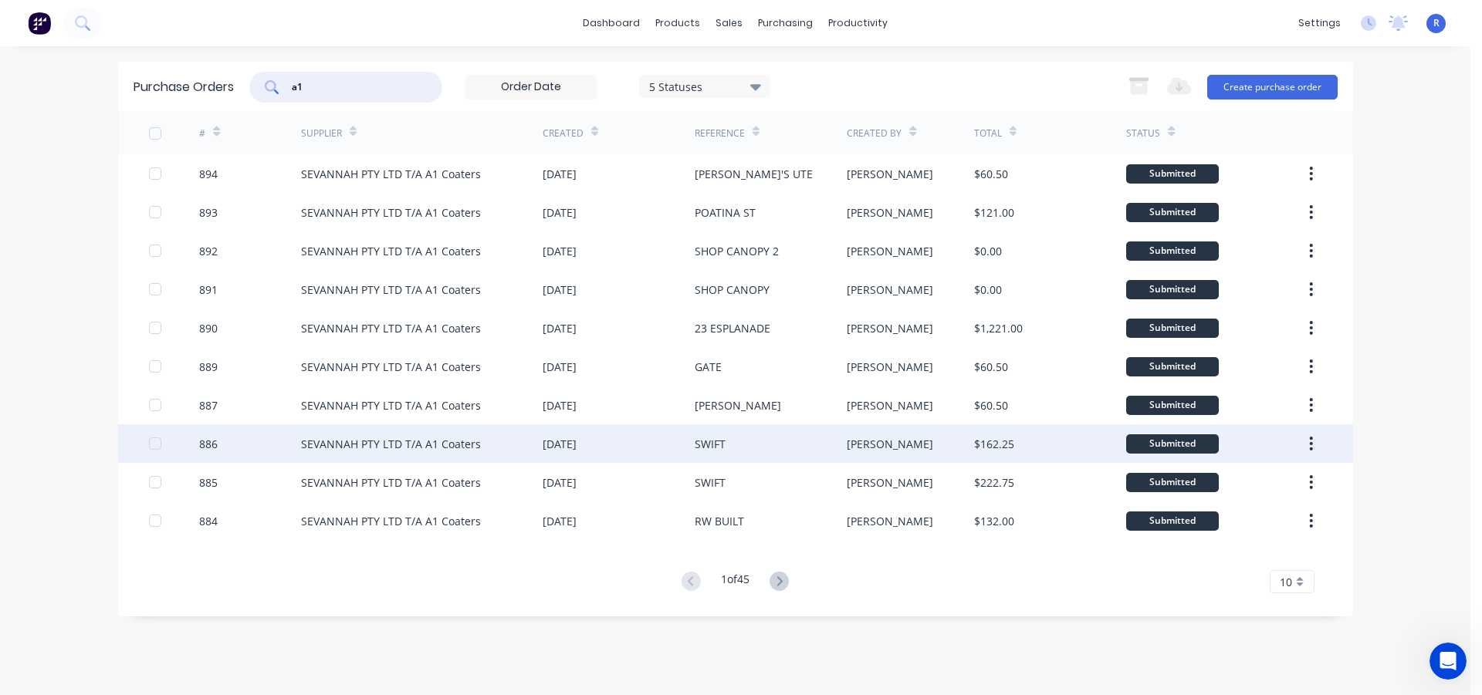
click at [773, 449] on div "SWIFT" at bounding box center [771, 443] width 152 height 39
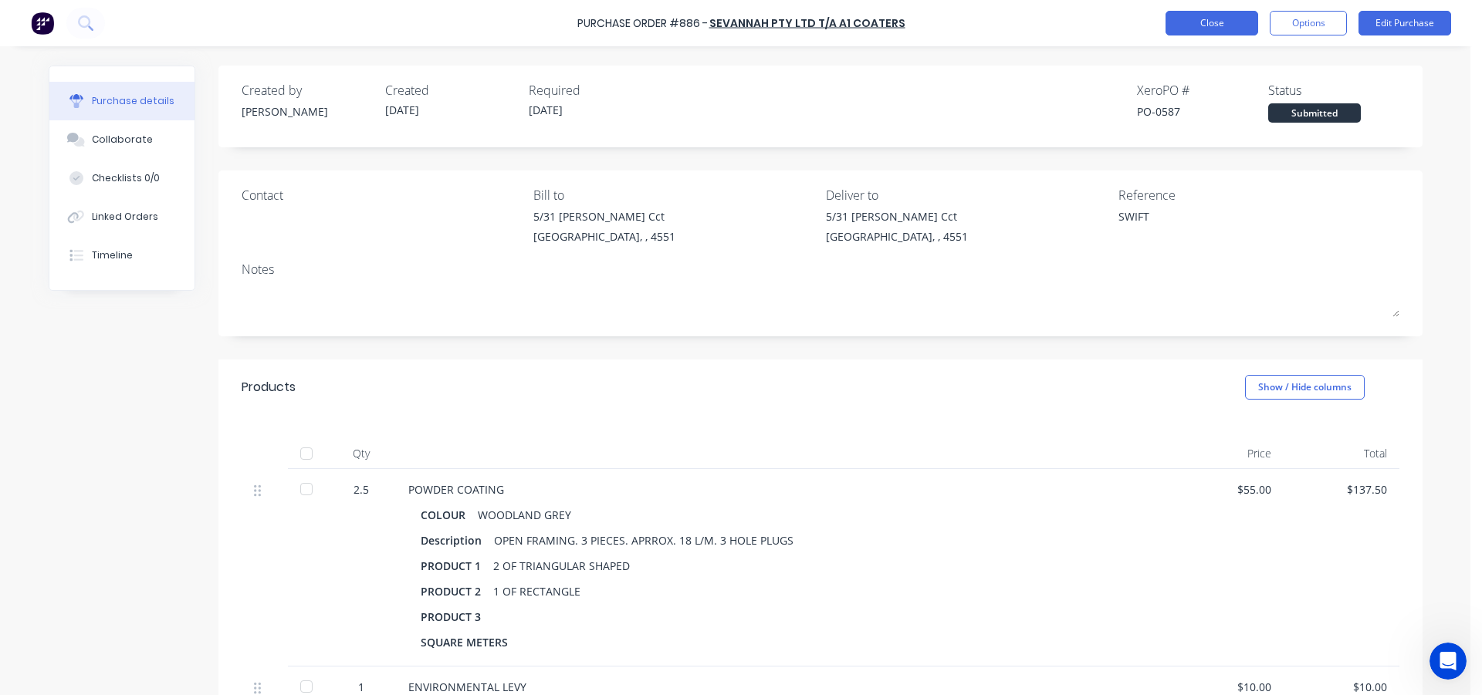
click at [1227, 16] on button "Close" at bounding box center [1211, 23] width 93 height 25
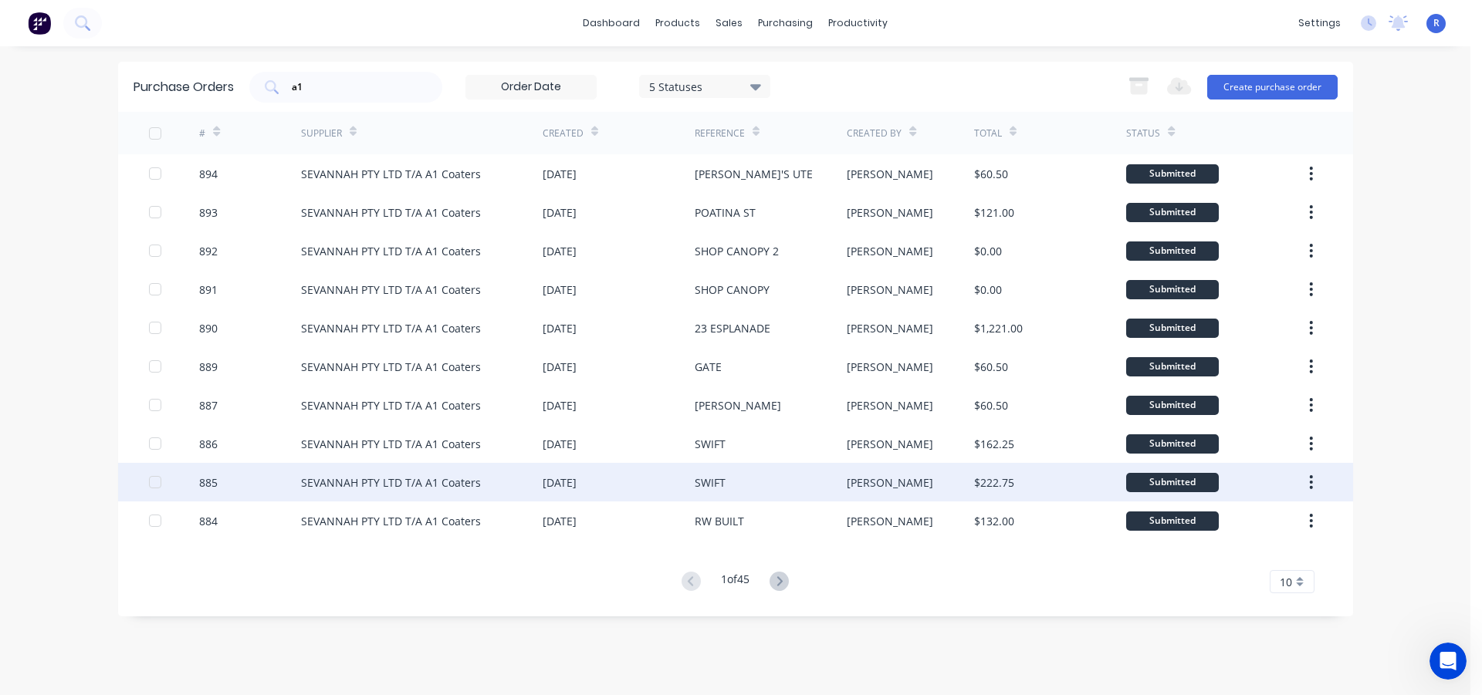
click at [656, 484] on div "[DATE]" at bounding box center [619, 482] width 152 height 39
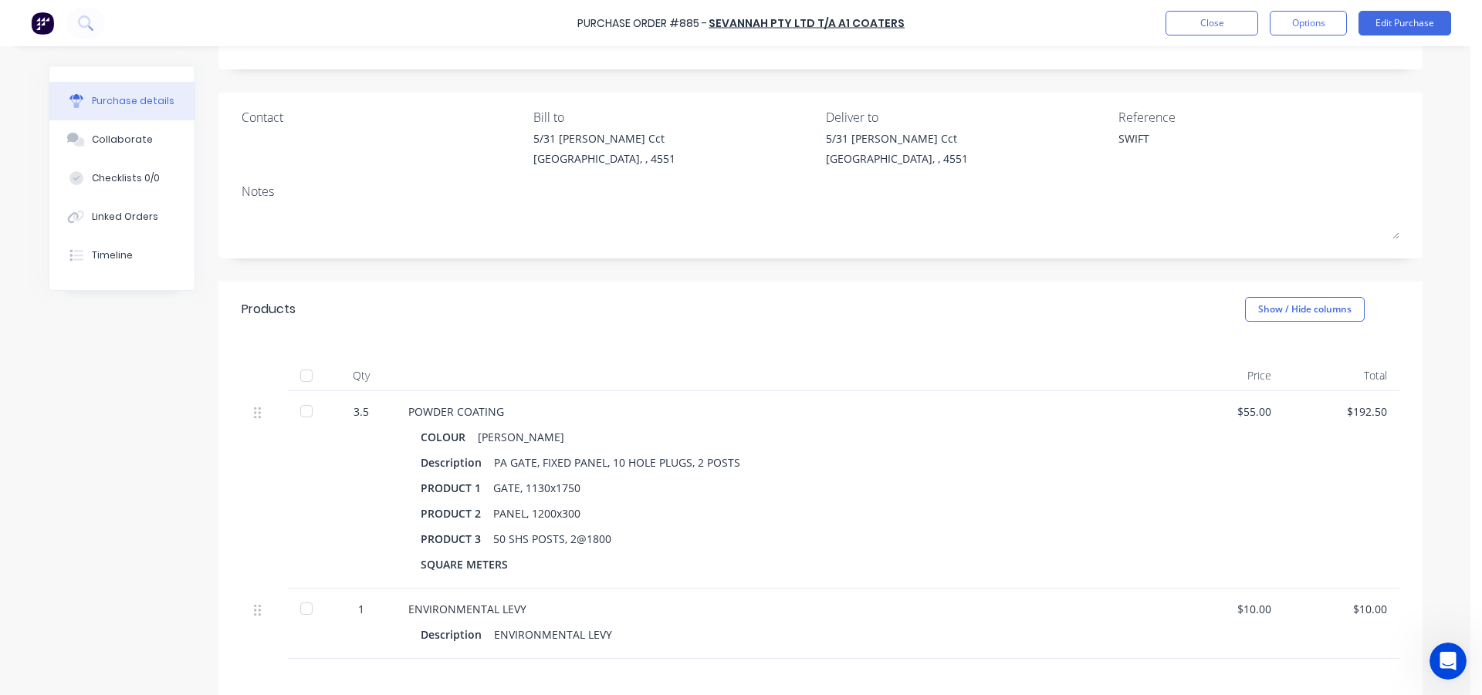
scroll to position [77, 0]
click at [1222, 29] on button "Close" at bounding box center [1211, 23] width 93 height 25
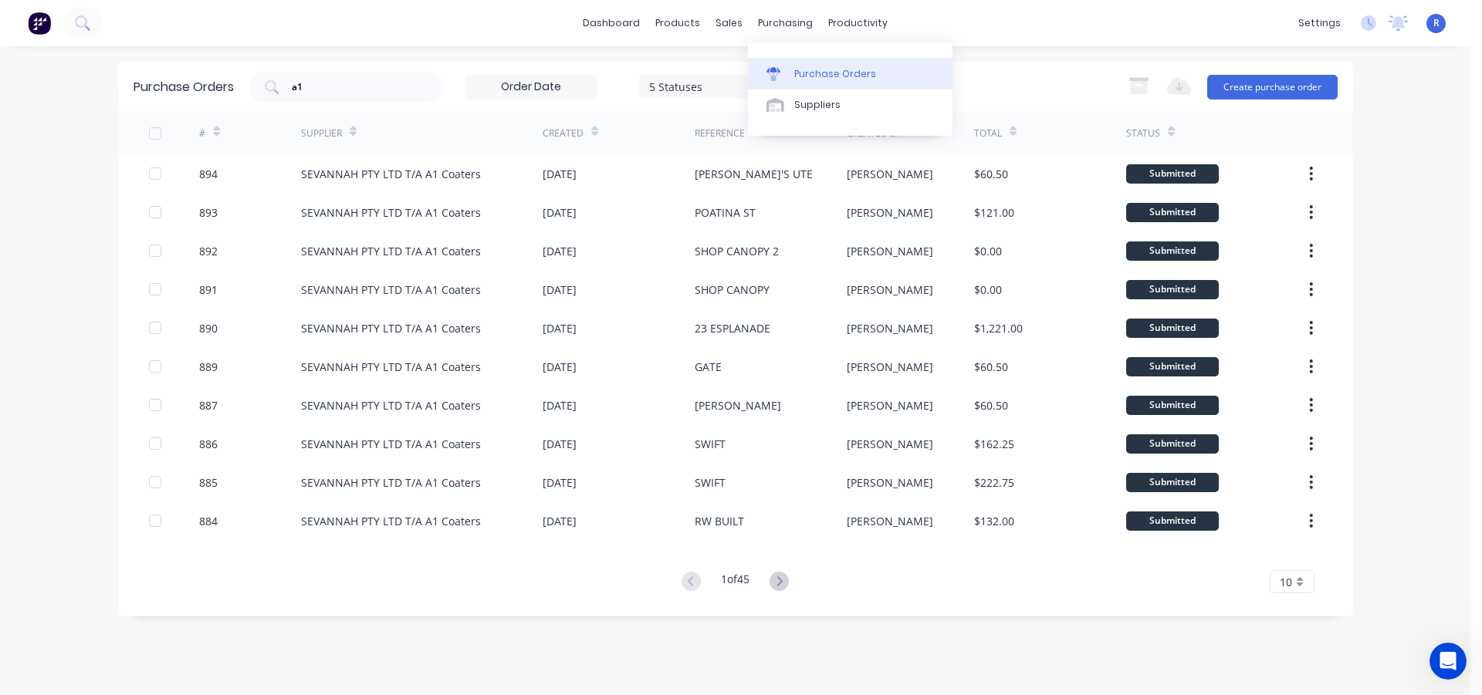
click at [805, 68] on div "Purchase Orders" at bounding box center [835, 74] width 82 height 14
click at [1287, 88] on button "Create purchase order" at bounding box center [1272, 87] width 130 height 25
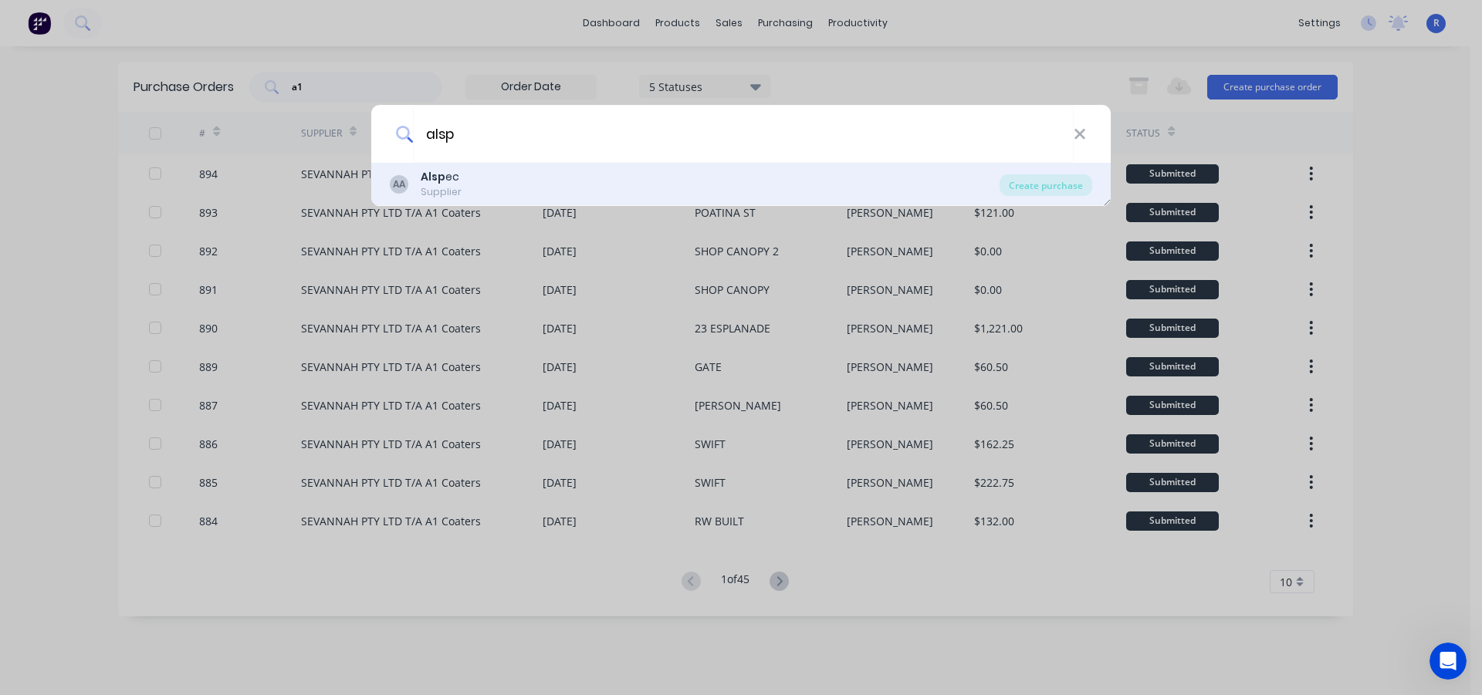
type input "alsp"
click at [466, 184] on div "AA Alsp ec Supplier" at bounding box center [695, 184] width 610 height 30
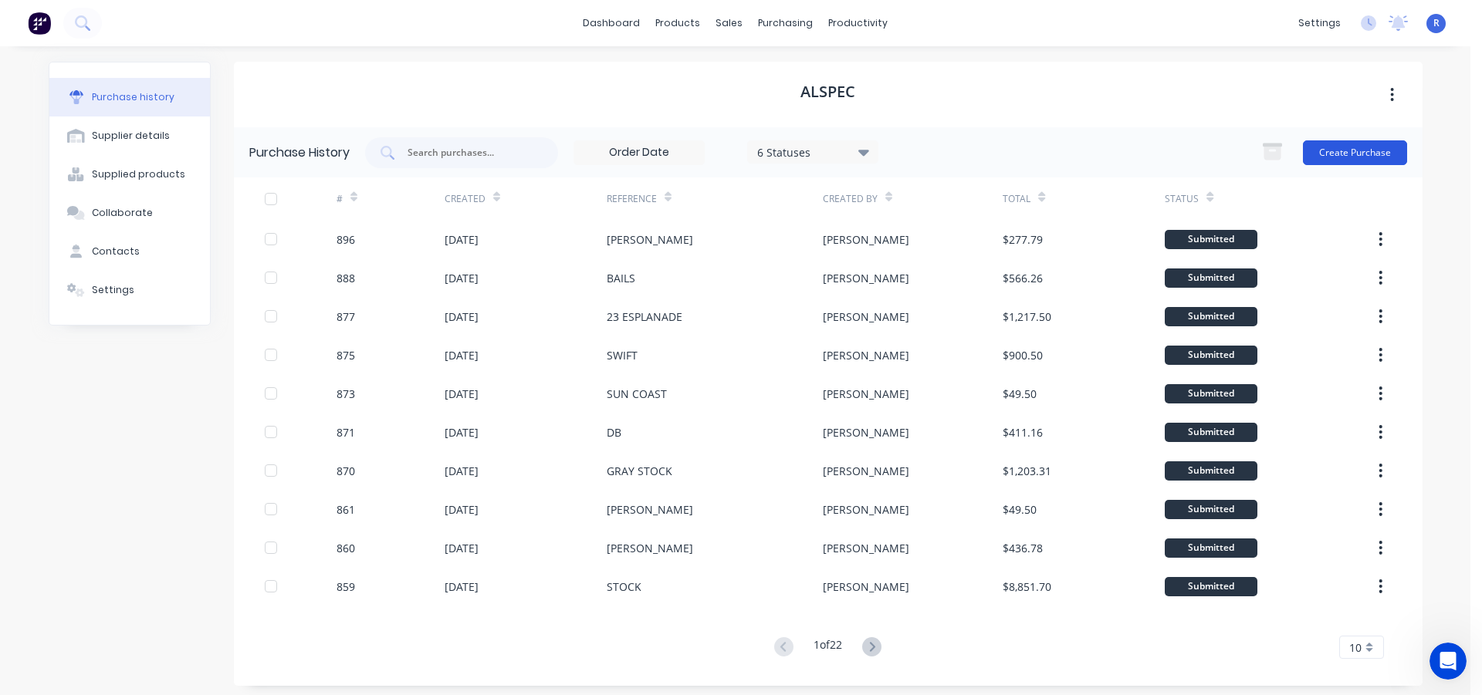
click at [1357, 144] on button "Create Purchase" at bounding box center [1355, 152] width 104 height 25
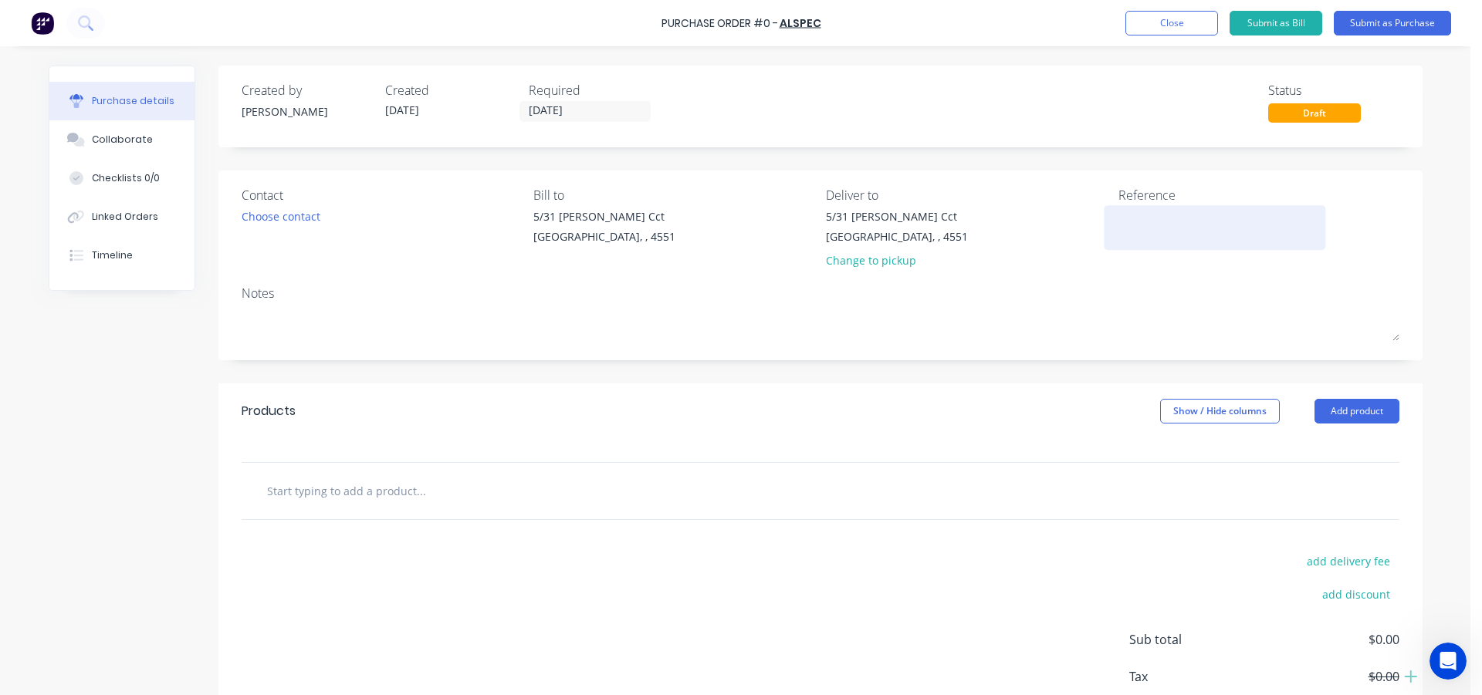
click at [1164, 218] on textarea at bounding box center [1214, 225] width 193 height 35
type textarea "ZAK CONS"
click at [1320, 413] on button "Add product" at bounding box center [1356, 411] width 85 height 25
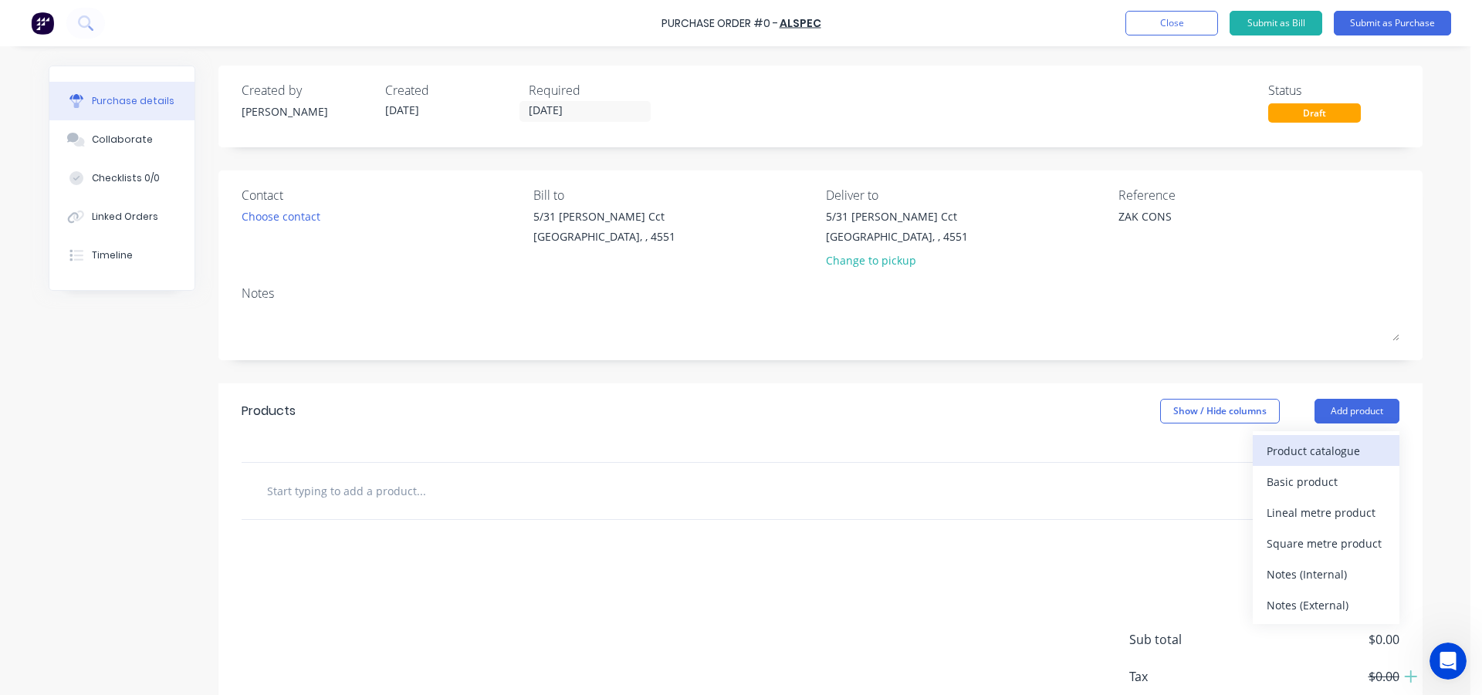
click at [1318, 451] on div "Product catalogue" at bounding box center [1325, 451] width 119 height 22
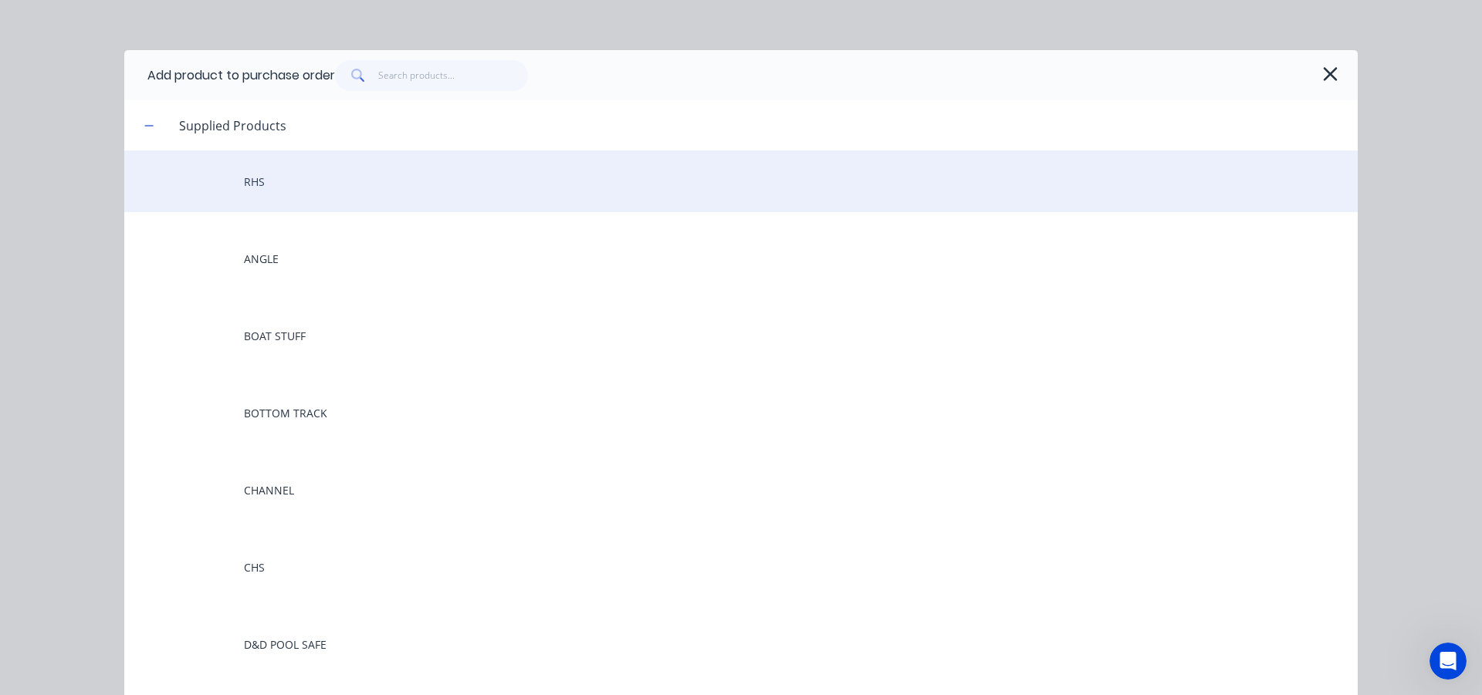
click at [292, 184] on div "RHS" at bounding box center [740, 181] width 1233 height 62
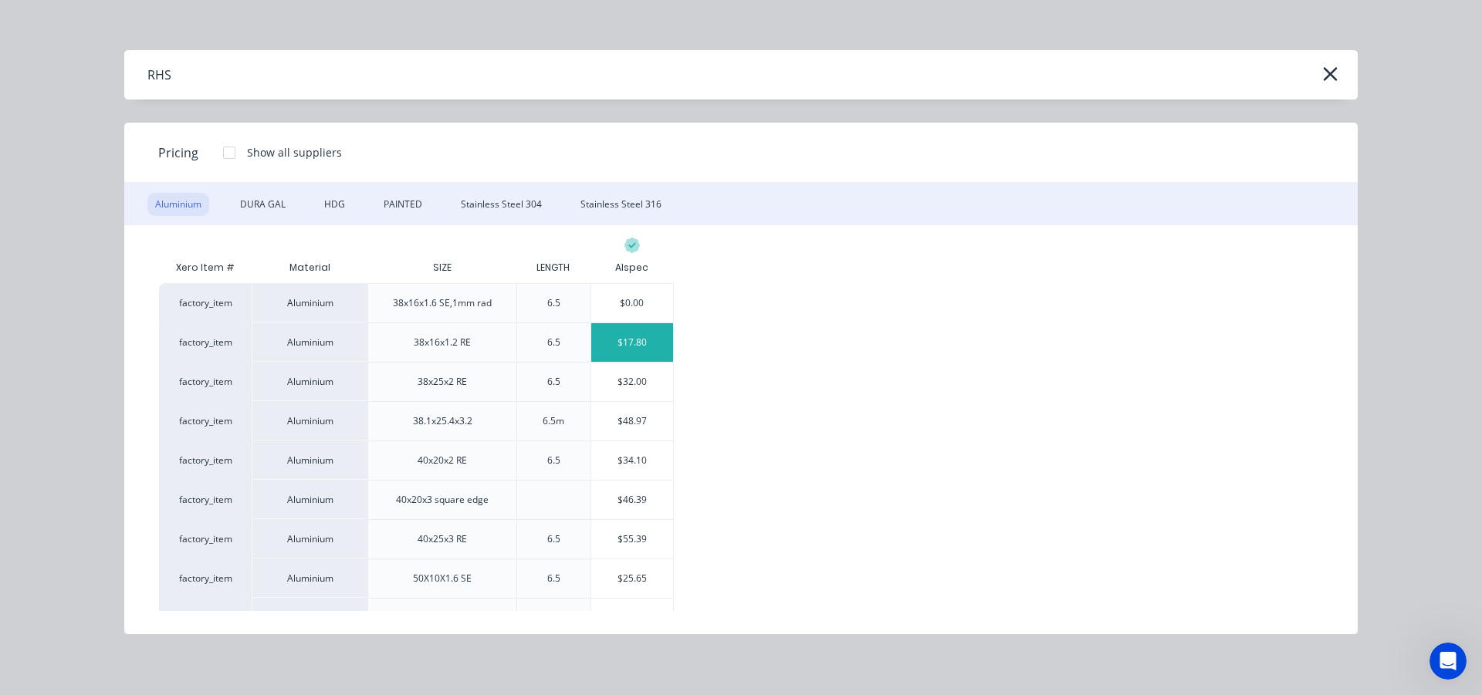
click at [644, 340] on div "$17.80" at bounding box center [632, 342] width 83 height 39
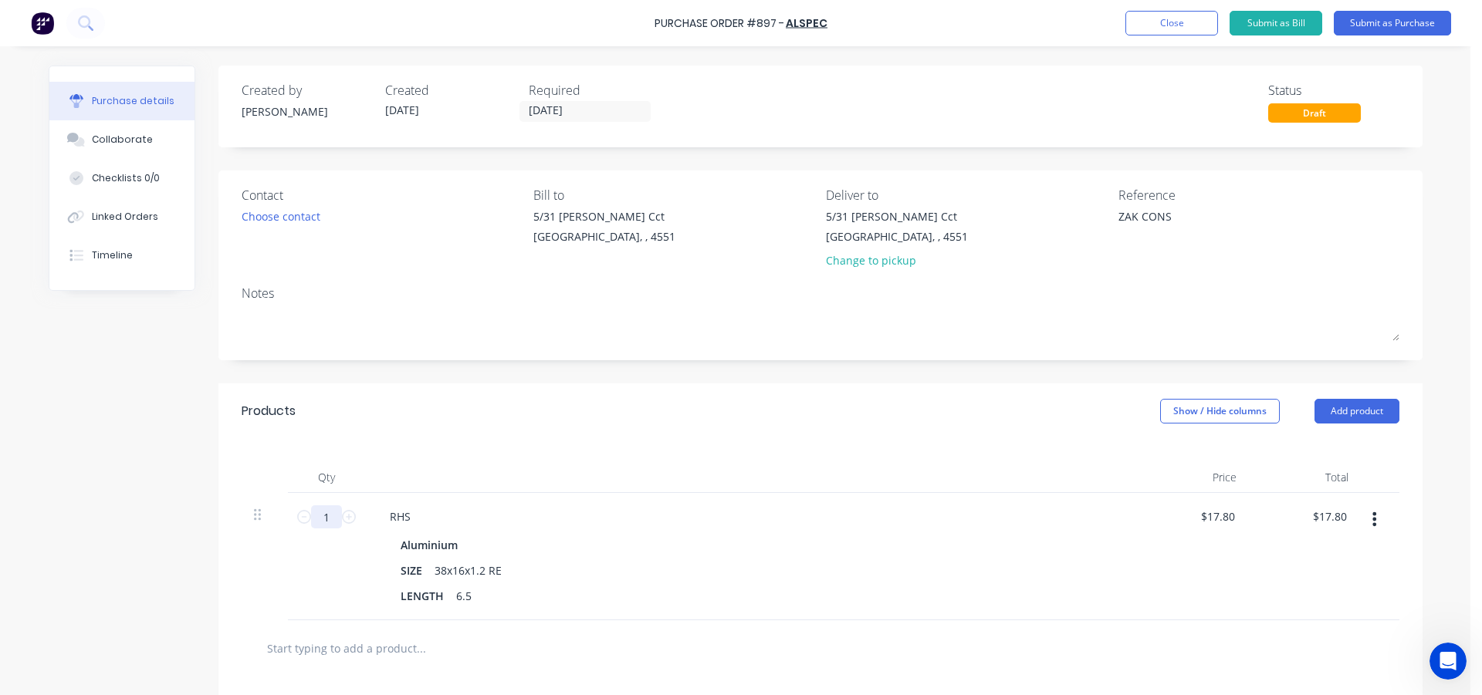
click at [323, 514] on input "1" at bounding box center [326, 516] width 31 height 23
type input "8"
type input "$142.40"
type input "83"
type input "$1,477.40"
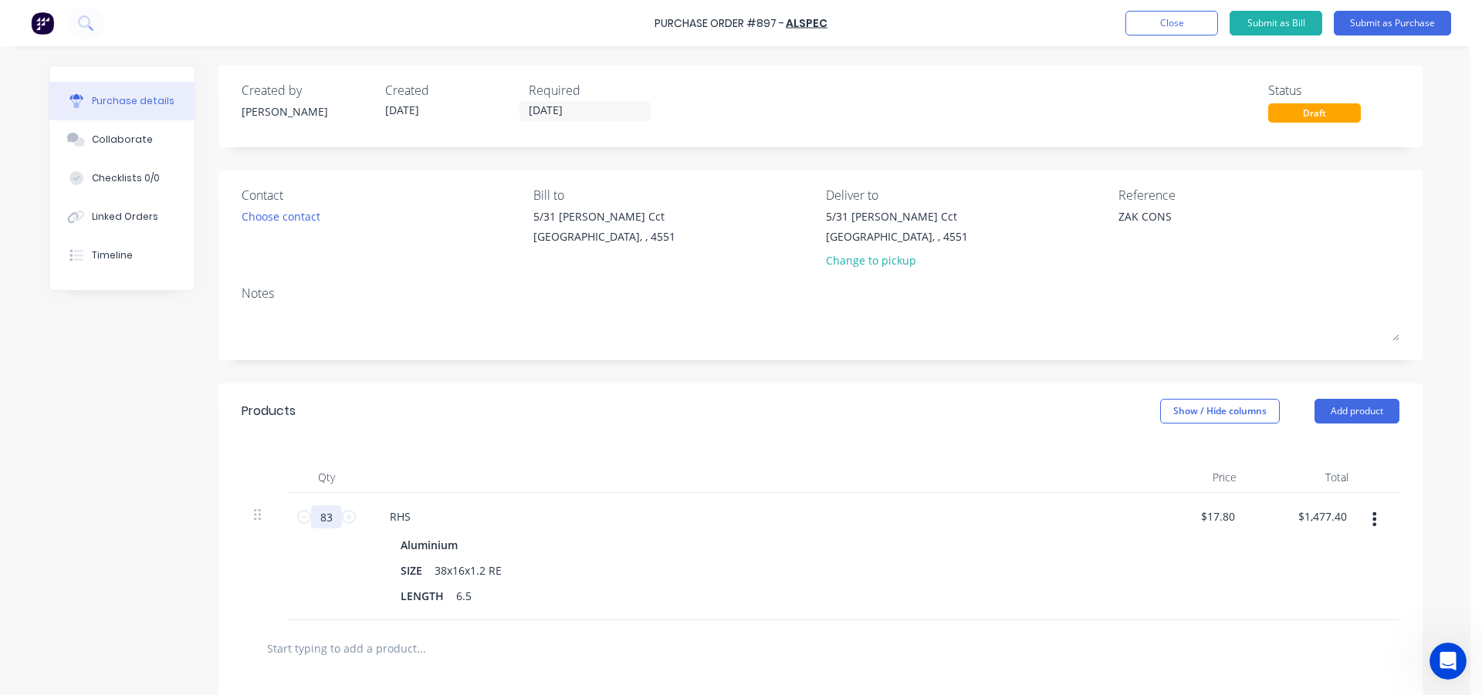
type input "83"
click at [408, 431] on div "Products Show / Hide columns Add product" at bounding box center [820, 412] width 1204 height 56
click at [1337, 414] on button "Add product" at bounding box center [1356, 411] width 85 height 25
click at [1330, 454] on div "Product catalogue" at bounding box center [1325, 451] width 119 height 22
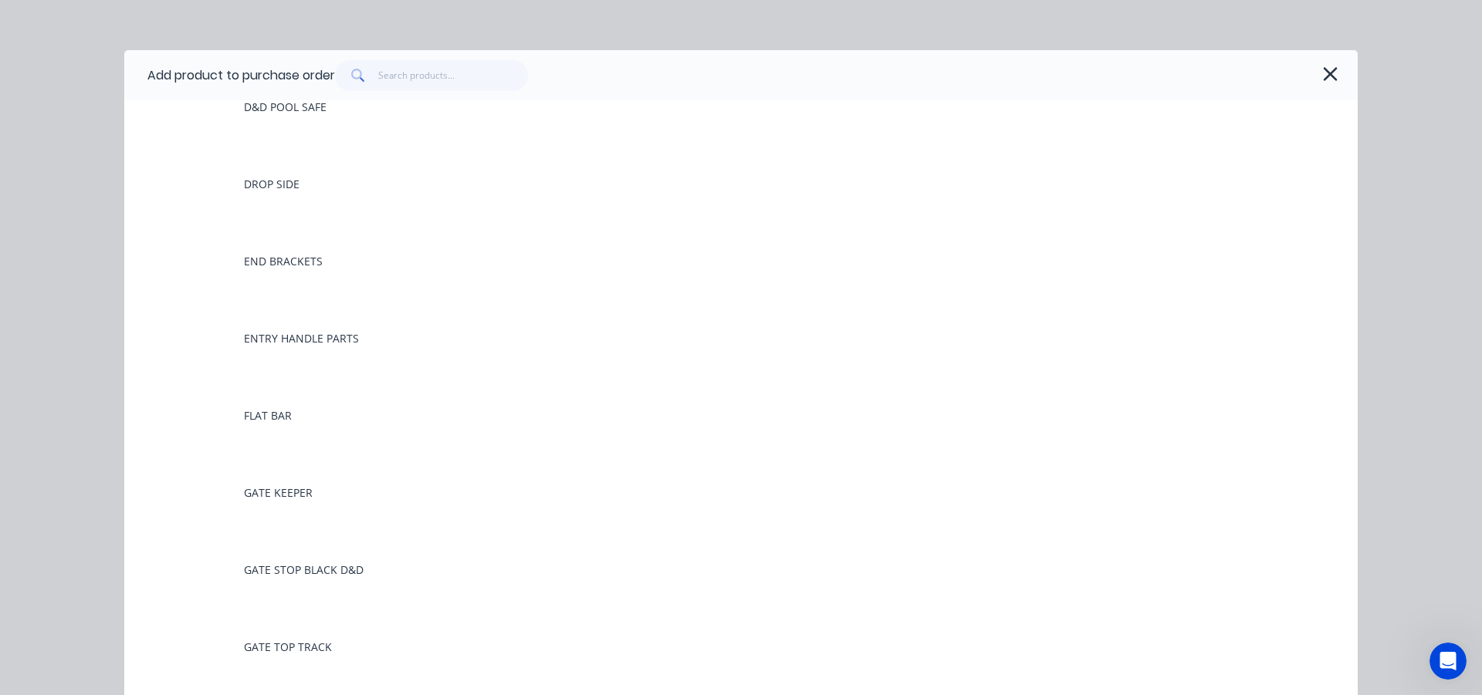
scroll to position [540, 0]
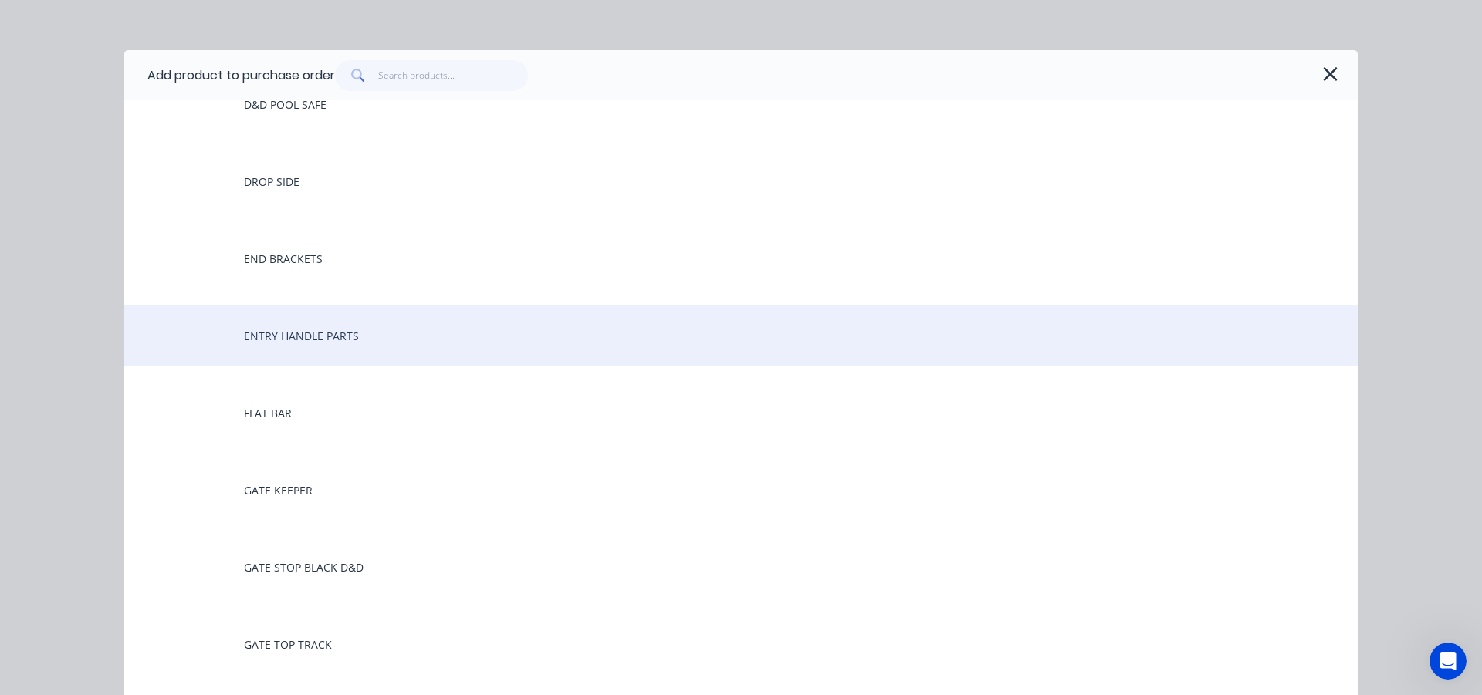
click at [350, 342] on div "ENTRY HANDLE PARTS" at bounding box center [740, 336] width 1233 height 62
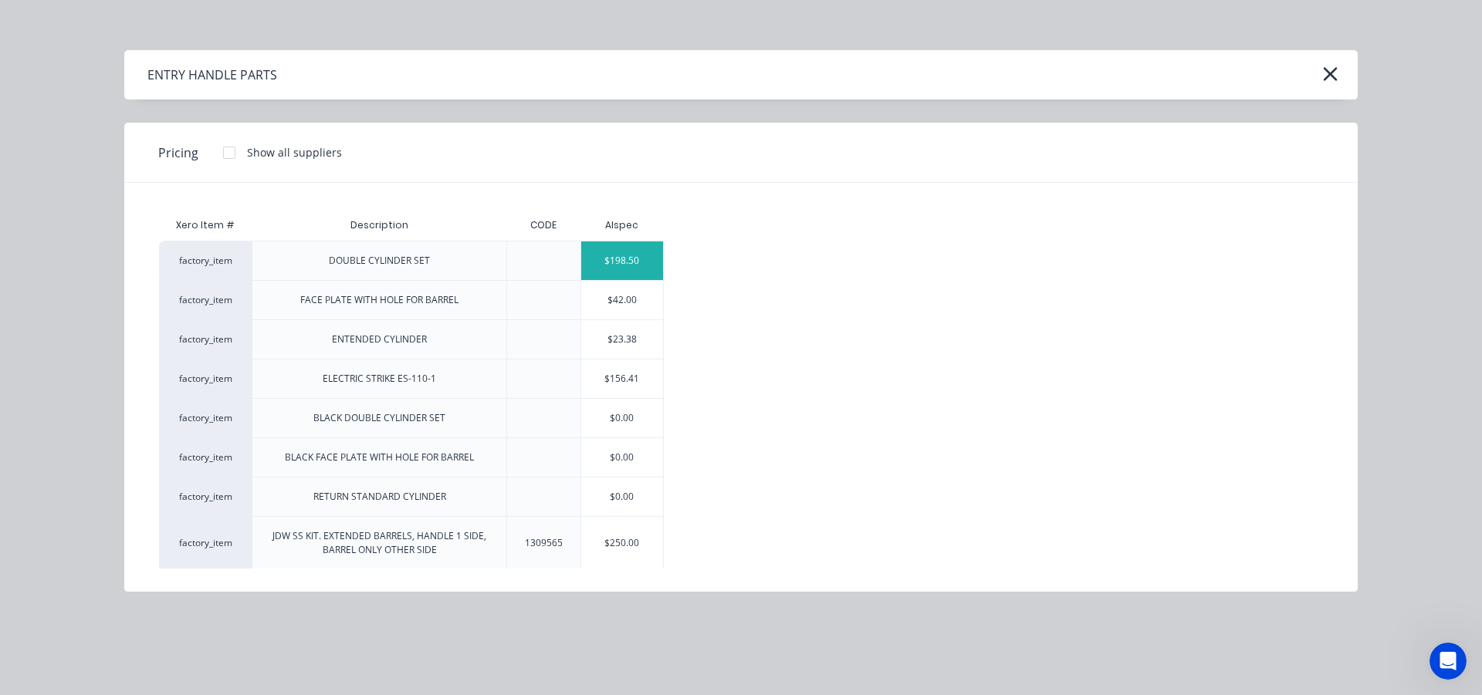
click at [647, 252] on div "$198.50" at bounding box center [622, 261] width 83 height 39
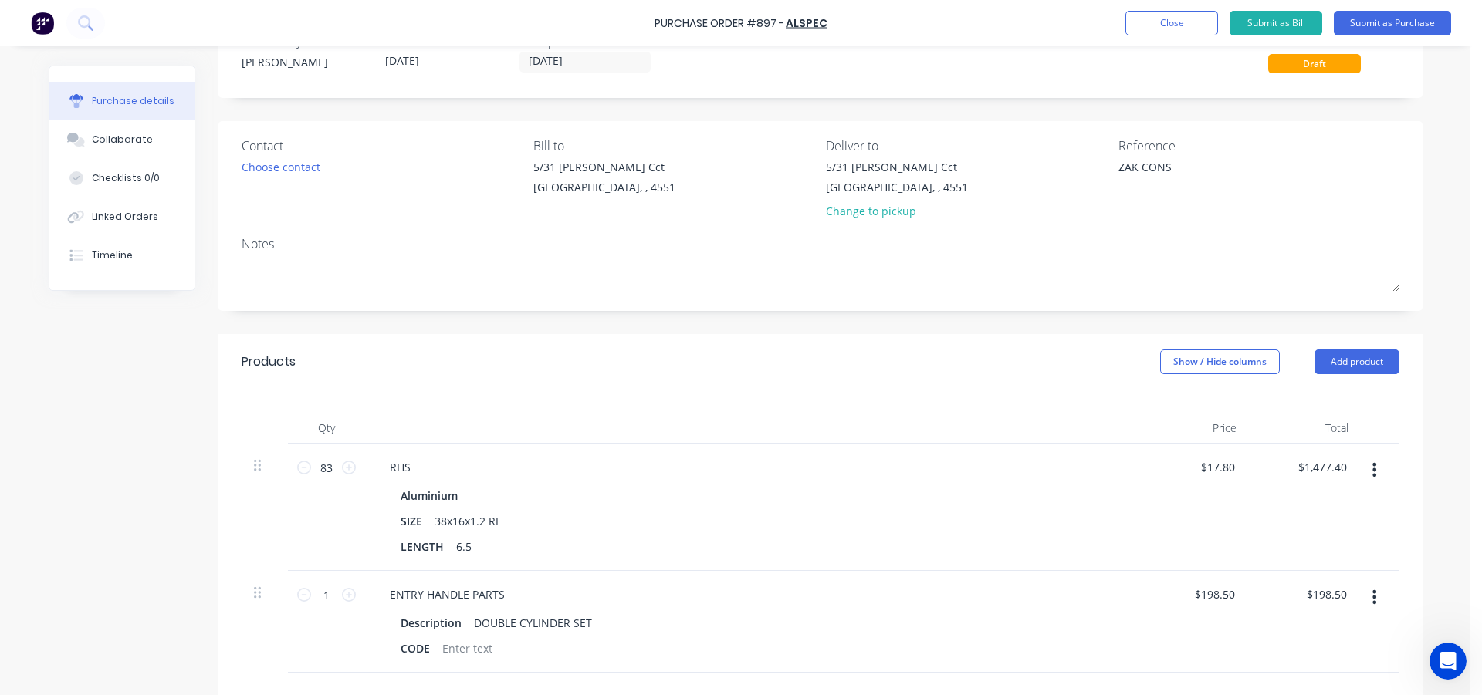
scroll to position [77, 0]
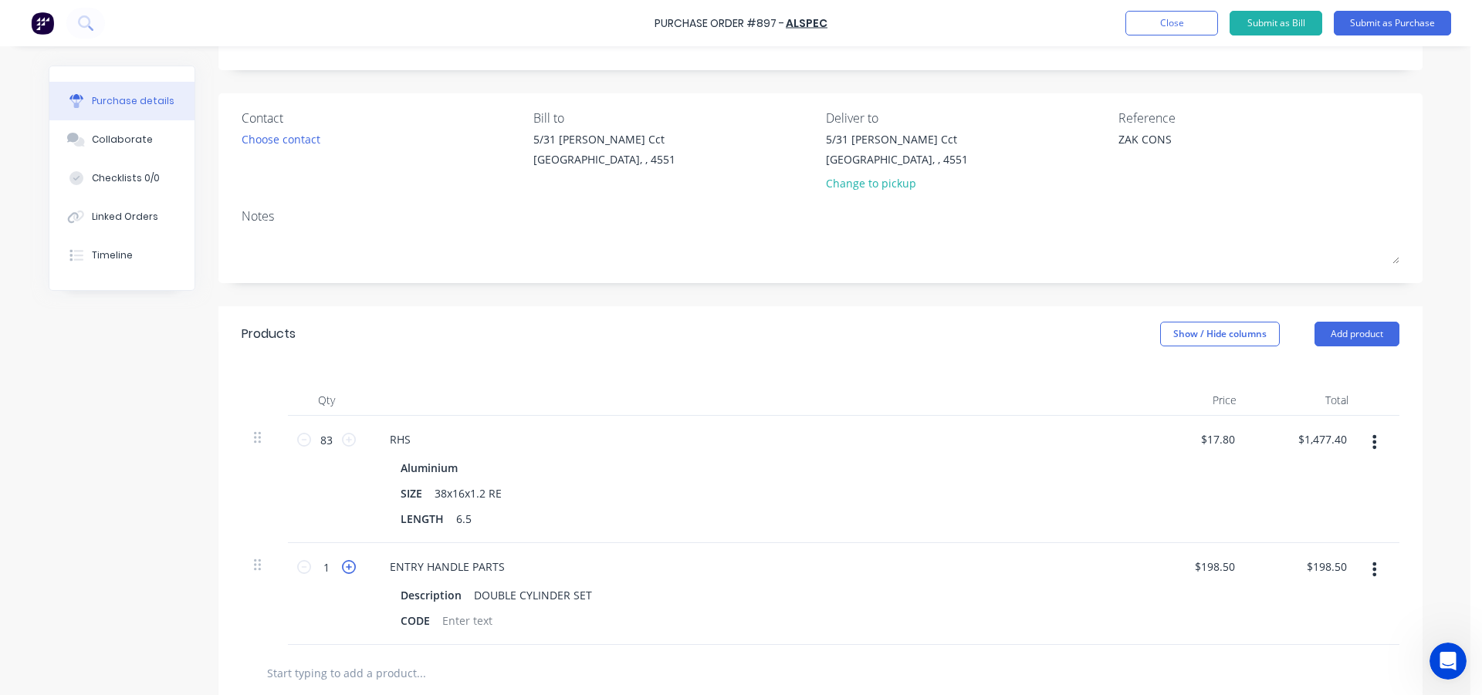
click at [343, 567] on icon at bounding box center [349, 567] width 14 height 14
type input "2"
type input "$397.00"
click at [343, 567] on icon at bounding box center [349, 567] width 14 height 14
type input "3"
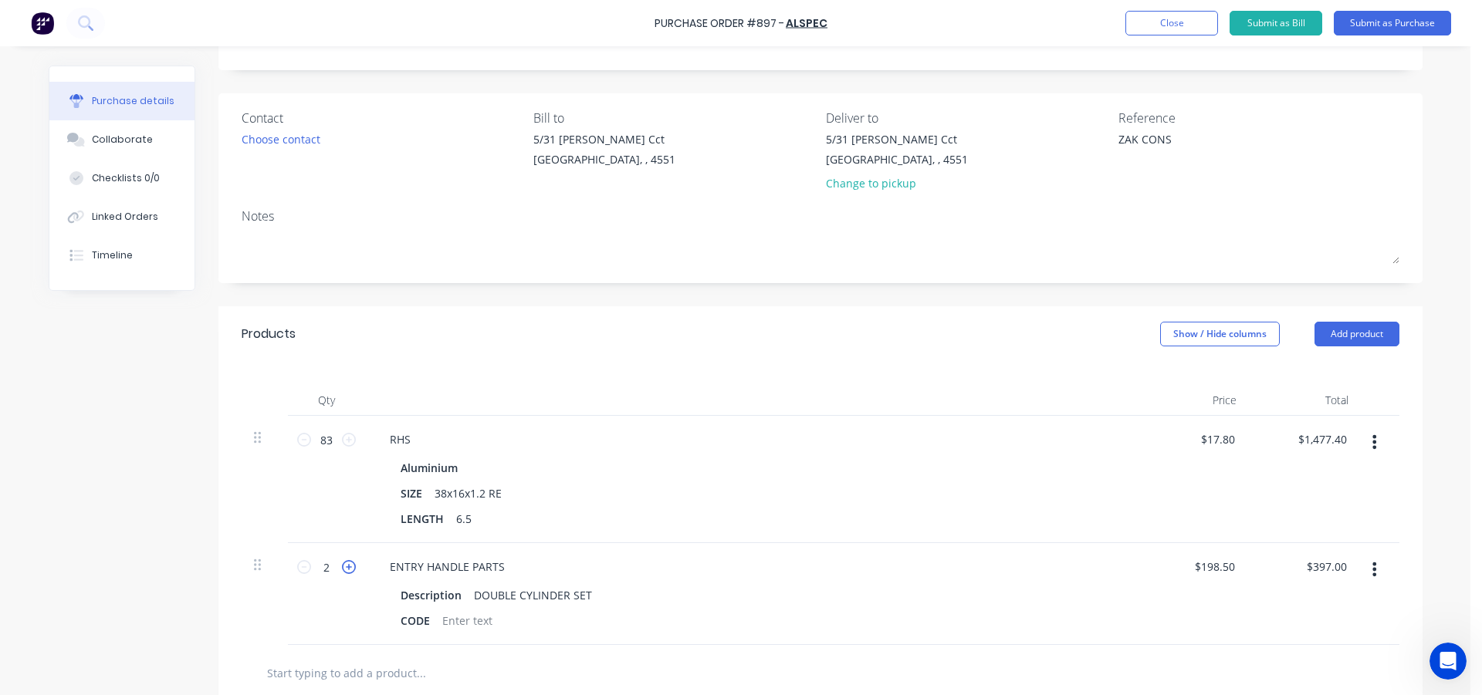
type input "$595.50"
click at [161, 492] on div "Created by [PERSON_NAME] Created [DATE] Required [DATE] Status Draft Contact Ch…" at bounding box center [736, 471] width 1374 height 967
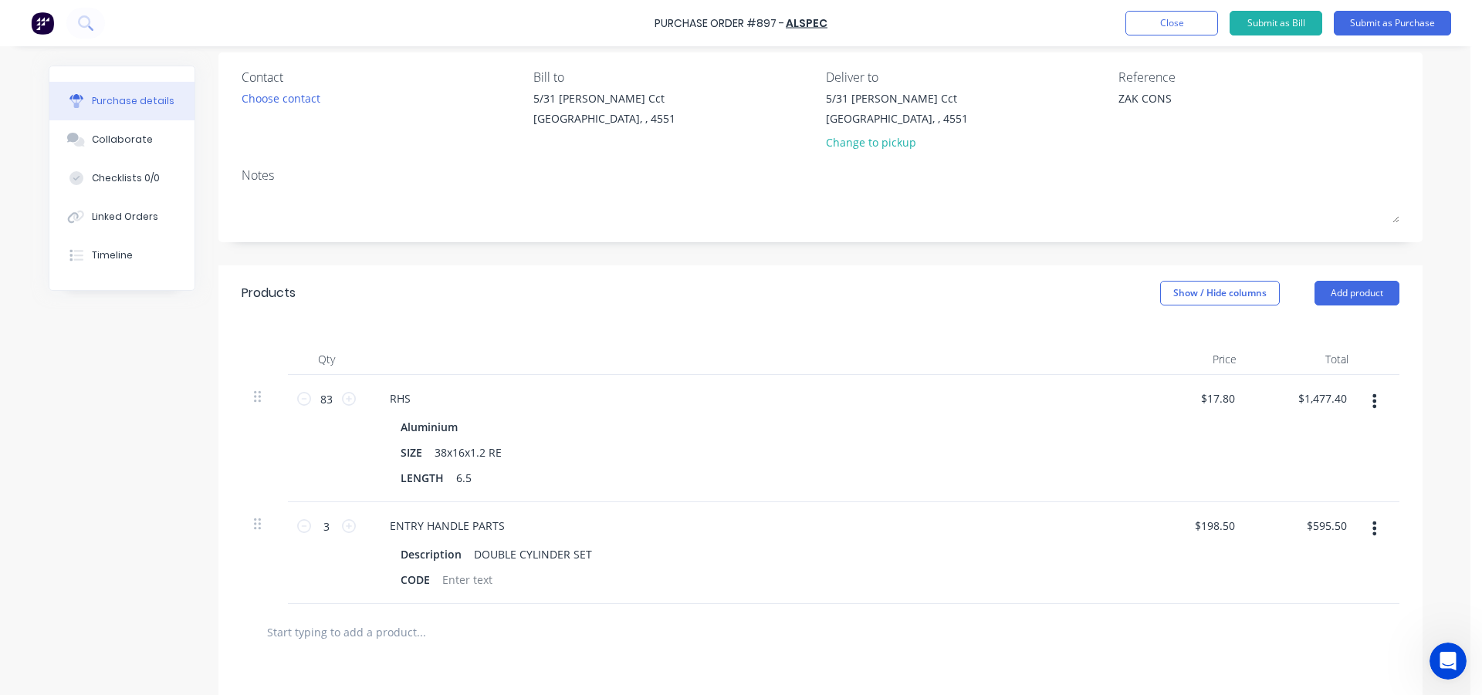
scroll to position [154, 0]
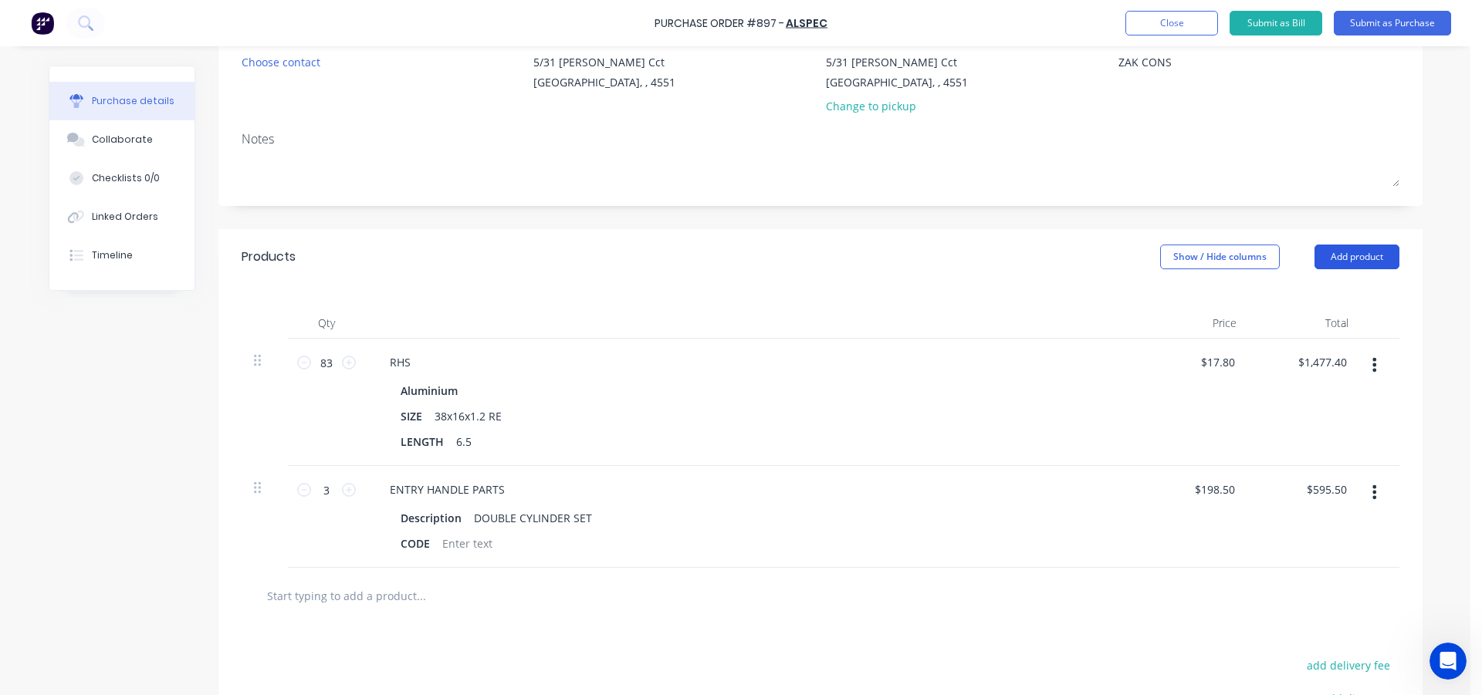
click at [1355, 248] on button "Add product" at bounding box center [1356, 257] width 85 height 25
click at [1342, 290] on div "Product catalogue" at bounding box center [1325, 297] width 119 height 22
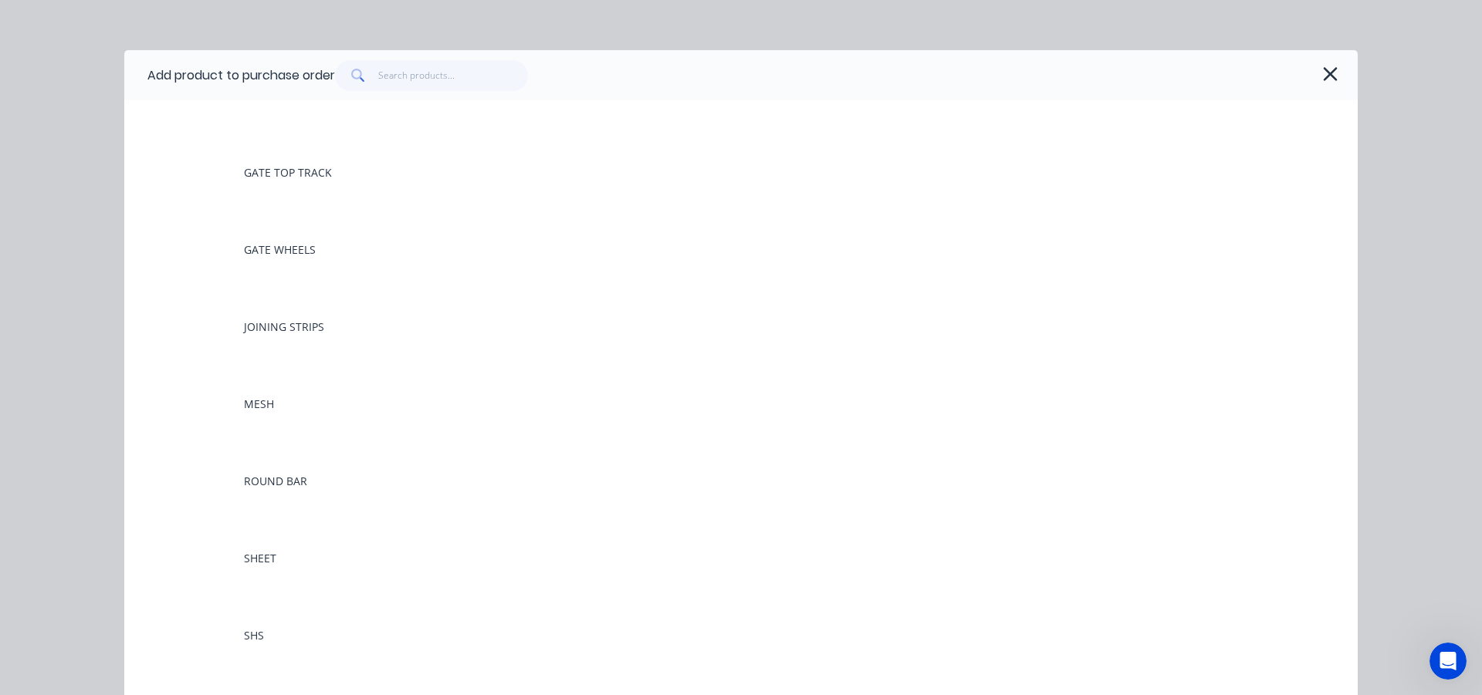
scroll to position [1235, 0]
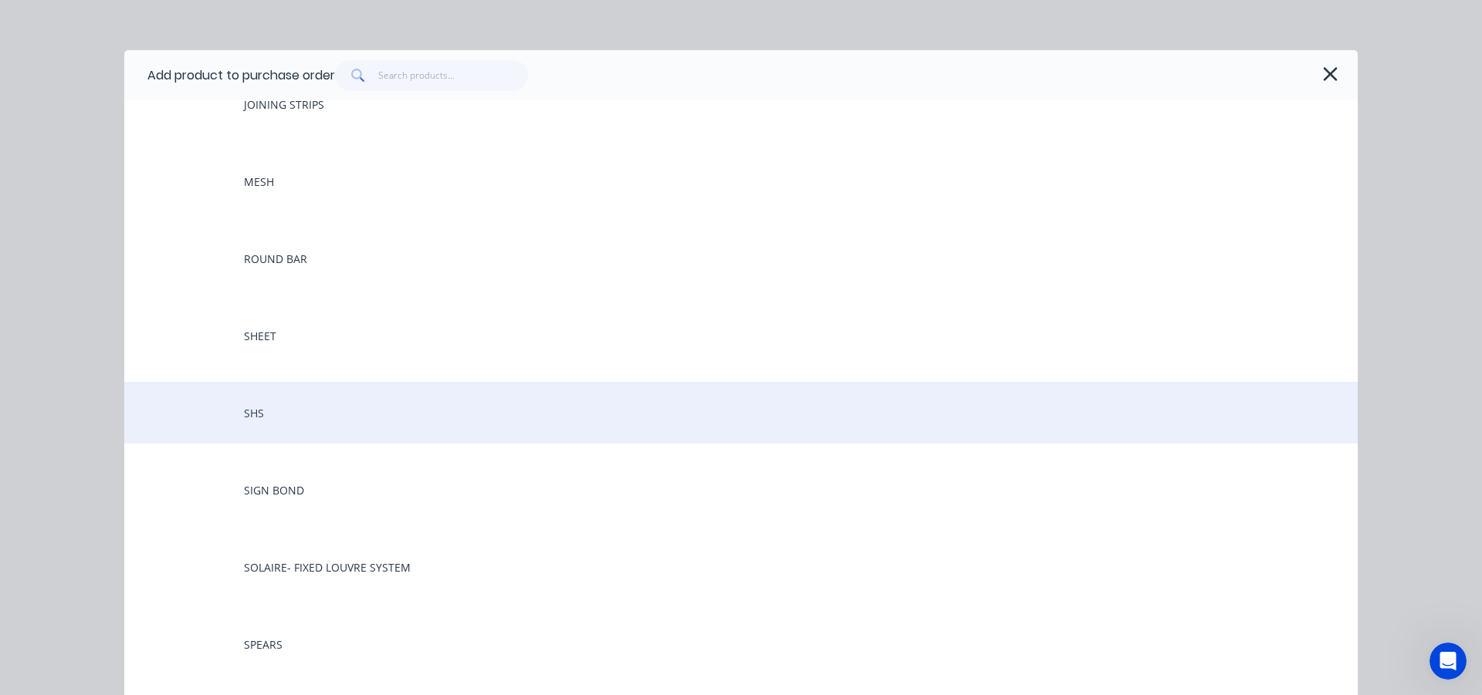
click at [279, 427] on div "SHS" at bounding box center [740, 413] width 1233 height 62
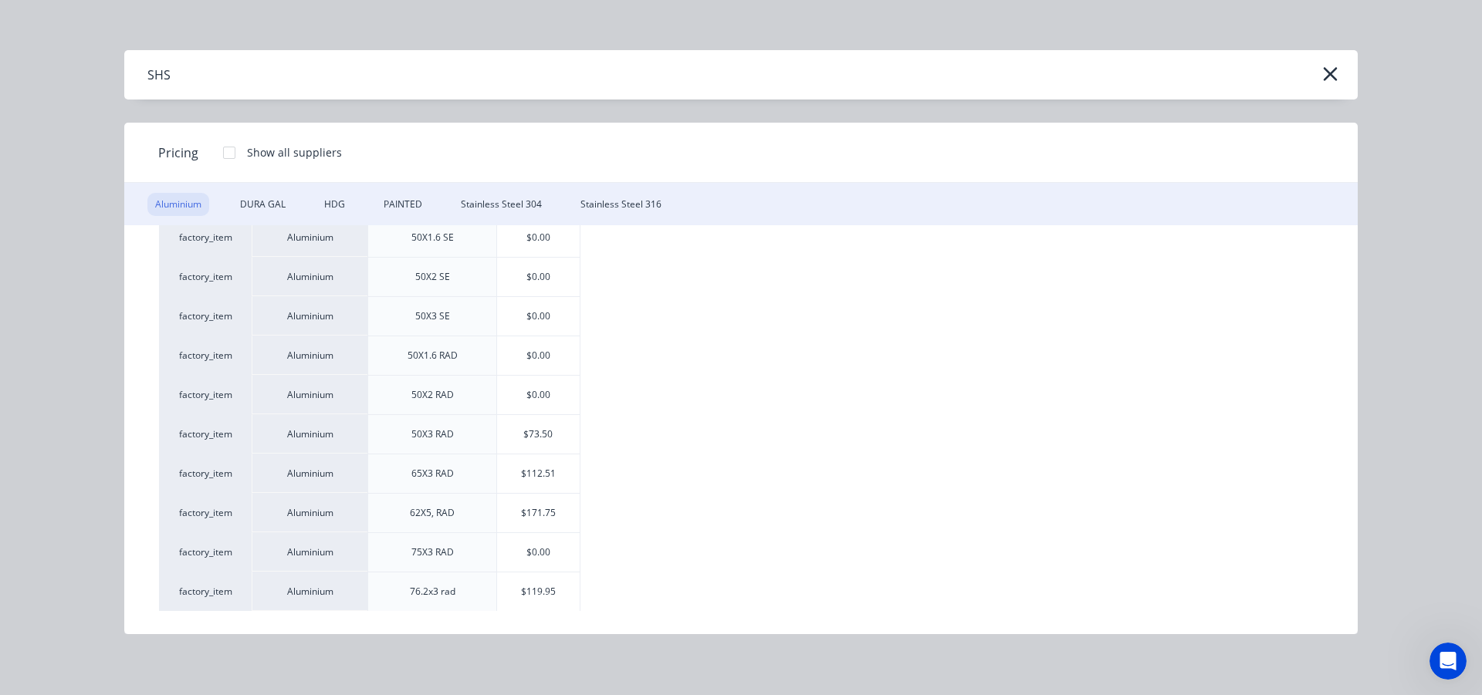
scroll to position [926, 0]
click at [539, 361] on div "$112.51" at bounding box center [538, 361] width 83 height 39
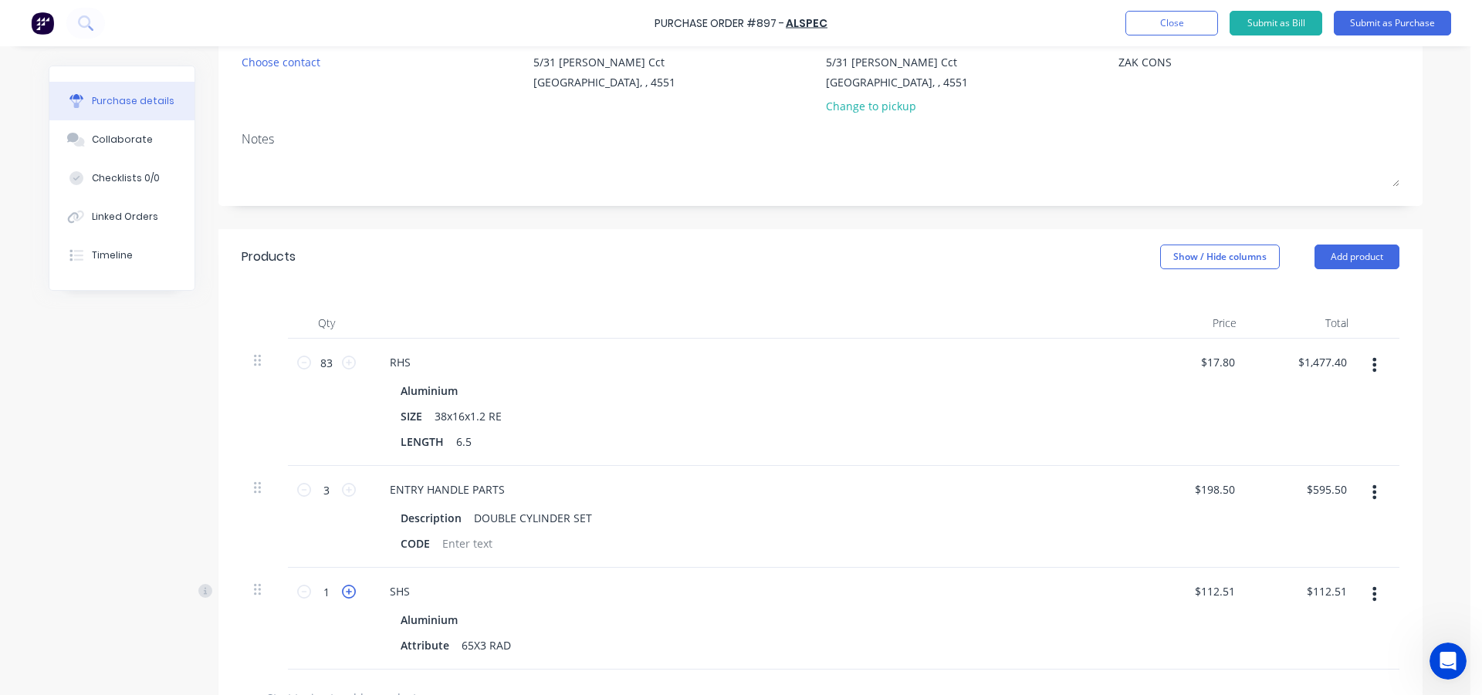
click at [344, 587] on icon at bounding box center [349, 592] width 14 height 14
type input "2"
type input "$225.02"
click at [344, 587] on icon at bounding box center [349, 592] width 14 height 14
type input "3"
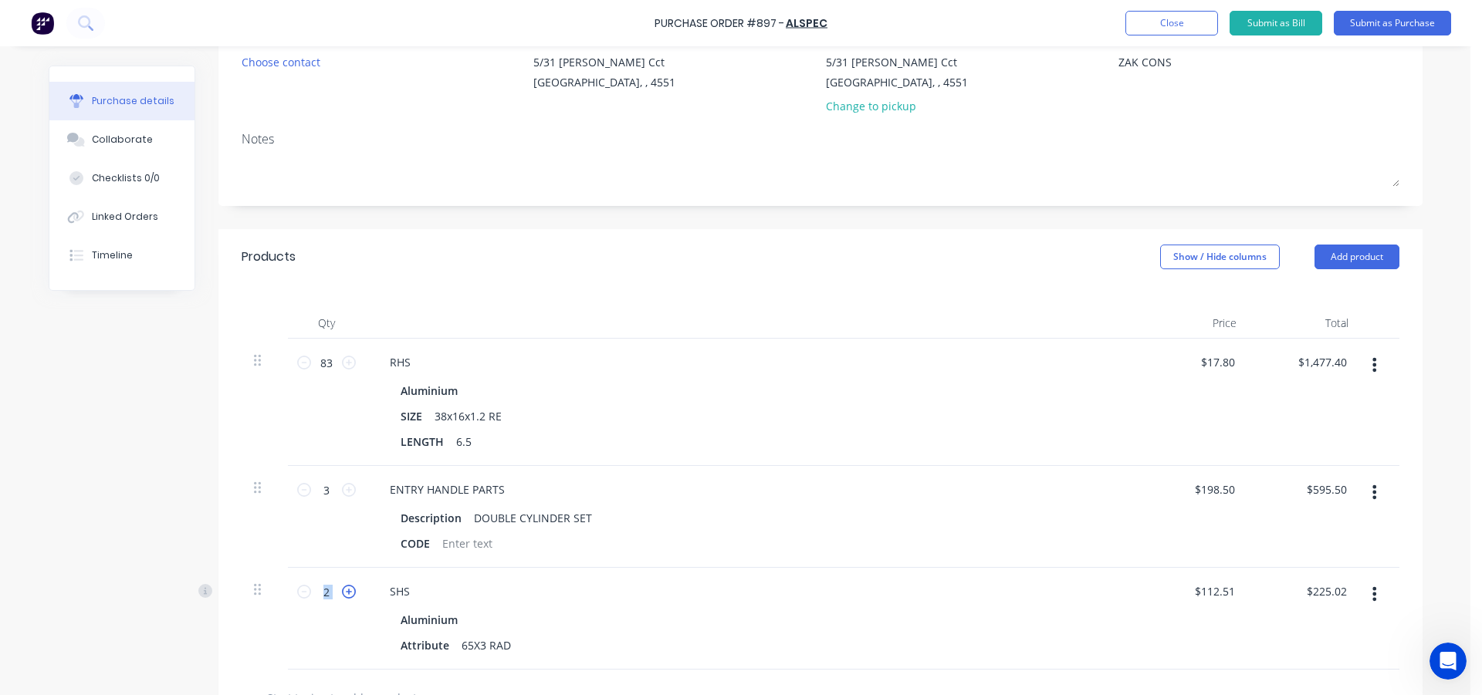
type input "$337.53"
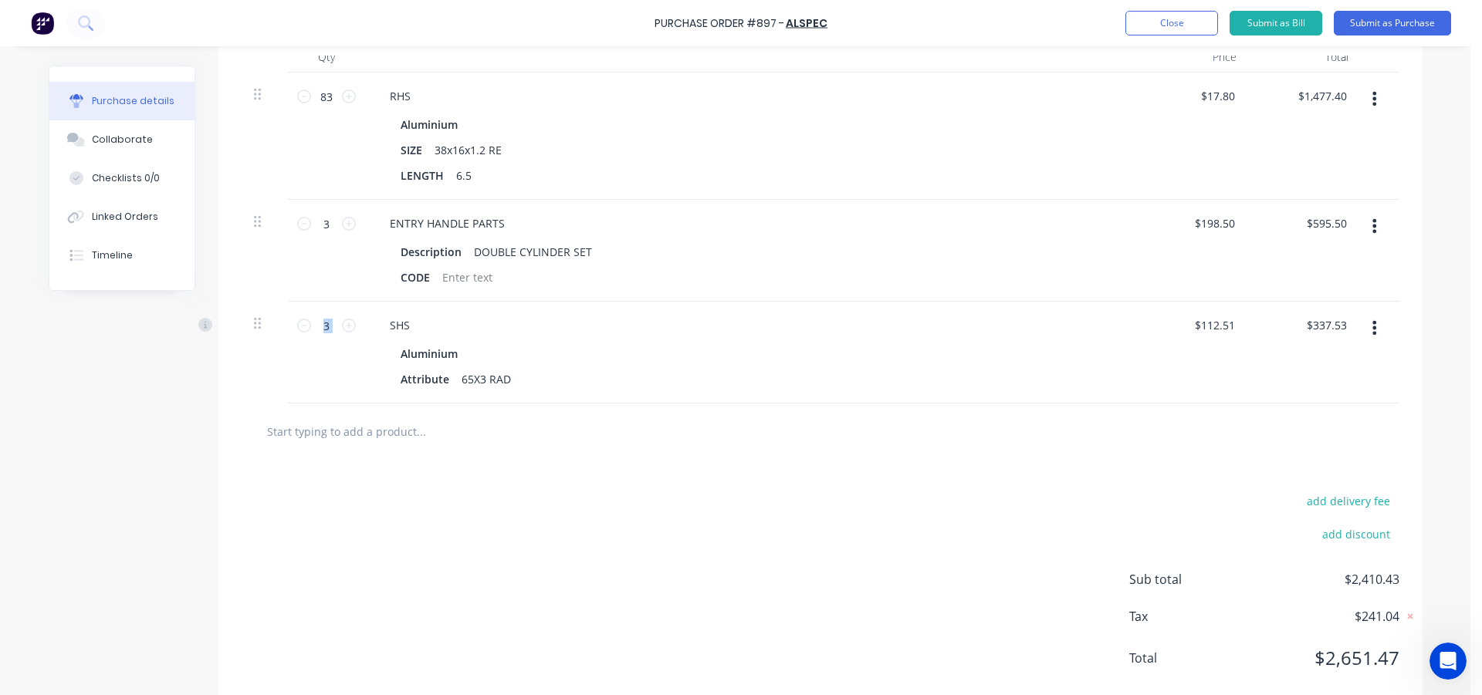
scroll to position [455, 0]
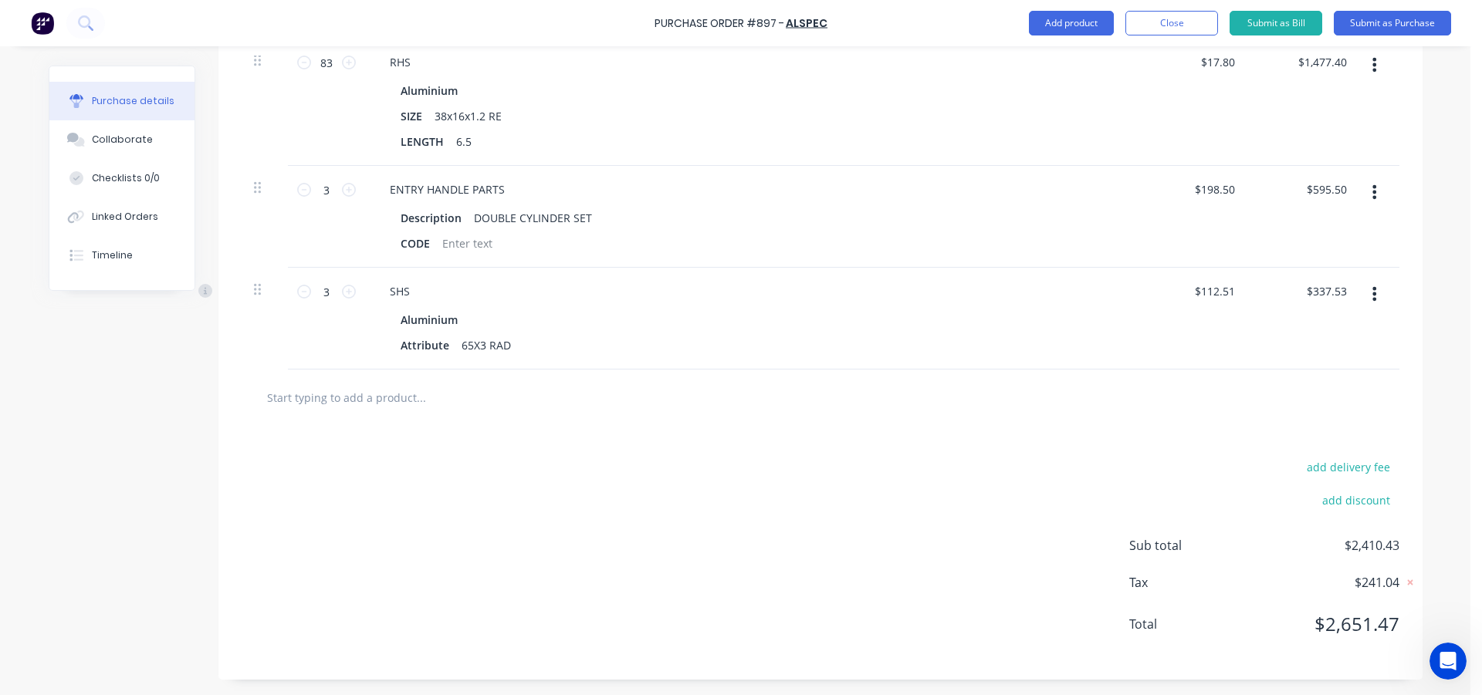
click at [702, 552] on div "add delivery fee add discount Sub total $2,410.43 Tax $241.04 Total $2,651.47" at bounding box center [820, 553] width 1204 height 254
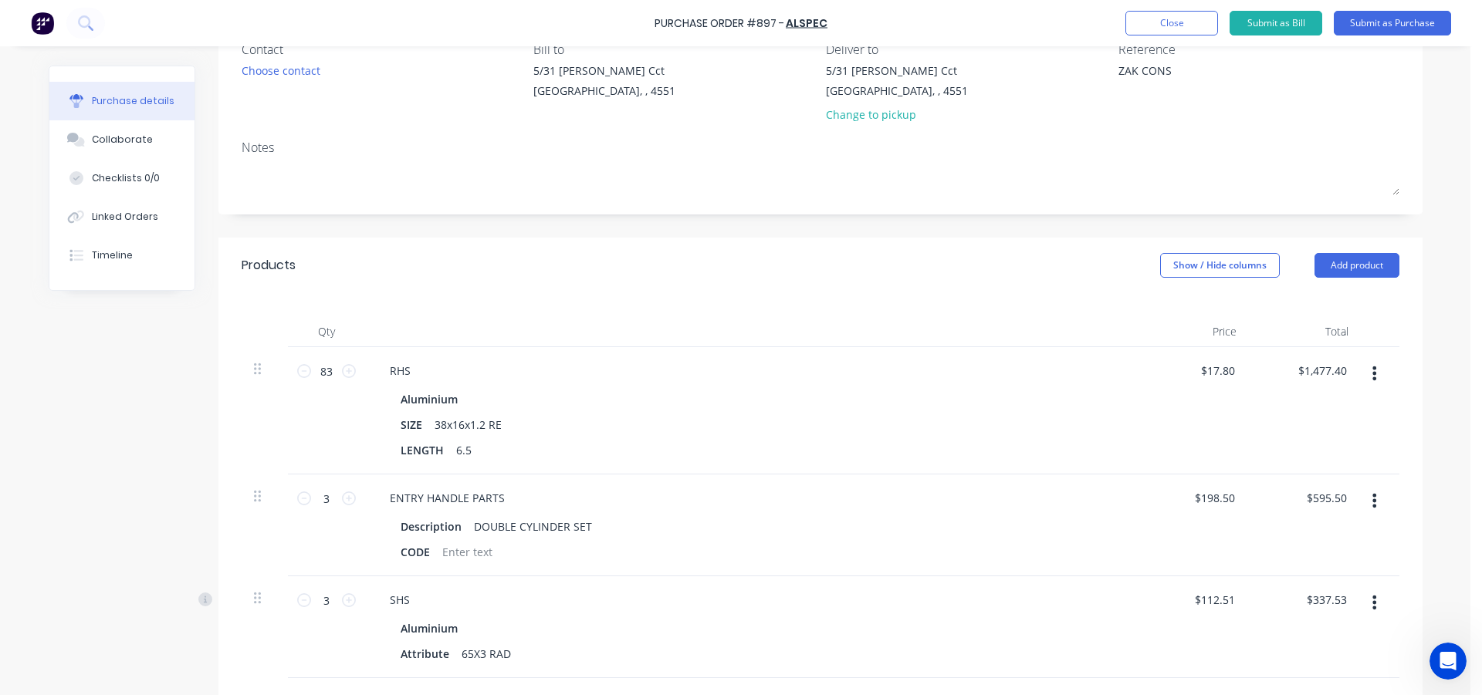
scroll to position [0, 0]
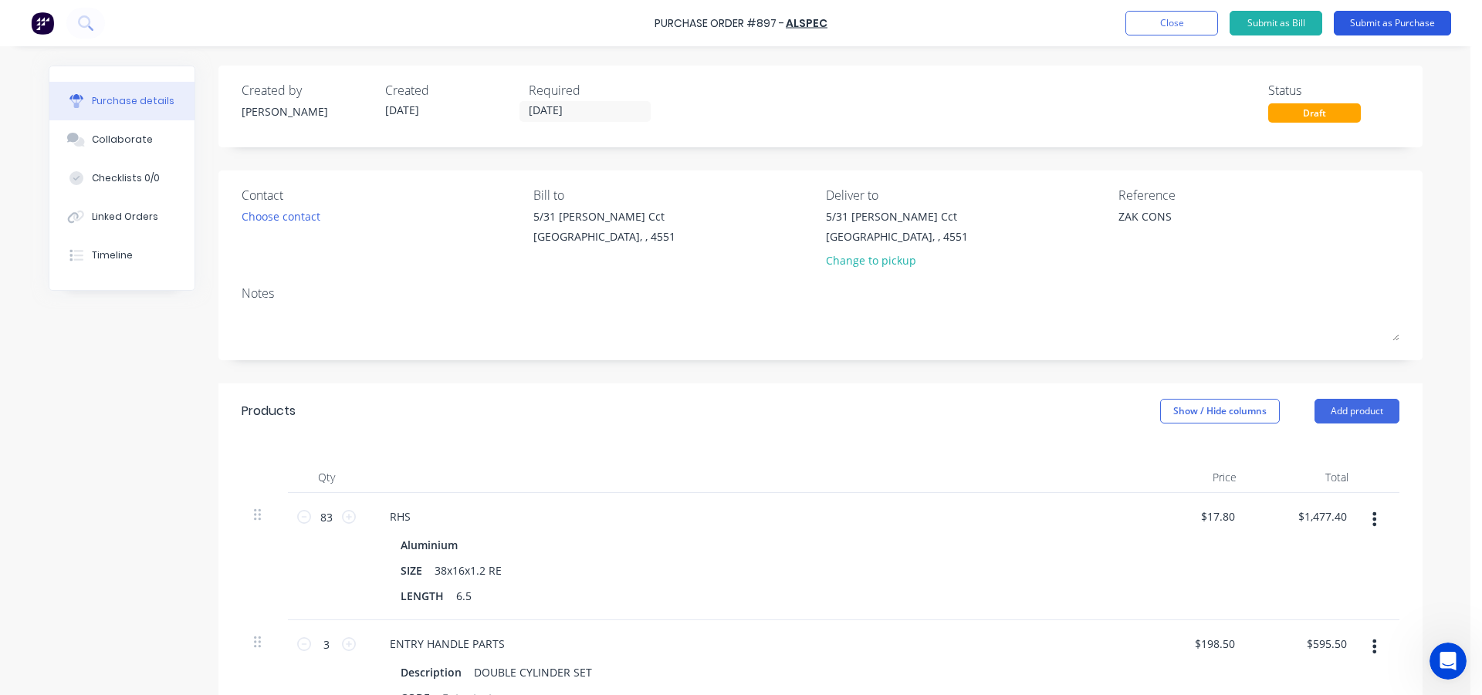
click at [1371, 22] on button "Submit as Purchase" at bounding box center [1392, 23] width 117 height 25
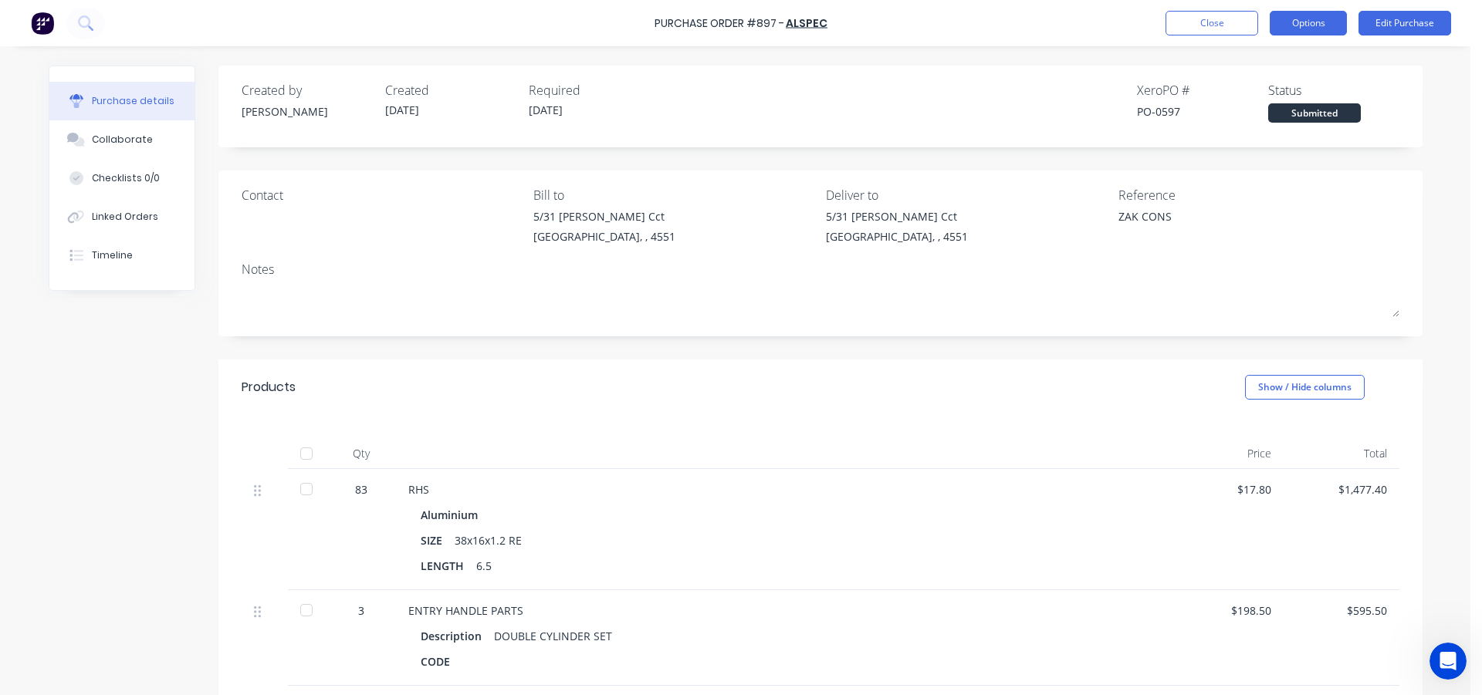
click at [1295, 25] on button "Options" at bounding box center [1308, 23] width 77 height 25
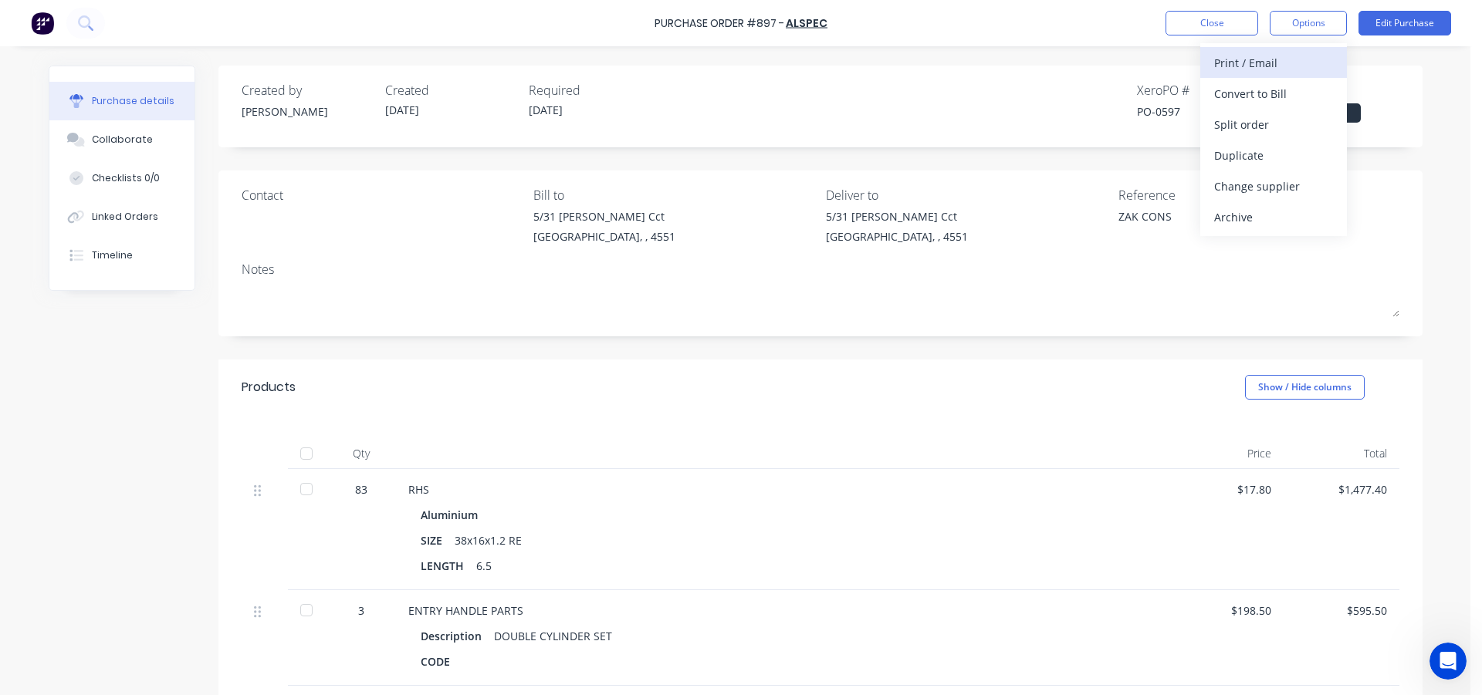
click at [1259, 64] on div "Print / Email" at bounding box center [1273, 63] width 119 height 22
click at [1250, 98] on div "With pricing" at bounding box center [1273, 94] width 119 height 22
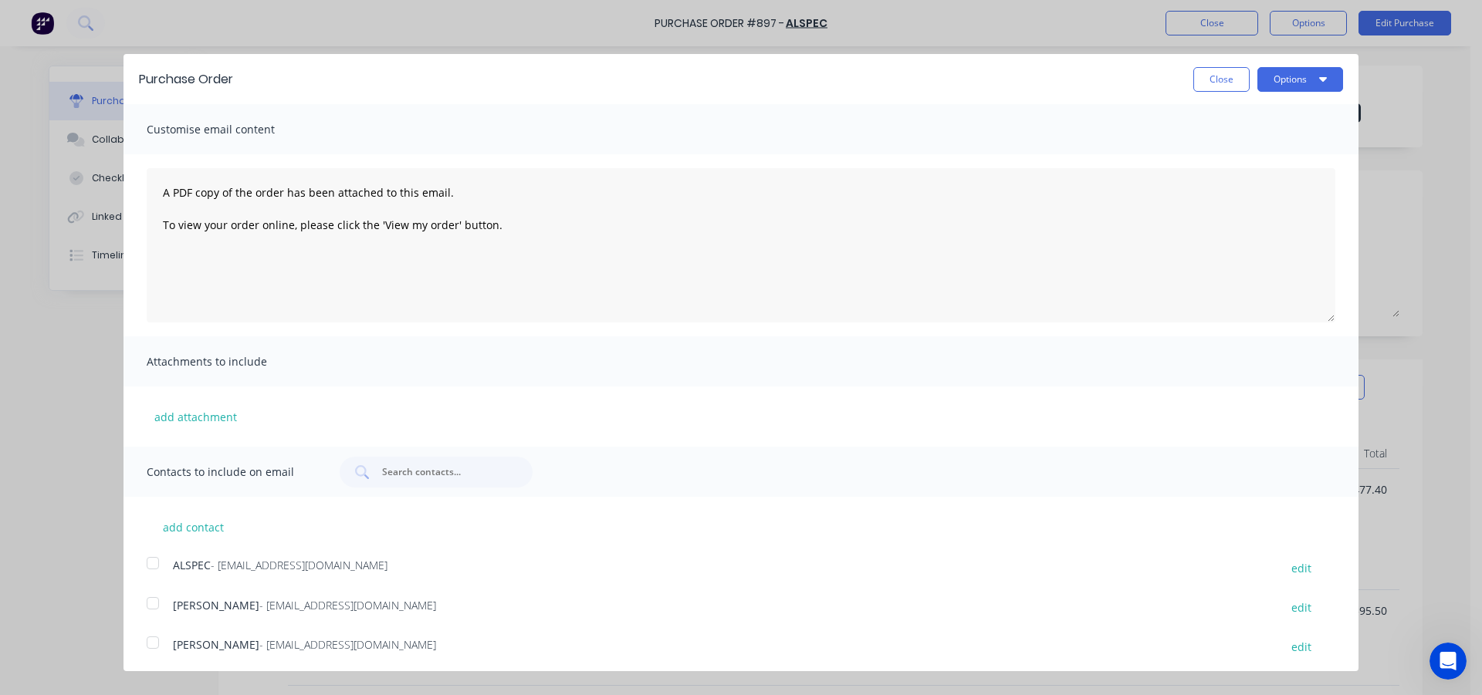
click at [150, 560] on div at bounding box center [152, 563] width 31 height 31
click at [149, 604] on div at bounding box center [152, 603] width 31 height 31
click at [1266, 86] on button "Options" at bounding box center [1300, 79] width 86 height 25
click at [1240, 154] on div "Email" at bounding box center [1269, 149] width 119 height 22
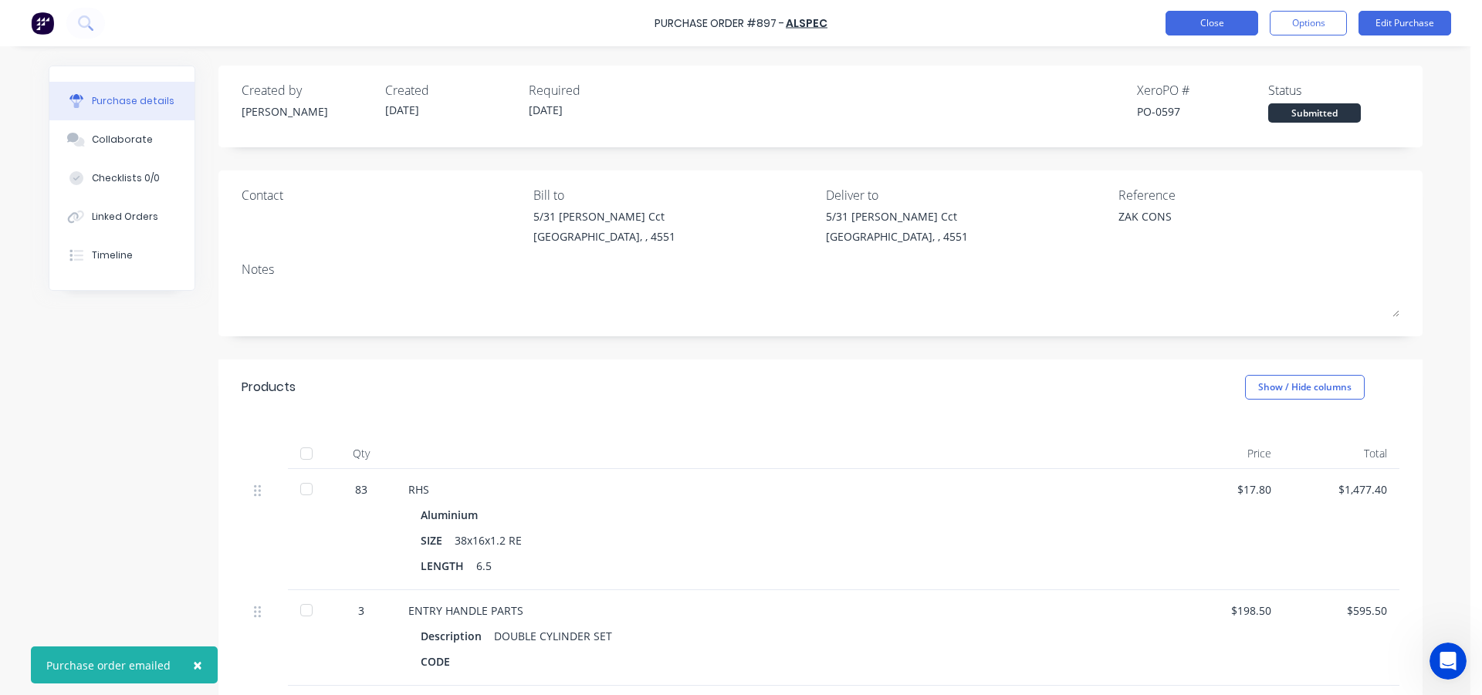
click at [1199, 21] on button "Close" at bounding box center [1211, 23] width 93 height 25
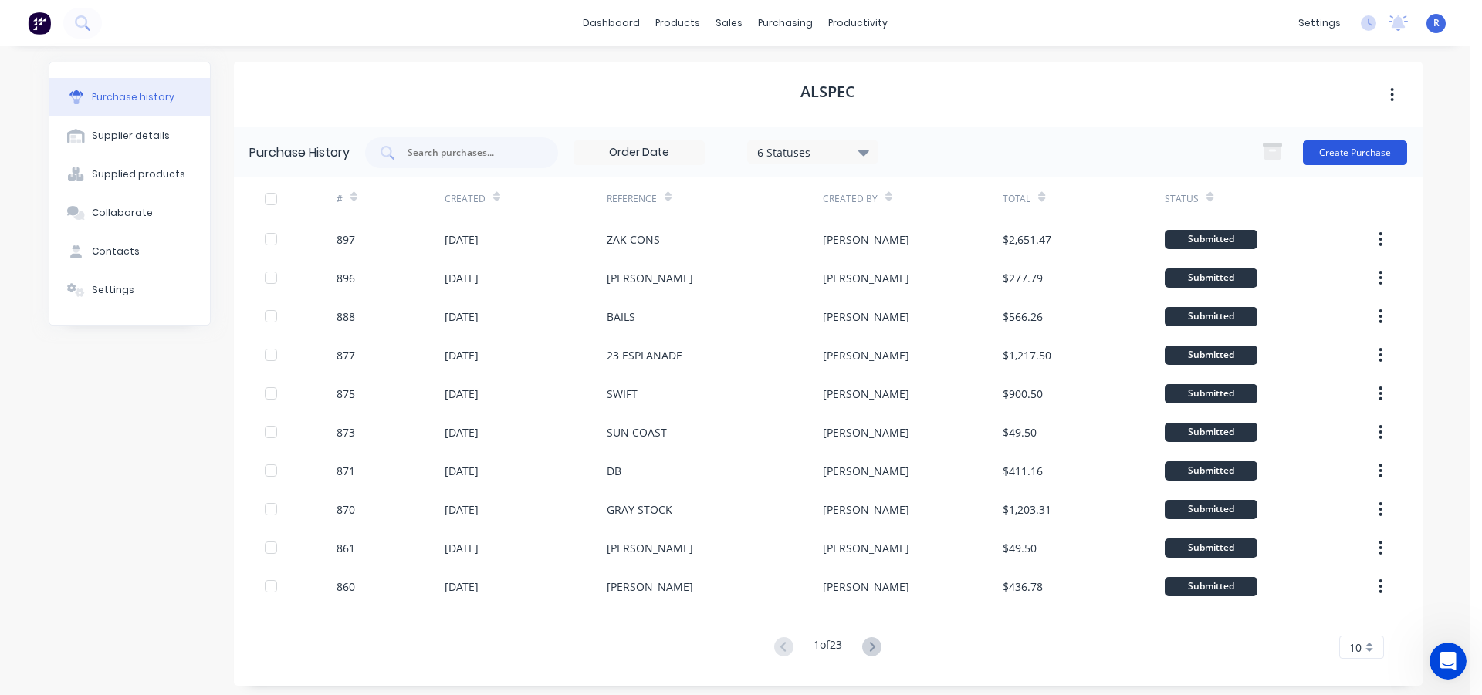
click at [1327, 155] on button "Create Purchase" at bounding box center [1355, 152] width 104 height 25
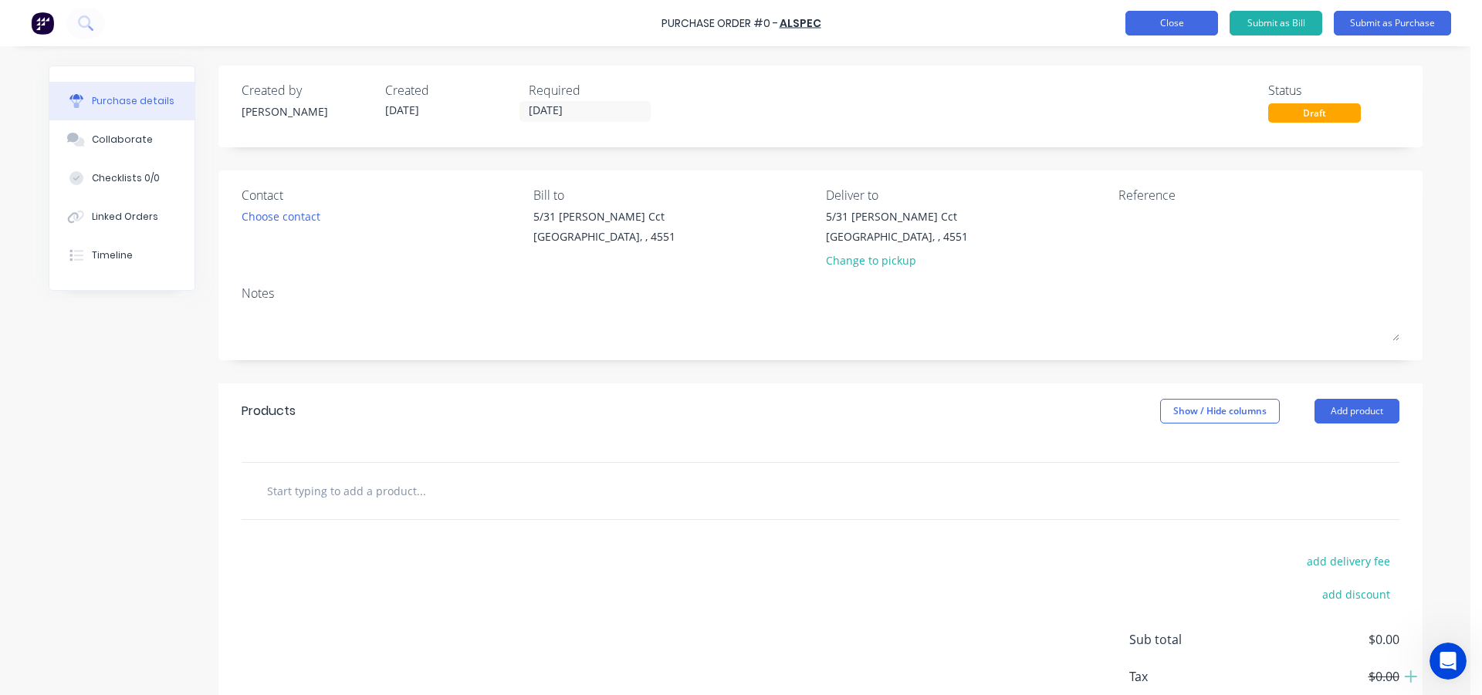
click at [1161, 25] on button "Close" at bounding box center [1171, 23] width 93 height 25
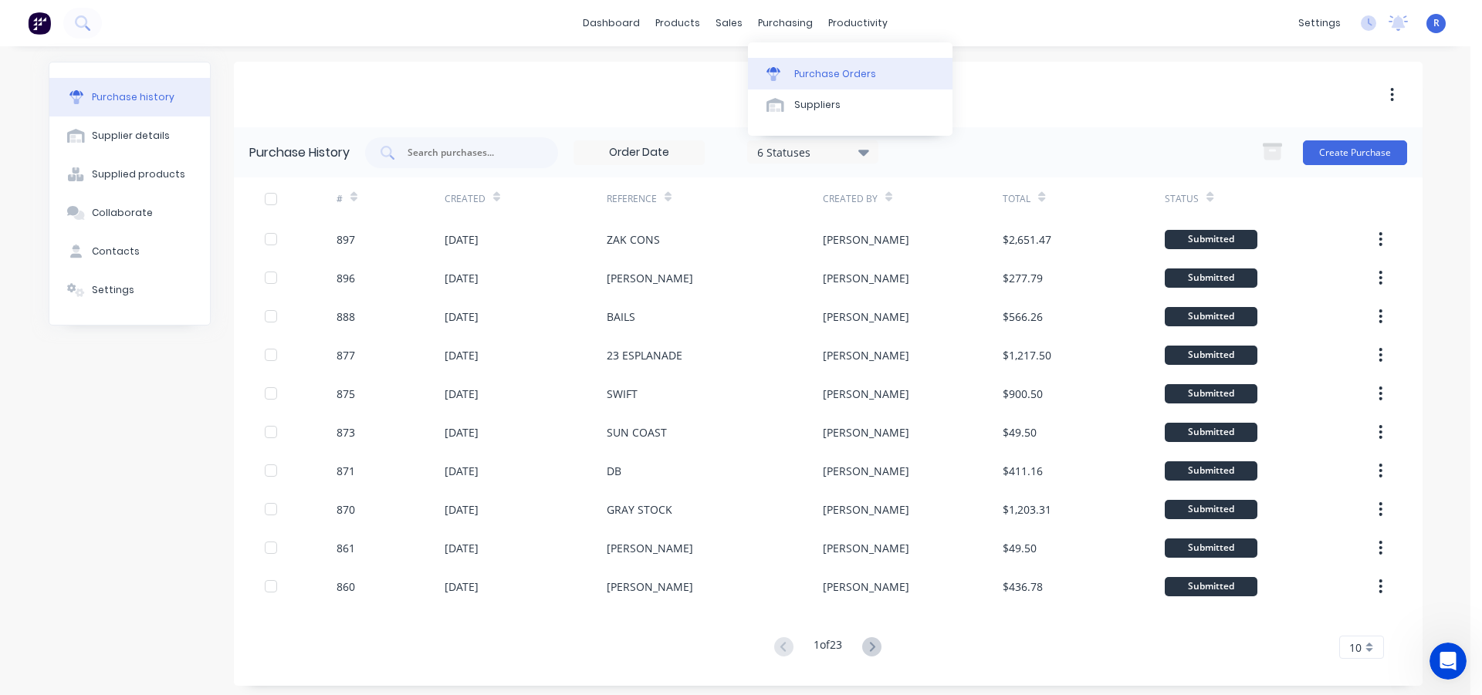
click at [803, 58] on link "Purchase Orders" at bounding box center [850, 73] width 205 height 31
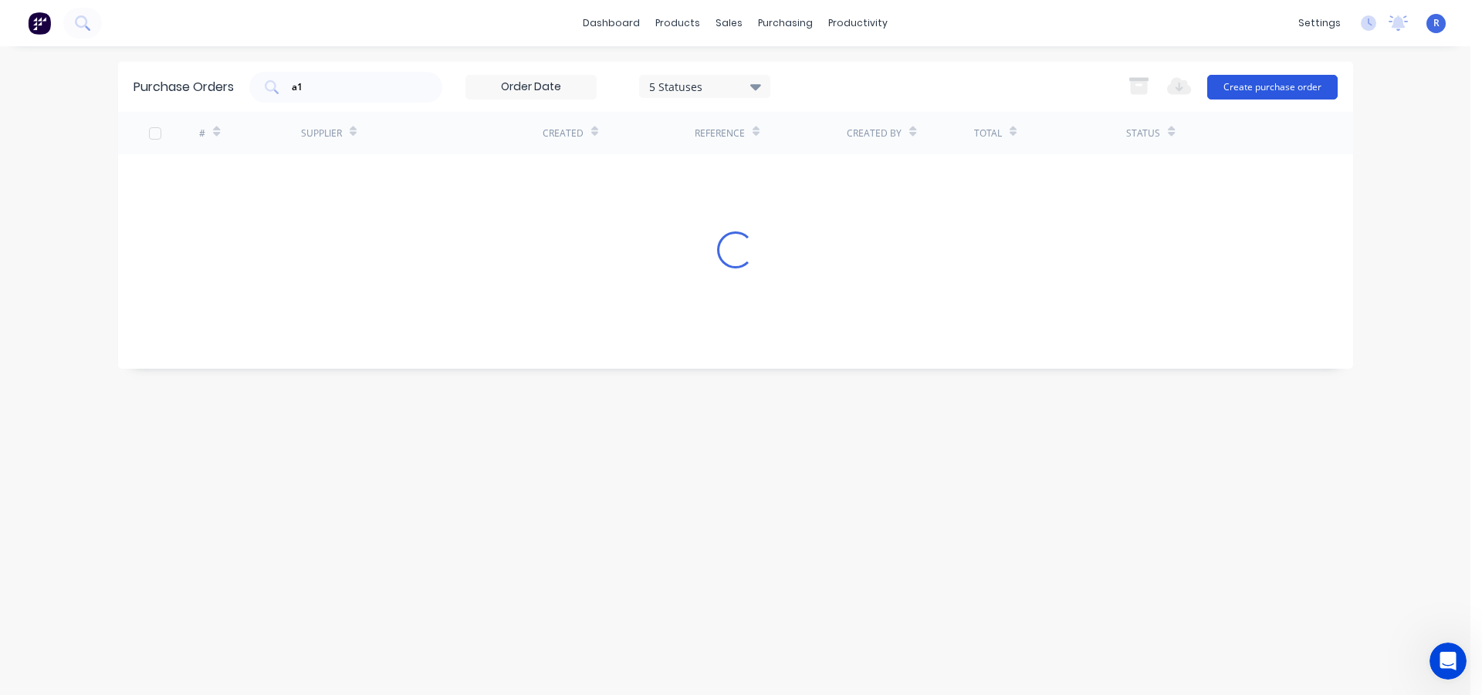
click at [1298, 81] on button "Create purchase order" at bounding box center [1272, 87] width 130 height 25
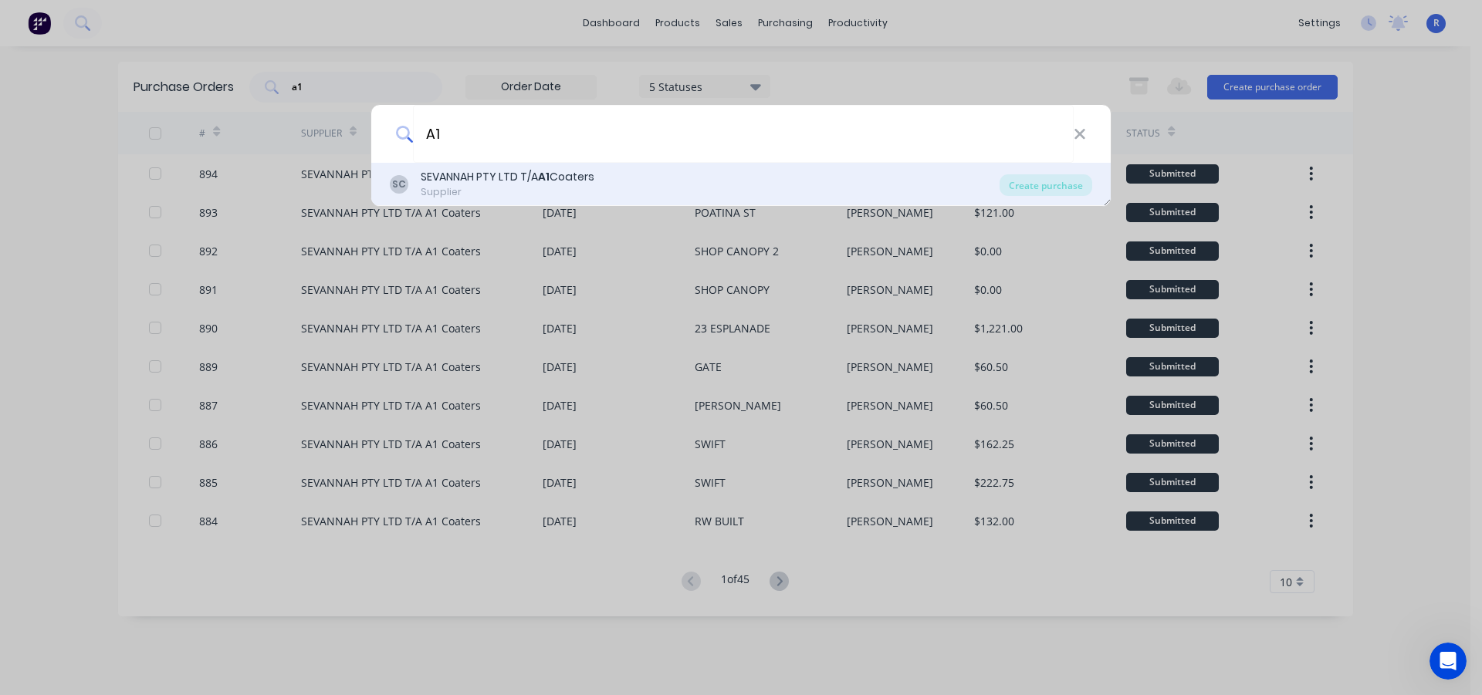
type input "A1"
click at [519, 173] on div "SEVANNAH PTY LTD T/A A1 Coaters" at bounding box center [508, 177] width 174 height 16
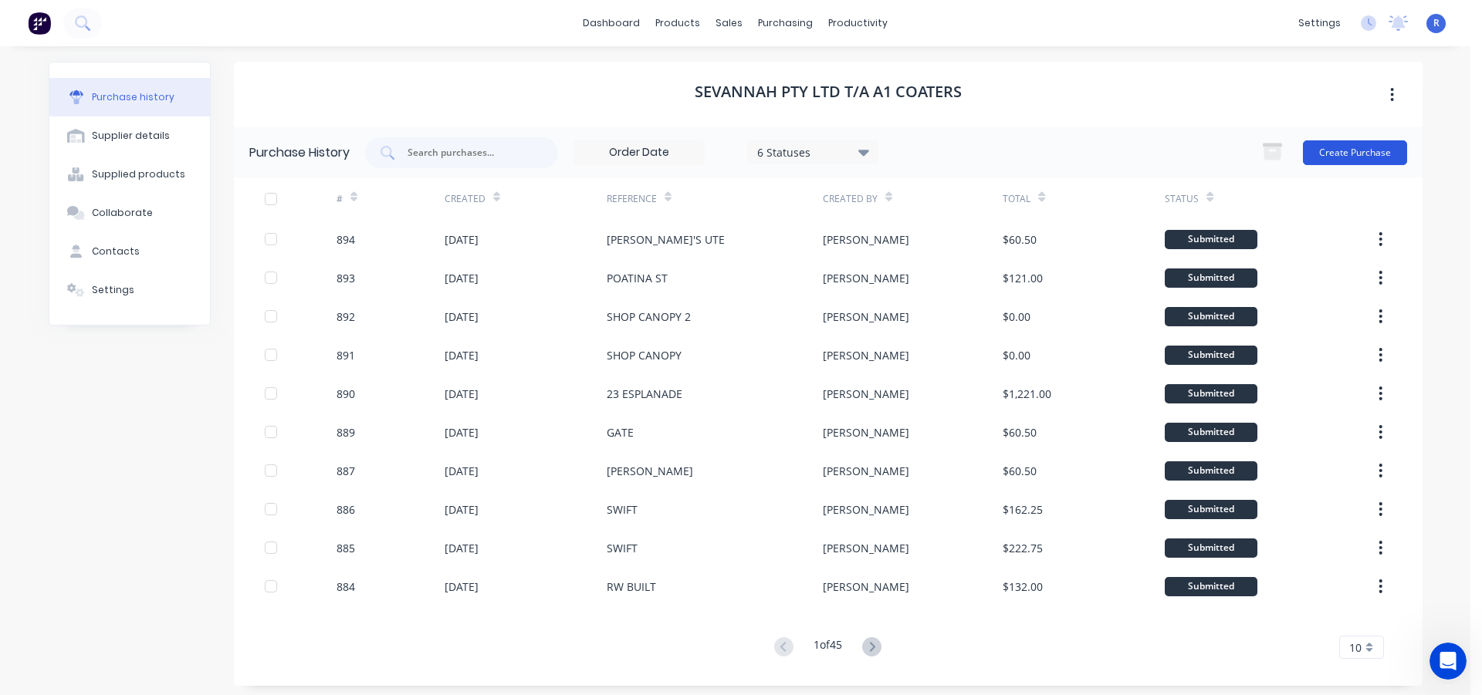
click at [1321, 151] on button "Create Purchase" at bounding box center [1355, 152] width 104 height 25
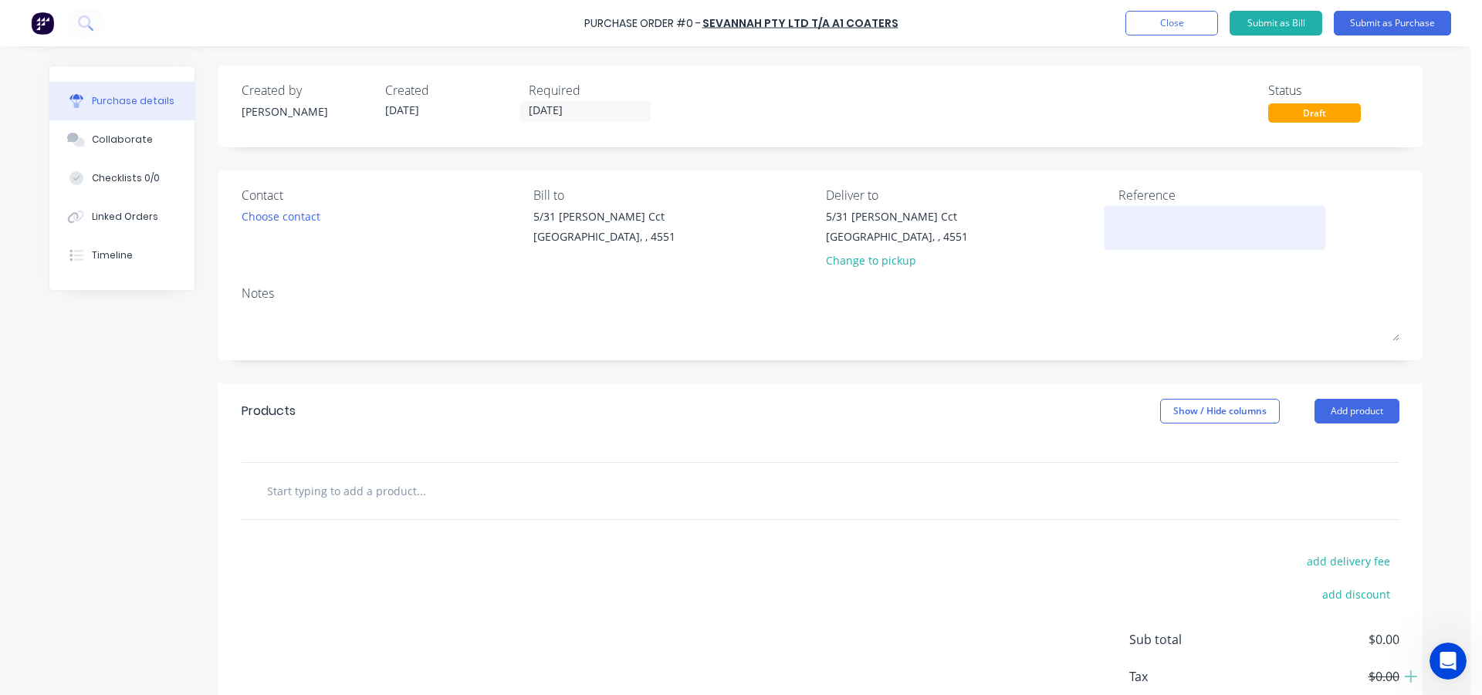
click at [1118, 218] on textarea at bounding box center [1214, 225] width 193 height 35
type textarea "SWIFT"
click at [1317, 418] on button "Add product" at bounding box center [1356, 411] width 85 height 25
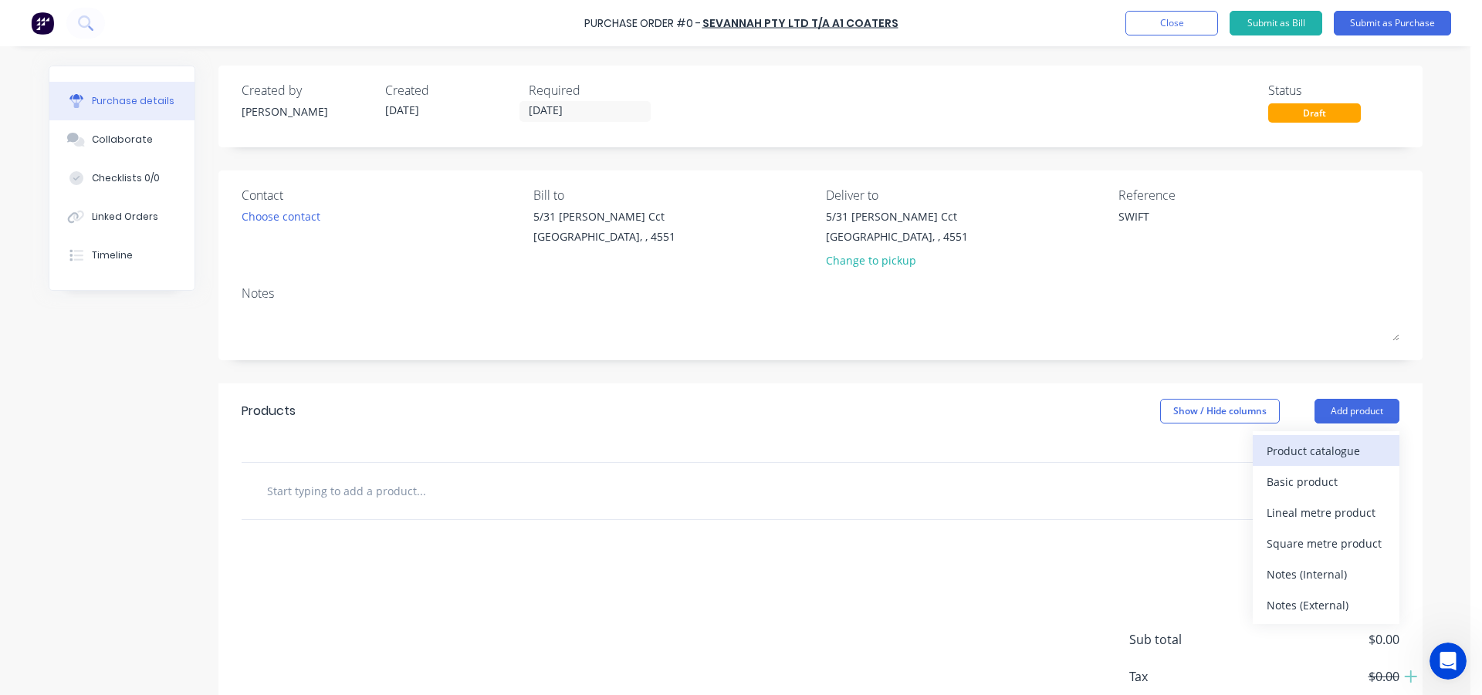
click at [1293, 451] on div "Product catalogue" at bounding box center [1325, 451] width 119 height 22
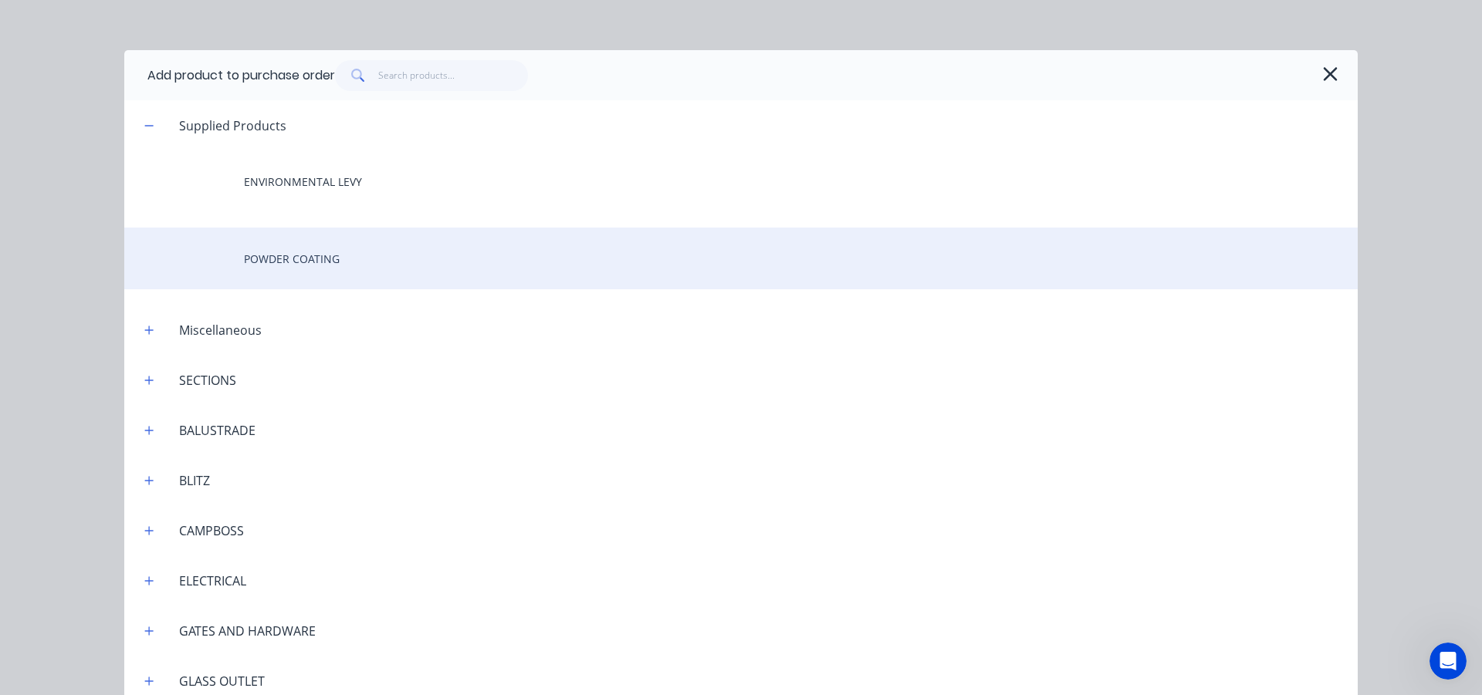
click at [295, 245] on div "POWDER COATING" at bounding box center [740, 259] width 1233 height 62
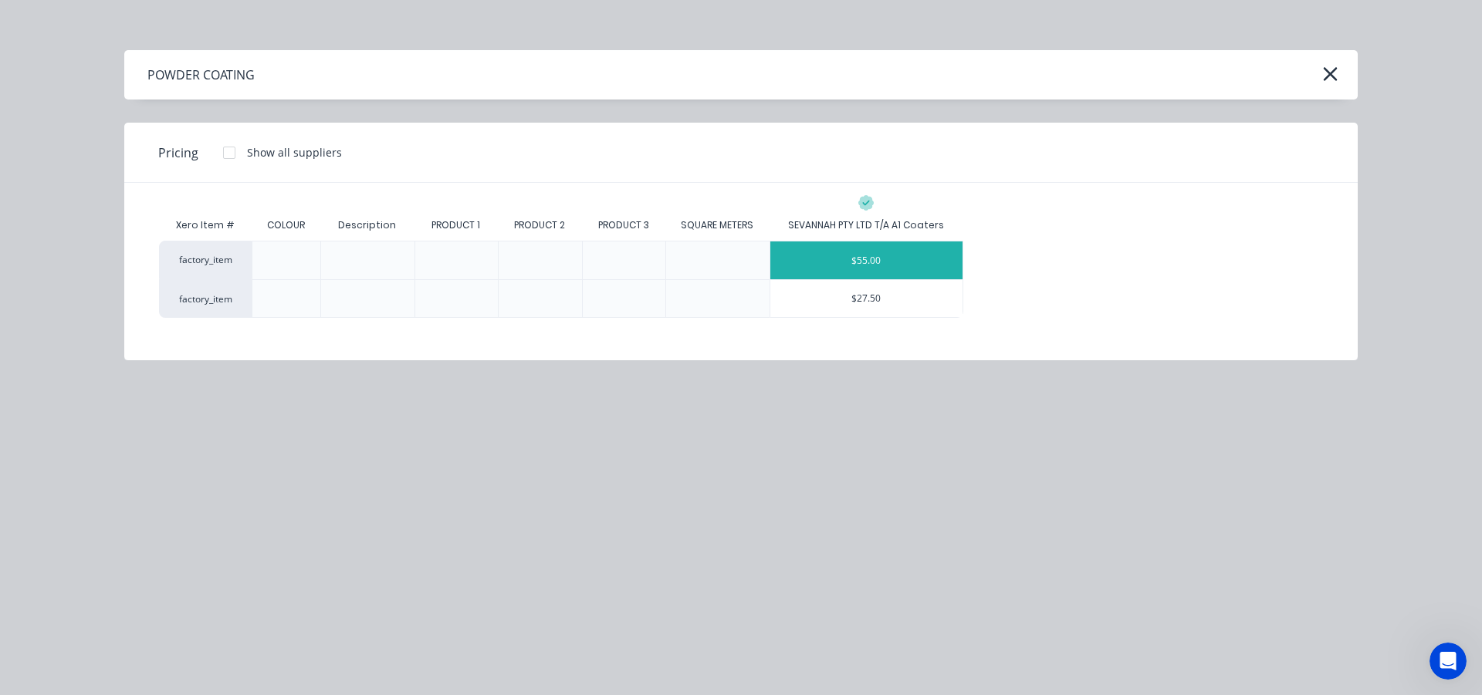
click at [865, 257] on div "$55.00" at bounding box center [866, 261] width 193 height 38
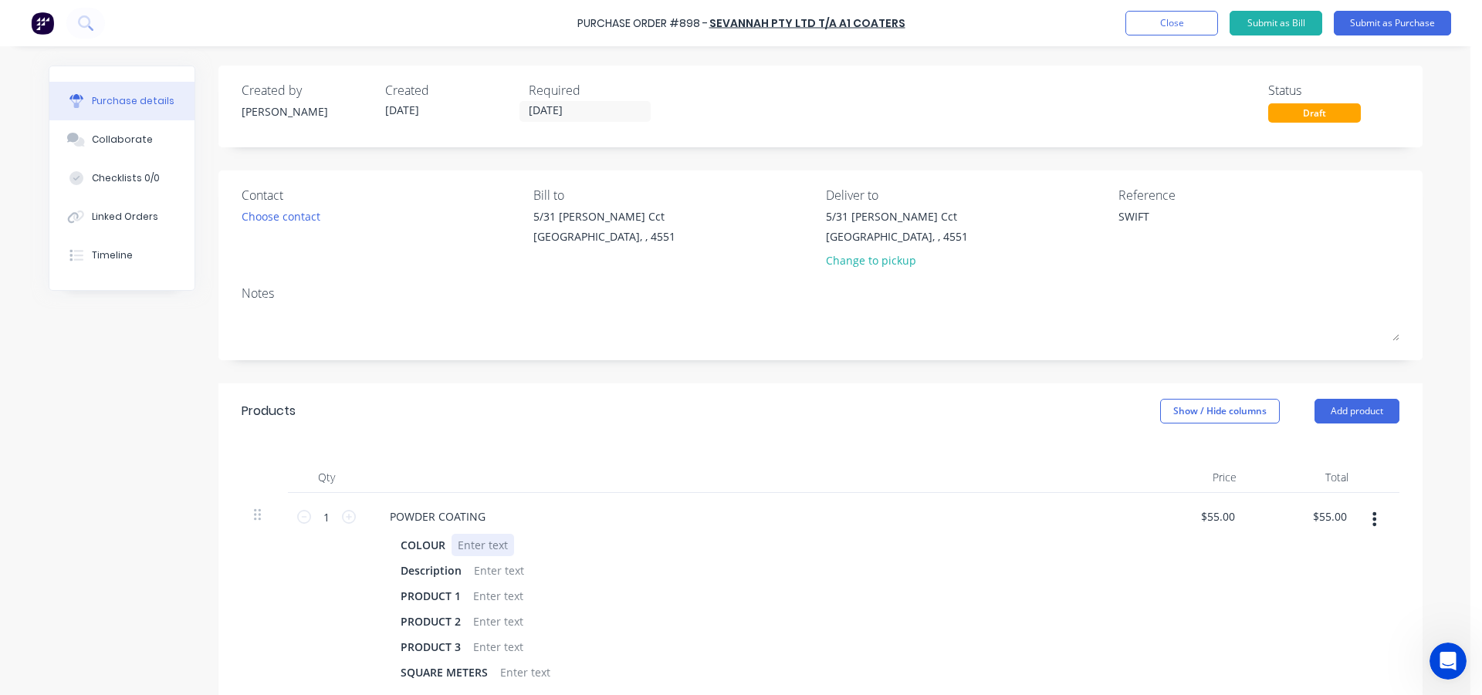
click at [483, 547] on div at bounding box center [482, 545] width 63 height 22
click at [1166, 24] on button "Close" at bounding box center [1171, 23] width 93 height 25
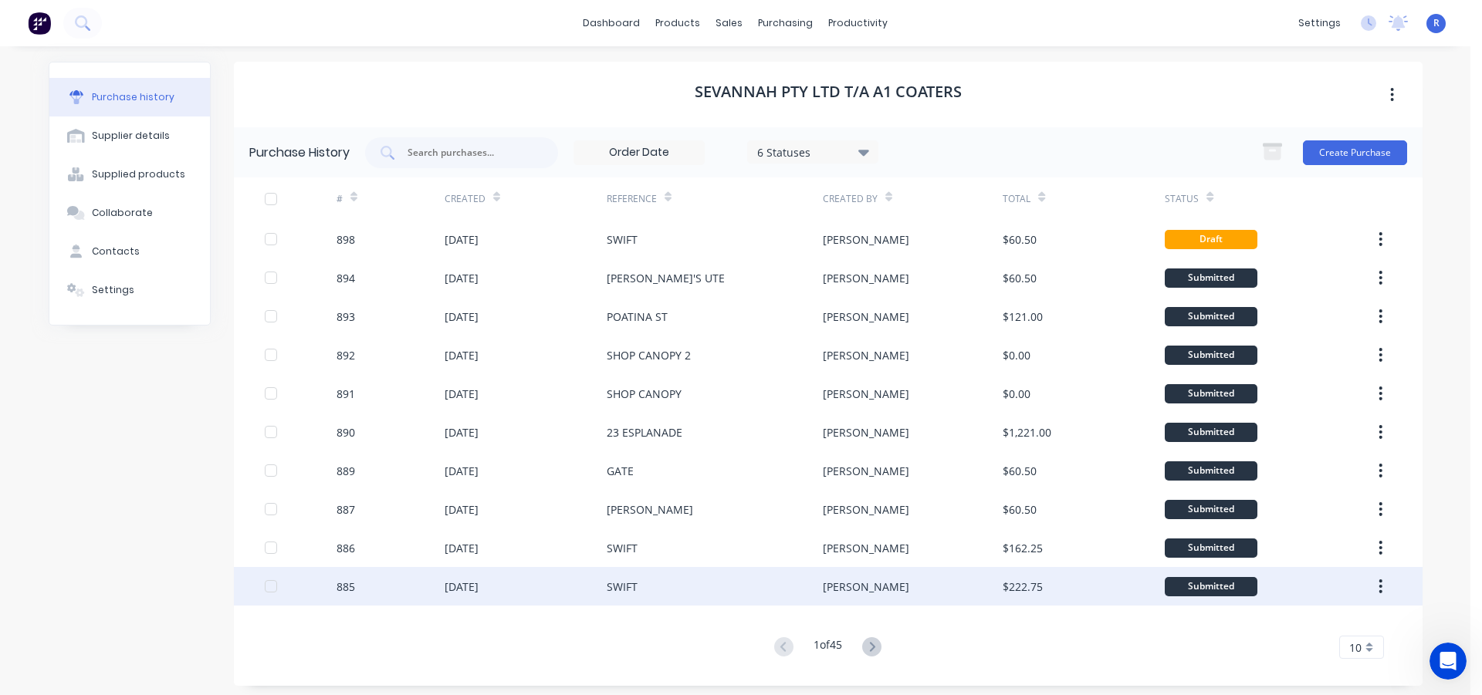
click at [673, 580] on div "SWIFT" at bounding box center [715, 586] width 216 height 39
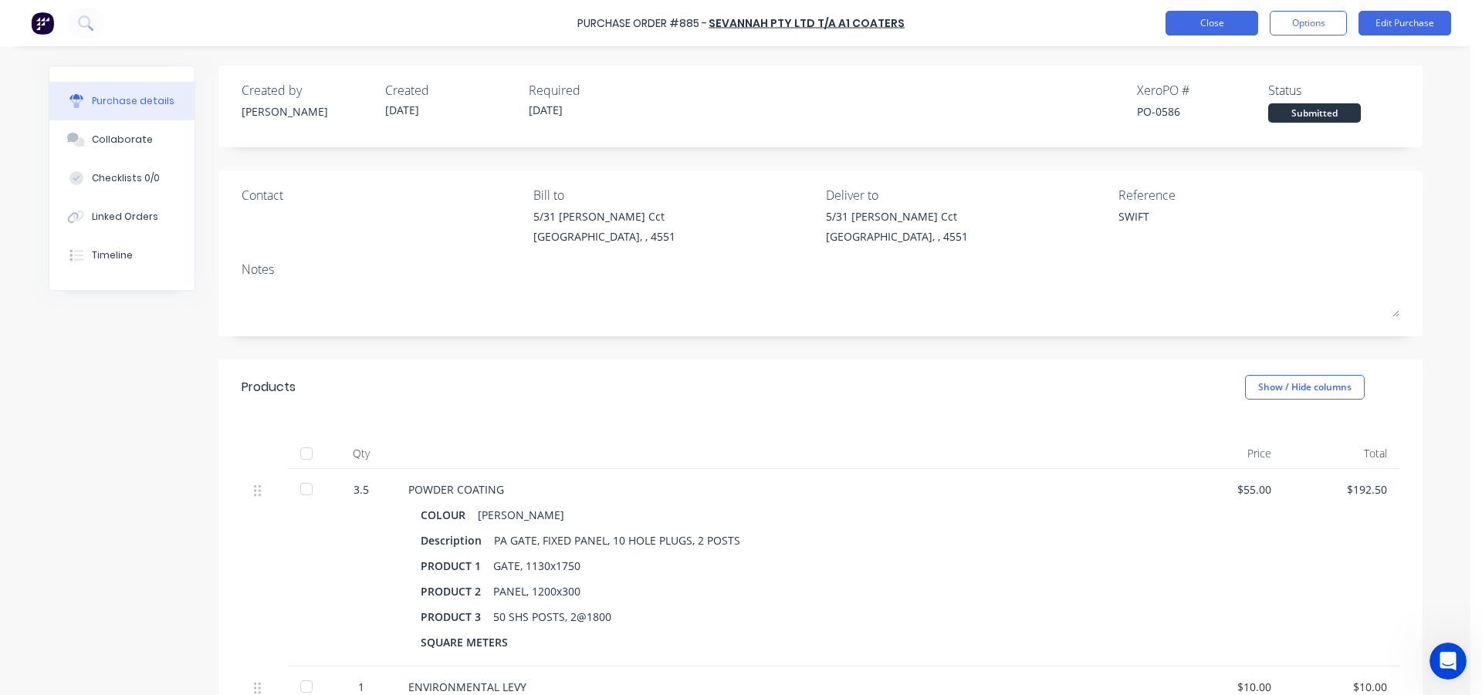
click at [1216, 29] on button "Close" at bounding box center [1211, 23] width 93 height 25
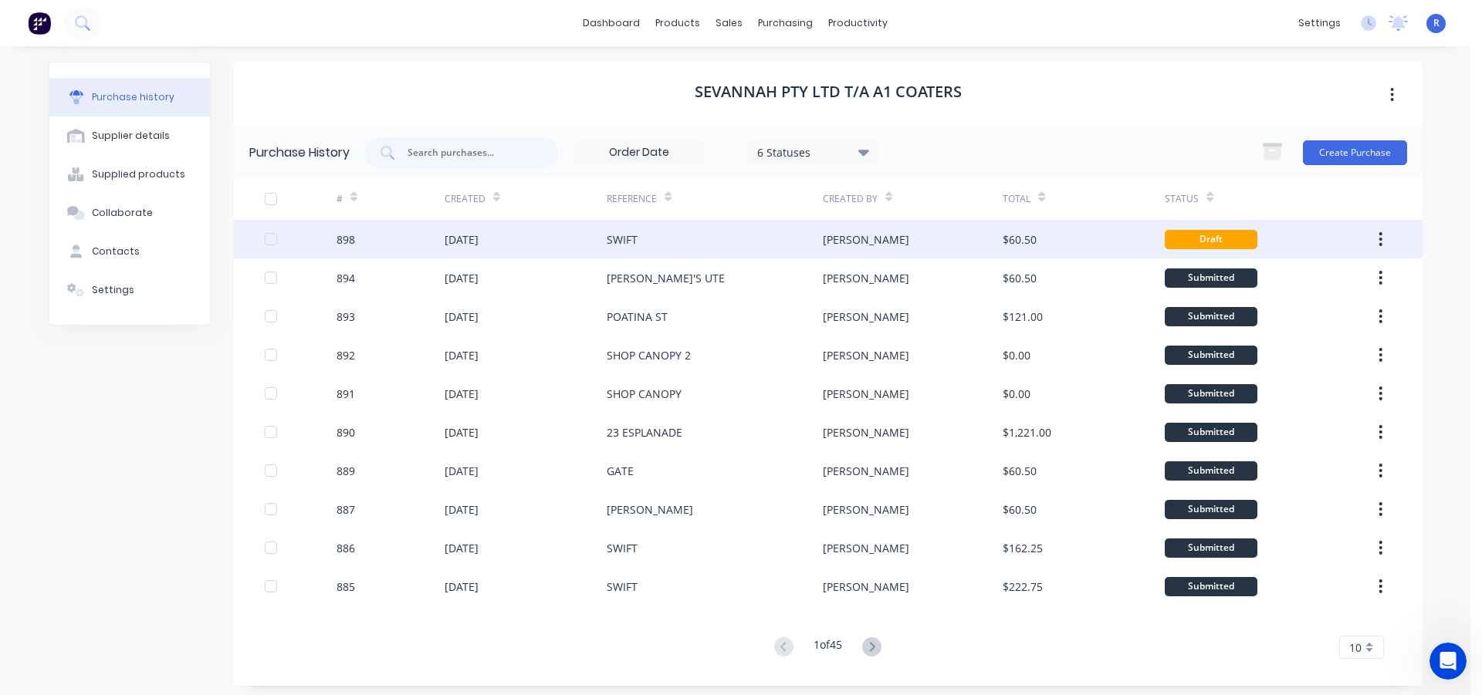
click at [695, 228] on div "SWIFT" at bounding box center [715, 239] width 216 height 39
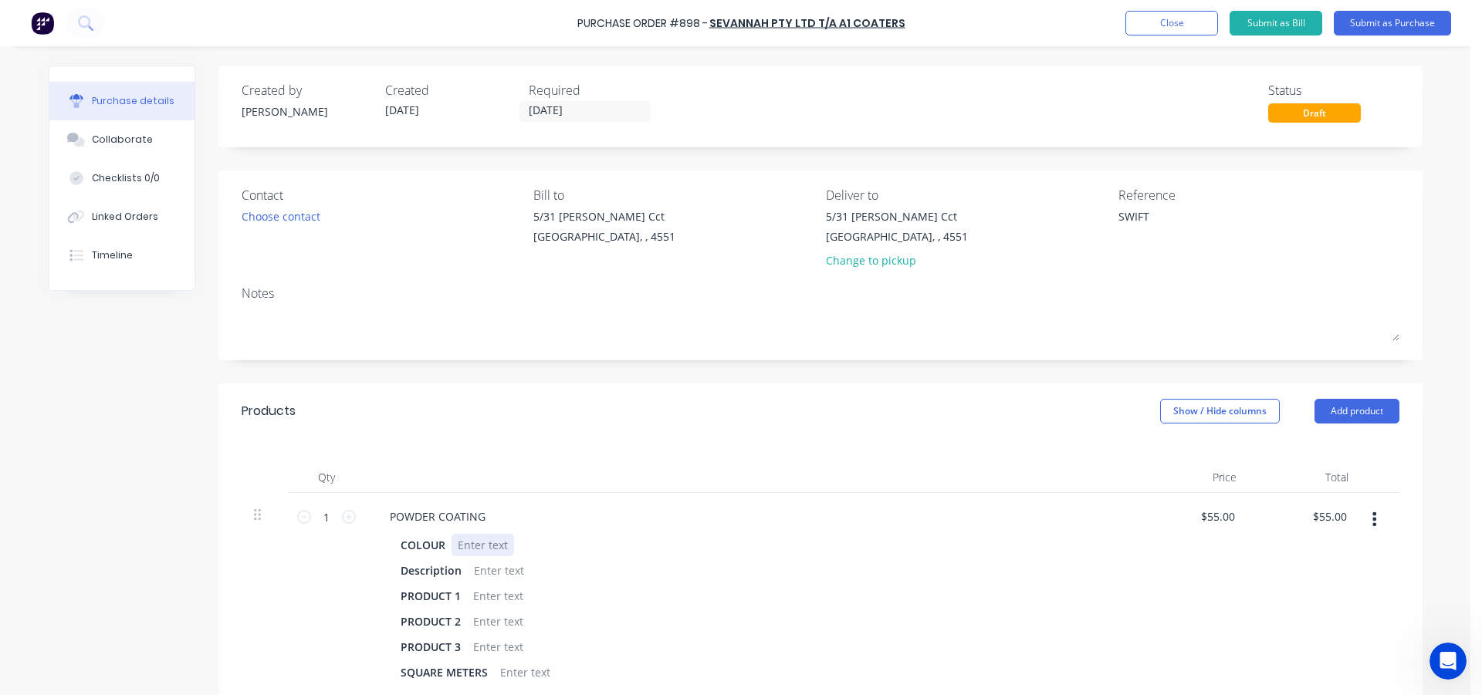
click at [475, 544] on div at bounding box center [482, 545] width 63 height 22
click at [483, 573] on div at bounding box center [499, 571] width 63 height 22
click at [597, 466] on div at bounding box center [751, 477] width 772 height 31
click at [1229, 516] on input "55.0000" at bounding box center [1217, 516] width 42 height 22
drag, startPoint x: 1230, startPoint y: 517, endPoint x: 1177, endPoint y: 522, distance: 53.5
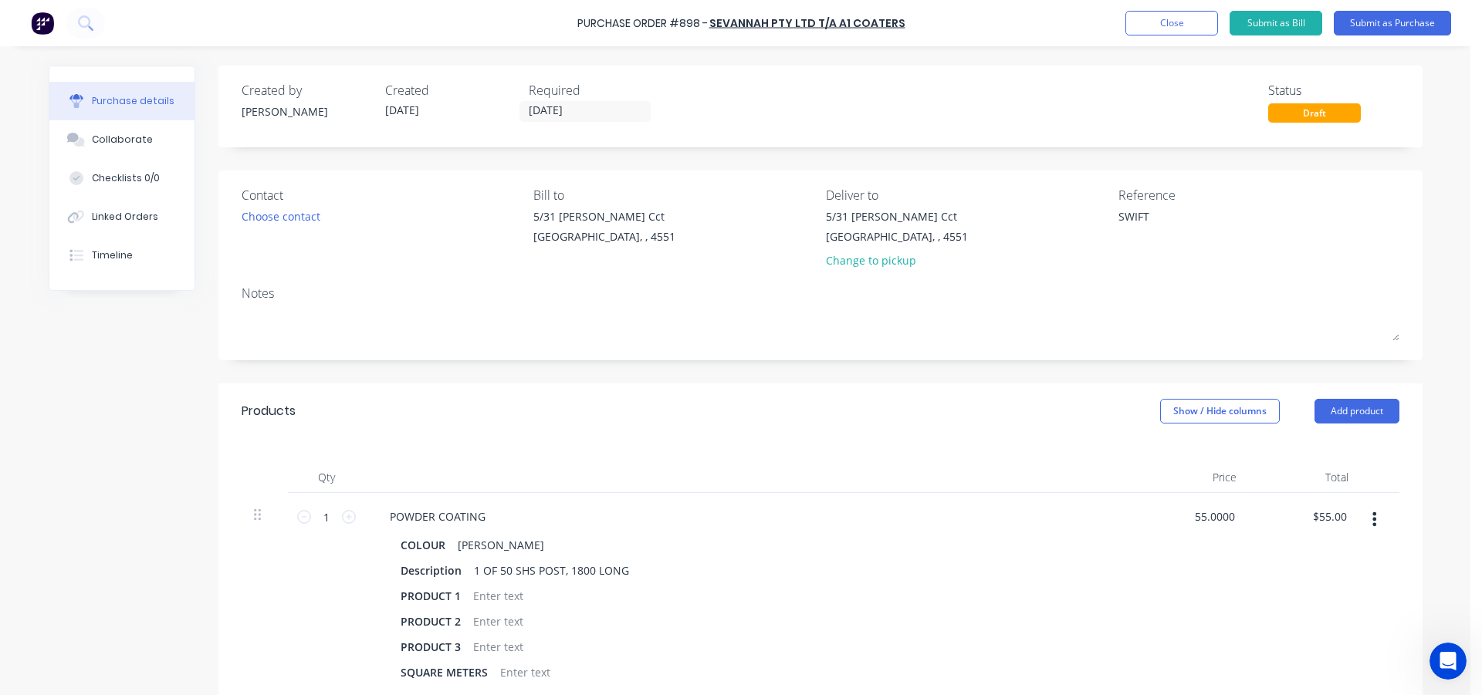
click at [1177, 522] on div "55.0000 55.0000" at bounding box center [1193, 595] width 112 height 204
type input "$25.00"
click at [1135, 434] on div "Products Show / Hide columns Add product" at bounding box center [820, 412] width 1204 height 56
click at [1368, 23] on button "Submit as Purchase" at bounding box center [1392, 23] width 117 height 25
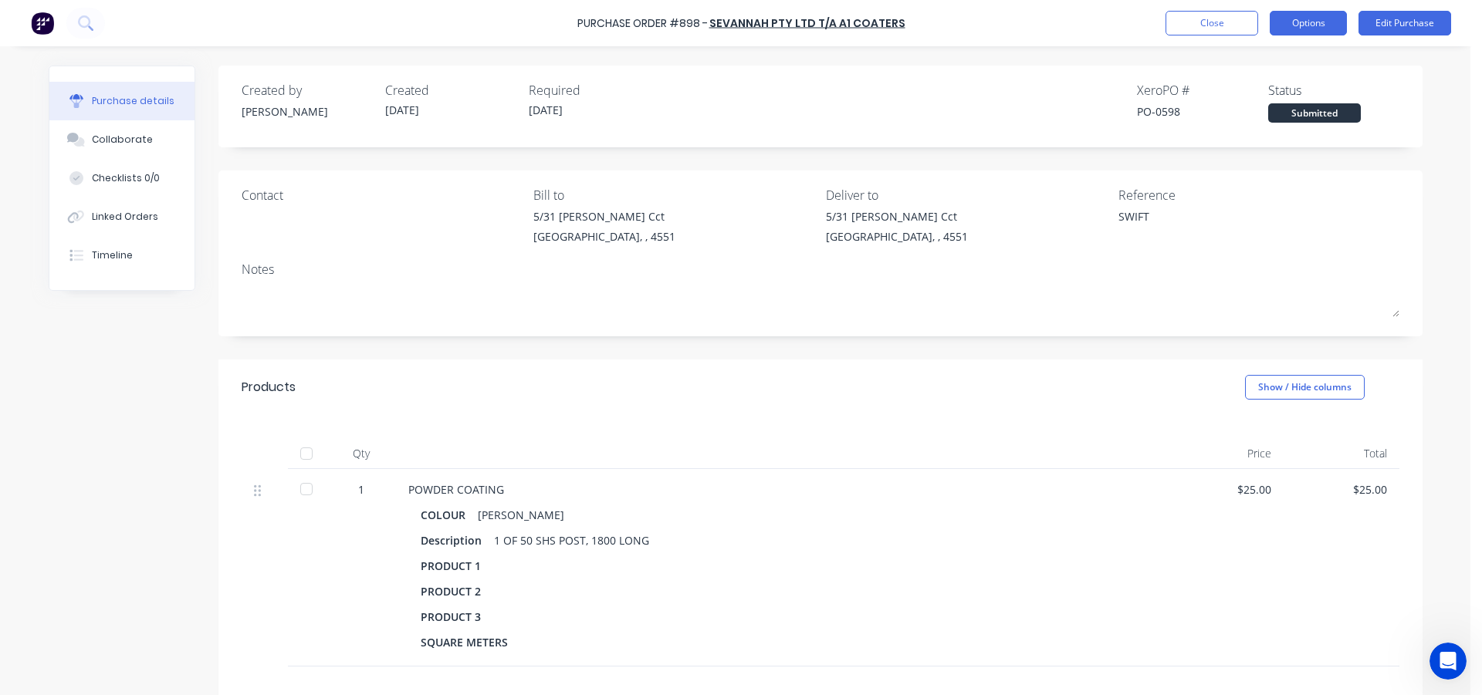
click at [1286, 22] on button "Options" at bounding box center [1308, 23] width 77 height 25
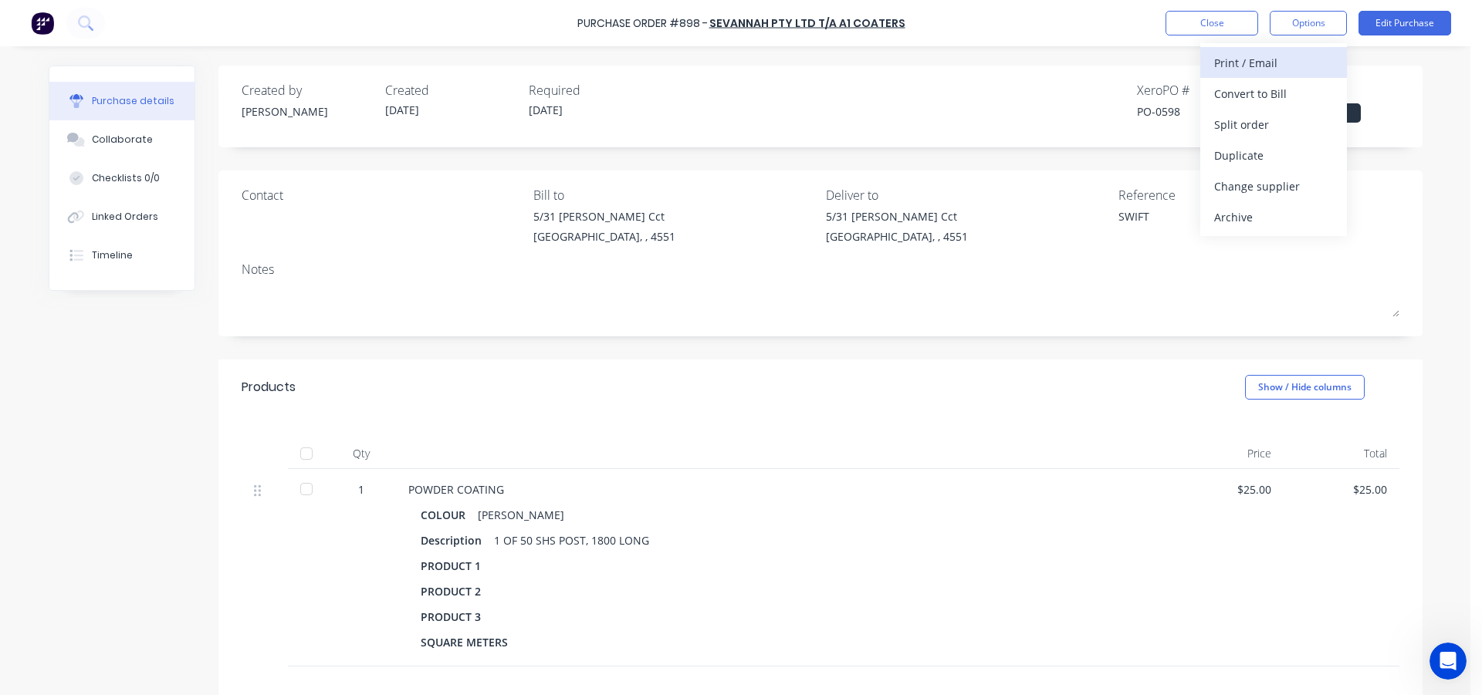
click at [1244, 59] on div "Print / Email" at bounding box center [1273, 63] width 119 height 22
click at [1253, 108] on button "With pricing" at bounding box center [1273, 93] width 147 height 31
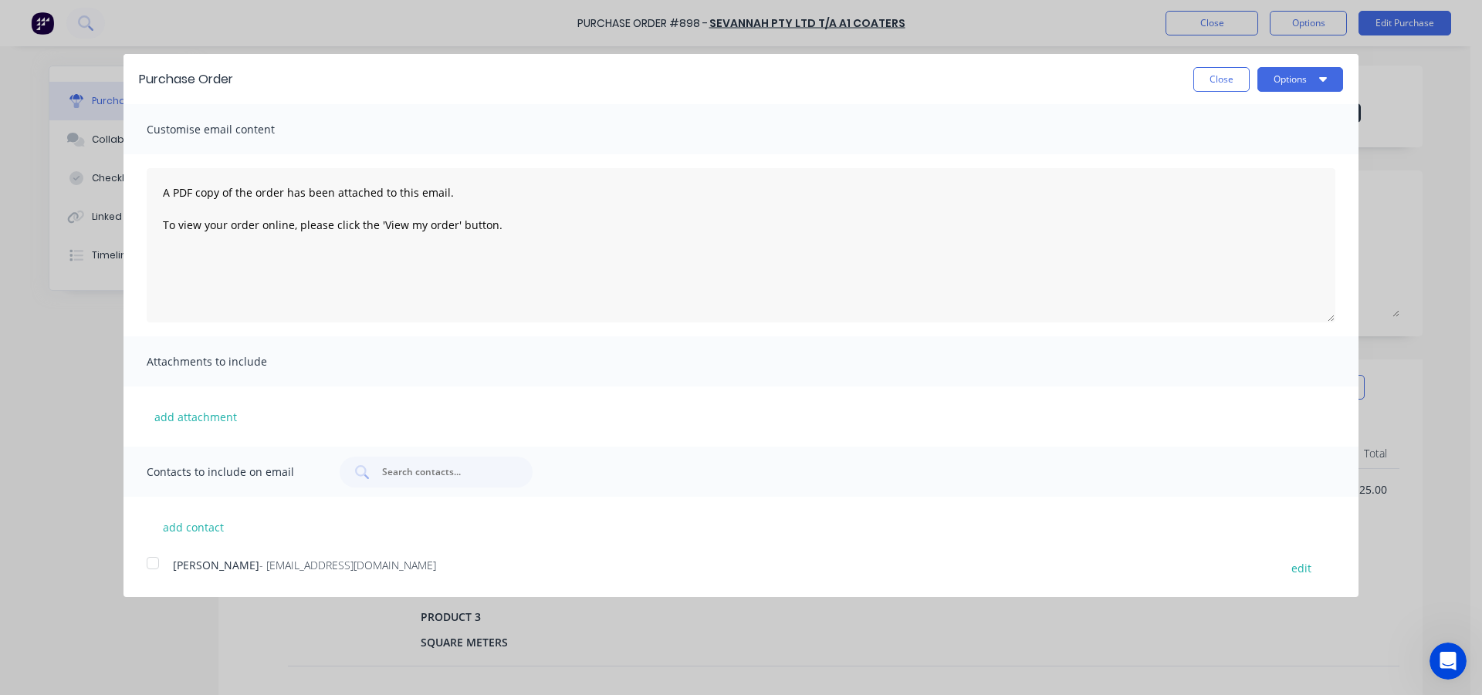
click at [147, 564] on div at bounding box center [152, 563] width 31 height 31
click at [1286, 81] on button "Options" at bounding box center [1300, 79] width 86 height 25
click at [1254, 162] on button "Email" at bounding box center [1269, 149] width 147 height 31
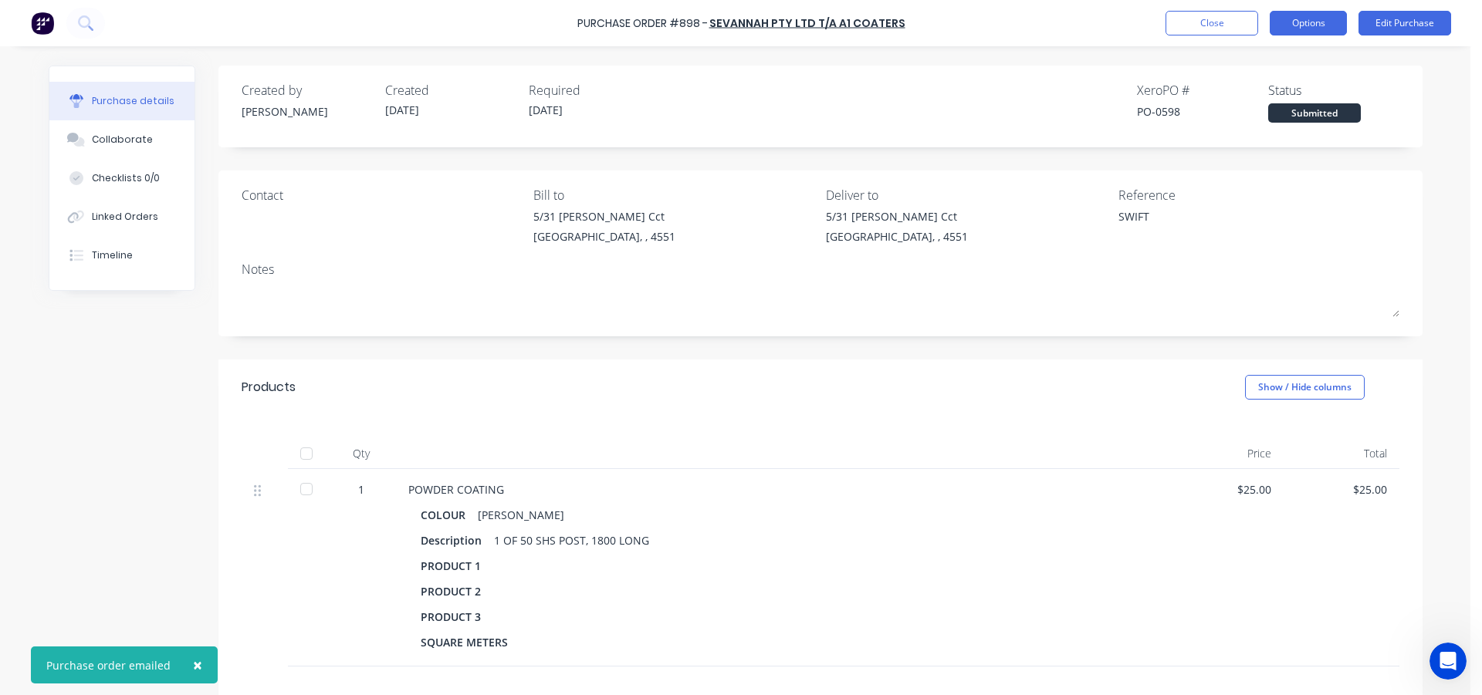
click at [1282, 22] on button "Options" at bounding box center [1308, 23] width 77 height 25
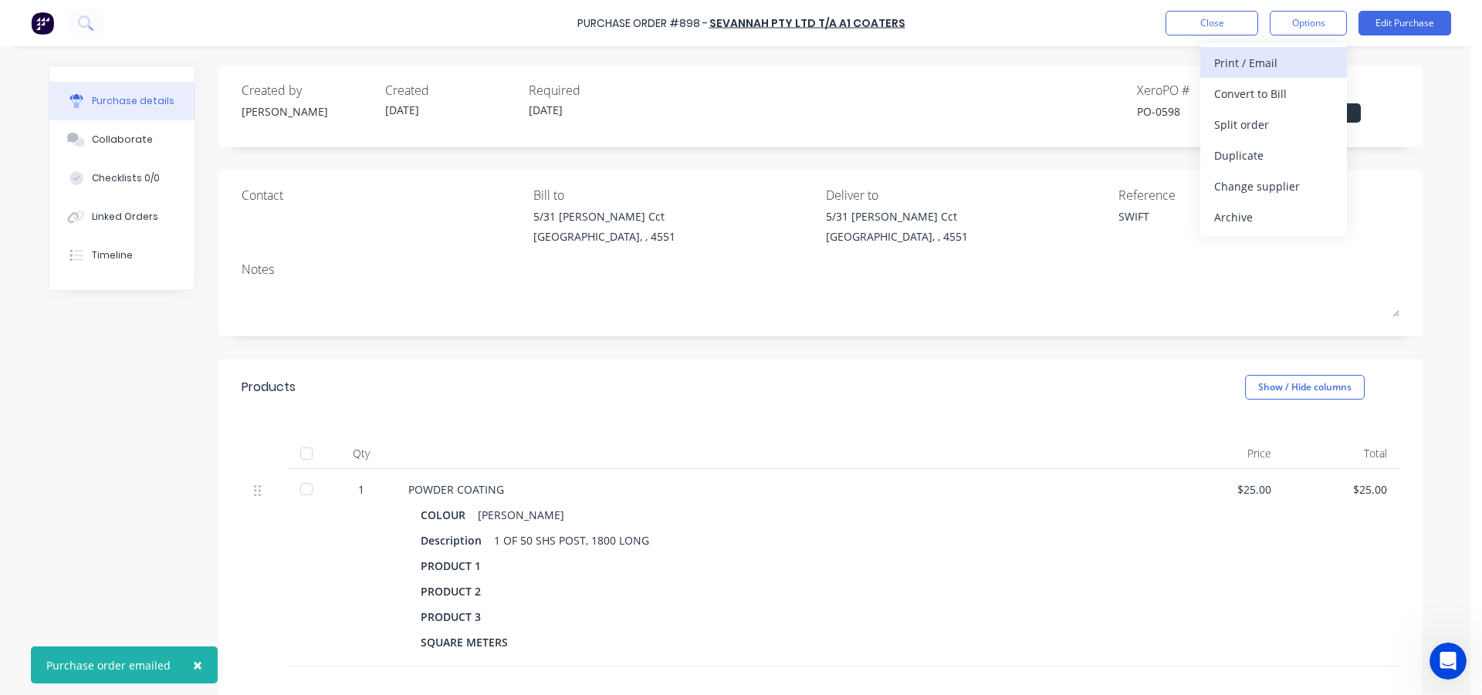
click at [1264, 73] on div "Print / Email" at bounding box center [1273, 63] width 119 height 22
click at [1256, 95] on div "With pricing" at bounding box center [1273, 94] width 119 height 22
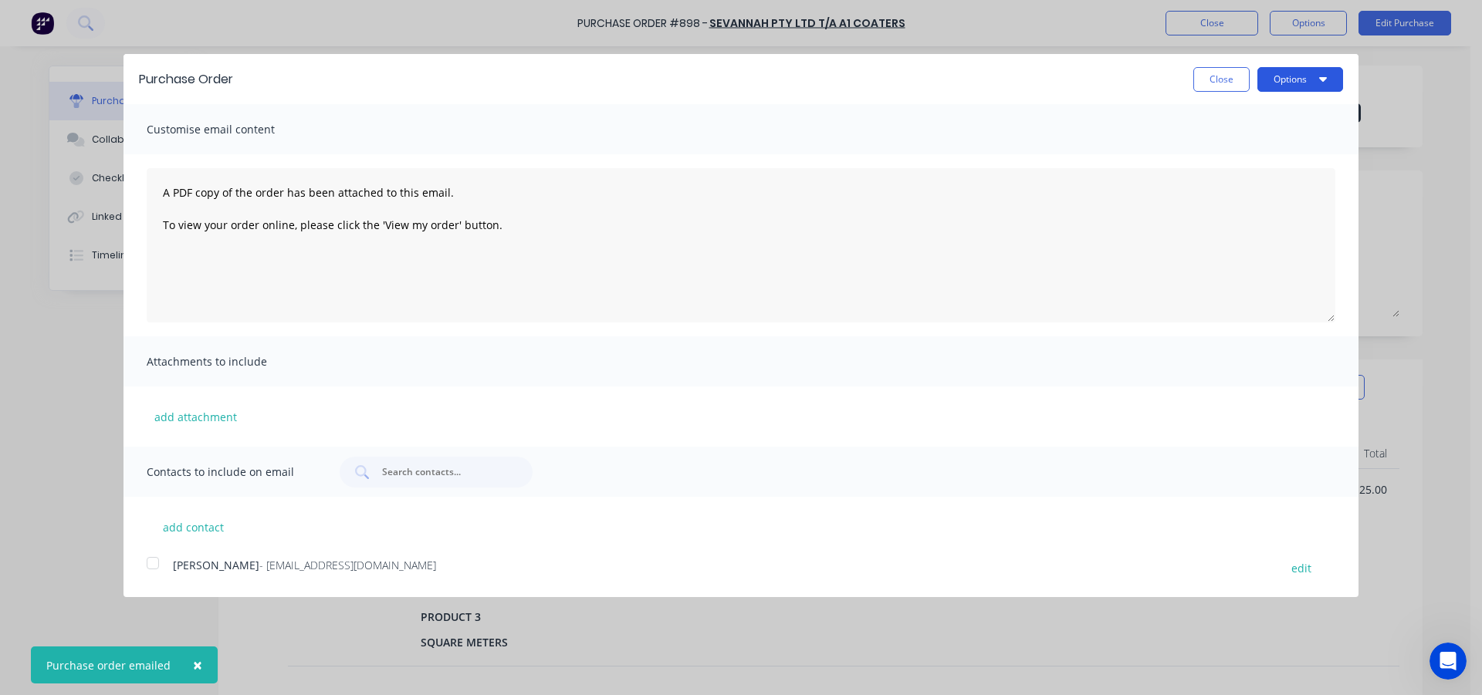
click at [1290, 73] on button "Options" at bounding box center [1300, 79] width 86 height 25
click at [1256, 124] on div "Print" at bounding box center [1269, 118] width 119 height 22
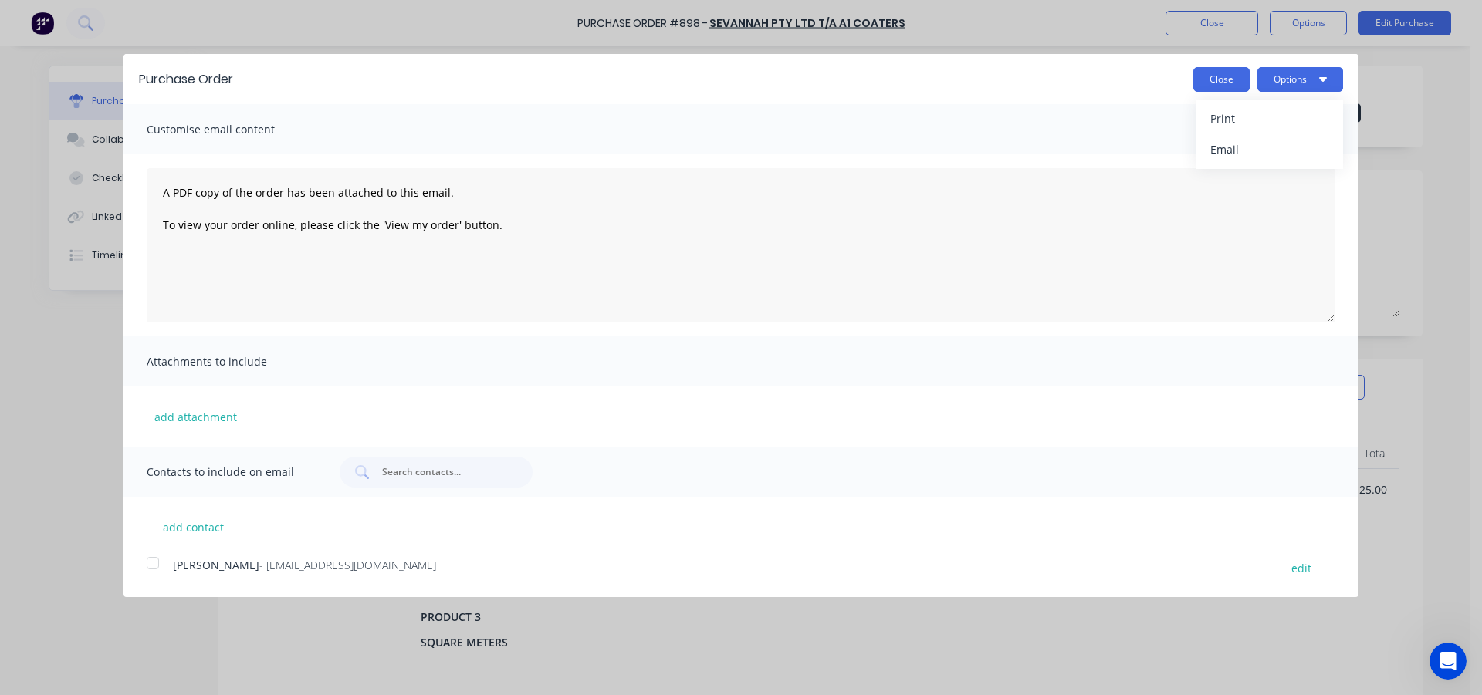
click at [1212, 76] on button "Close" at bounding box center [1221, 79] width 56 height 25
